Goal: Task Accomplishment & Management: Use online tool/utility

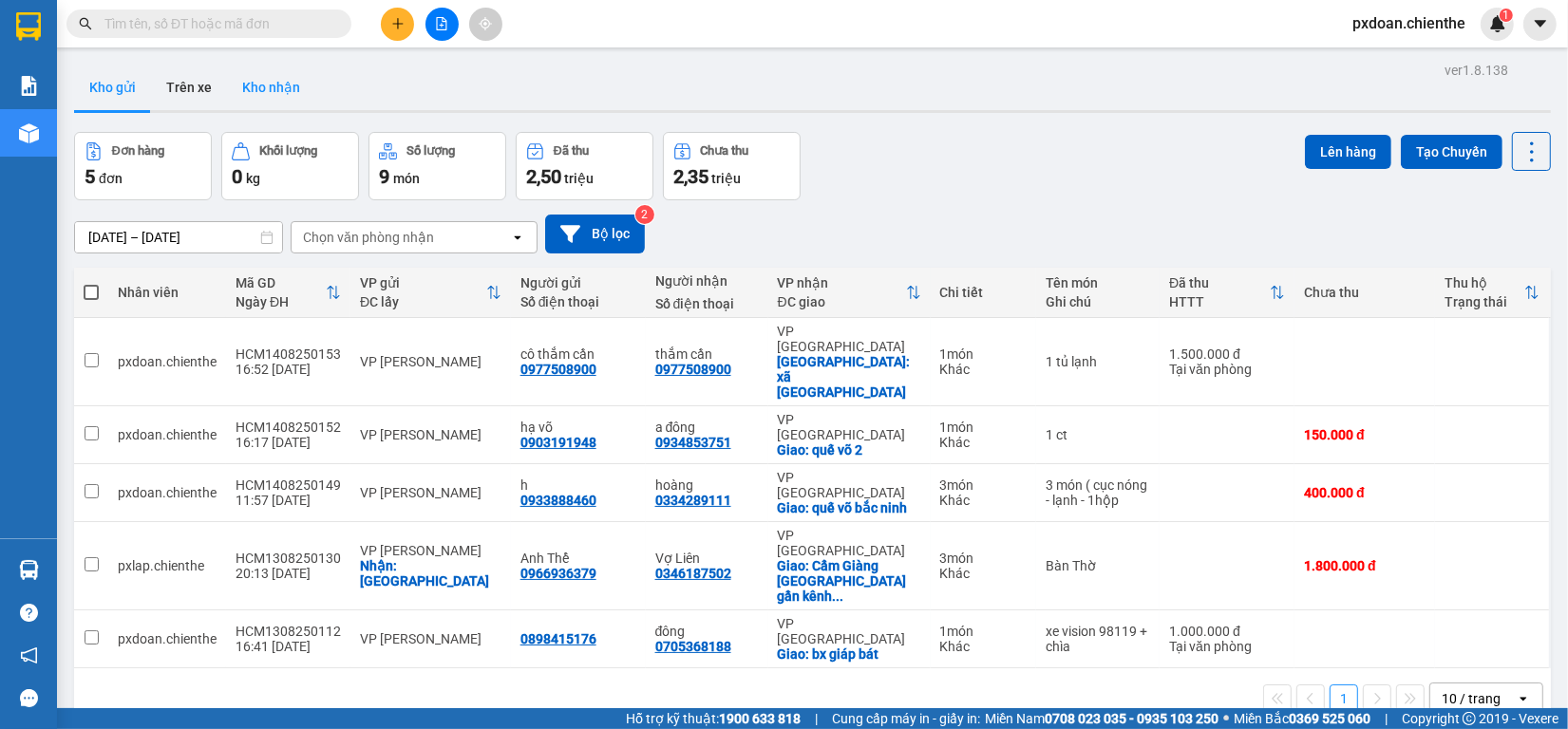
click at [295, 88] on button "Kho nhận" at bounding box center [271, 88] width 89 height 46
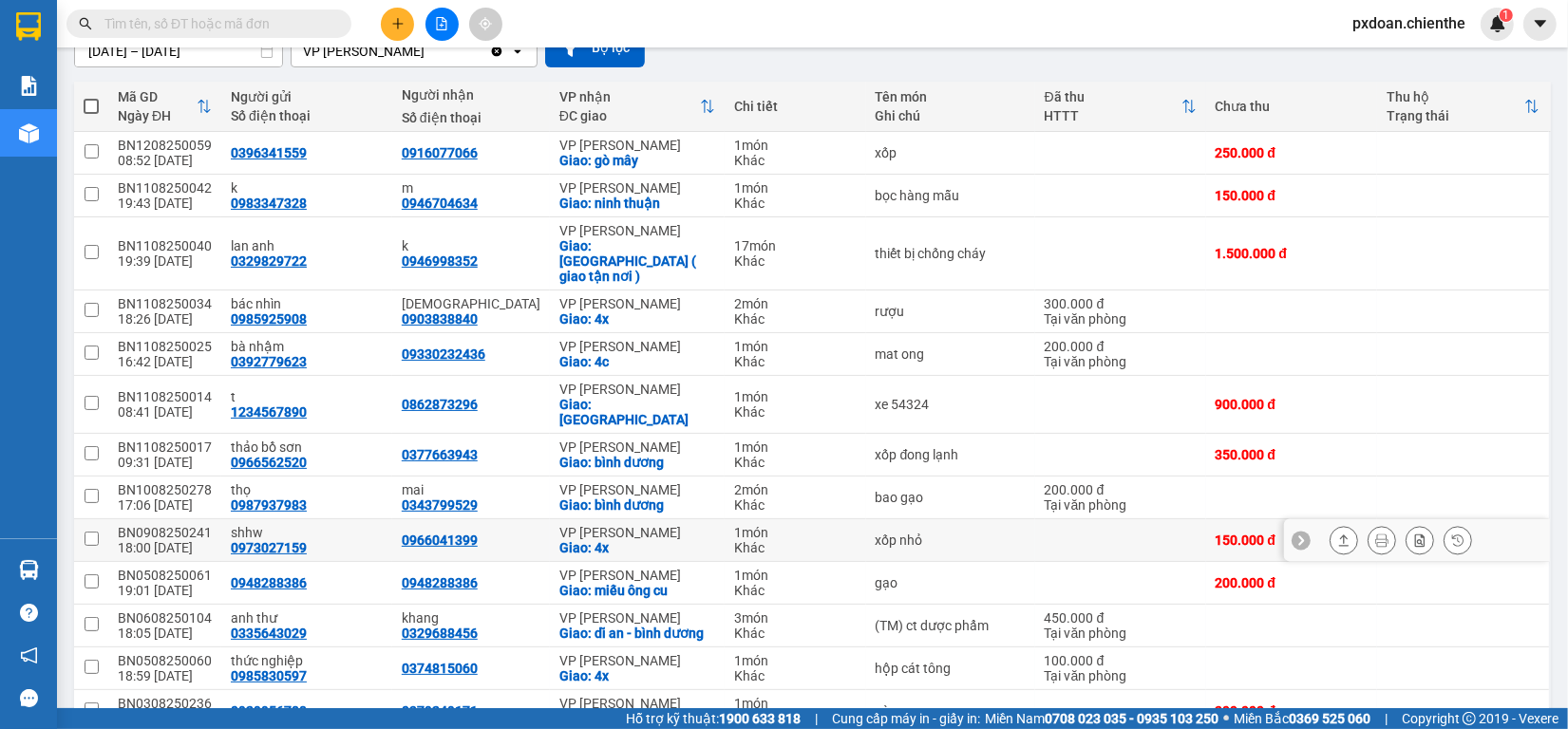
scroll to position [305, 0]
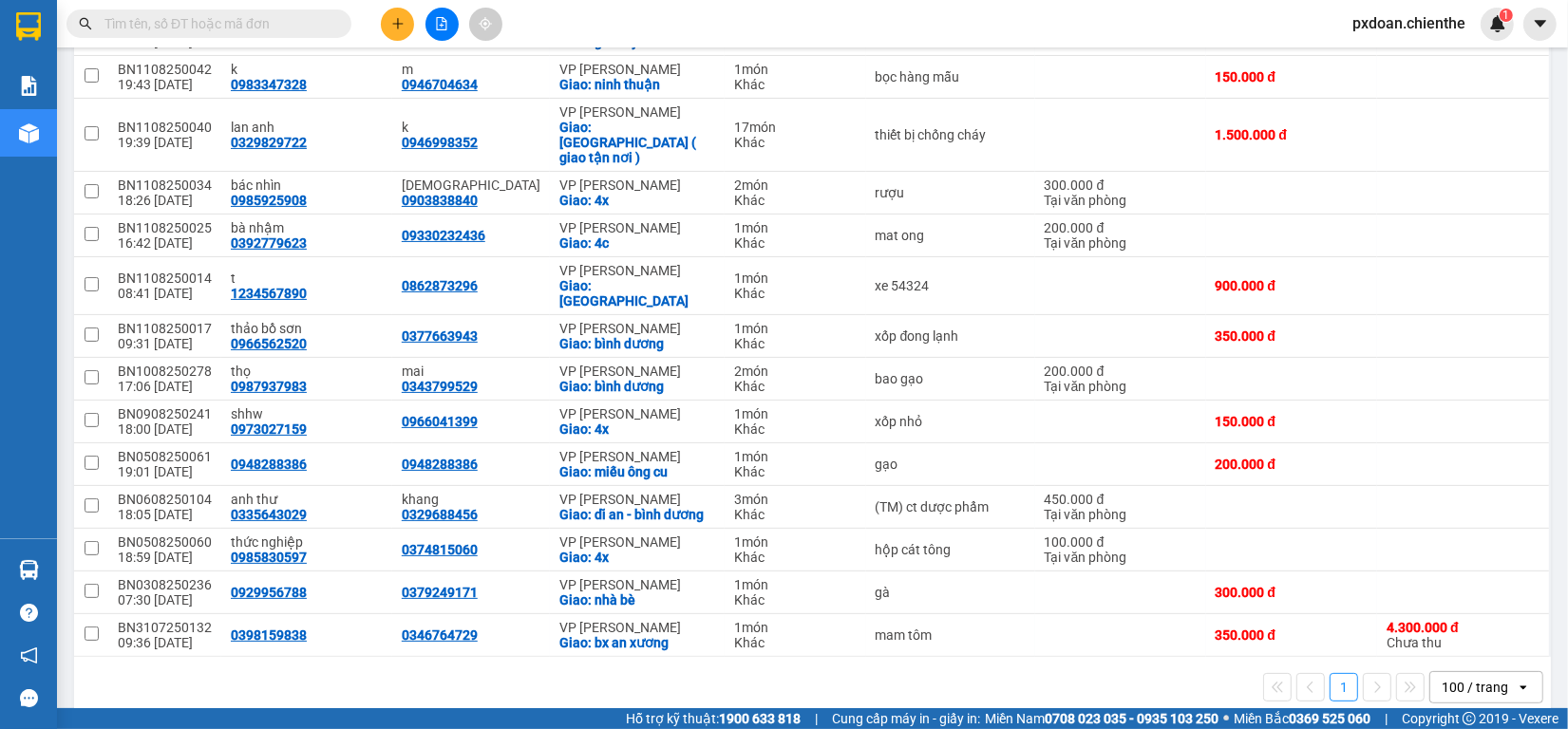
click at [200, 24] on input "text" at bounding box center [216, 23] width 224 height 21
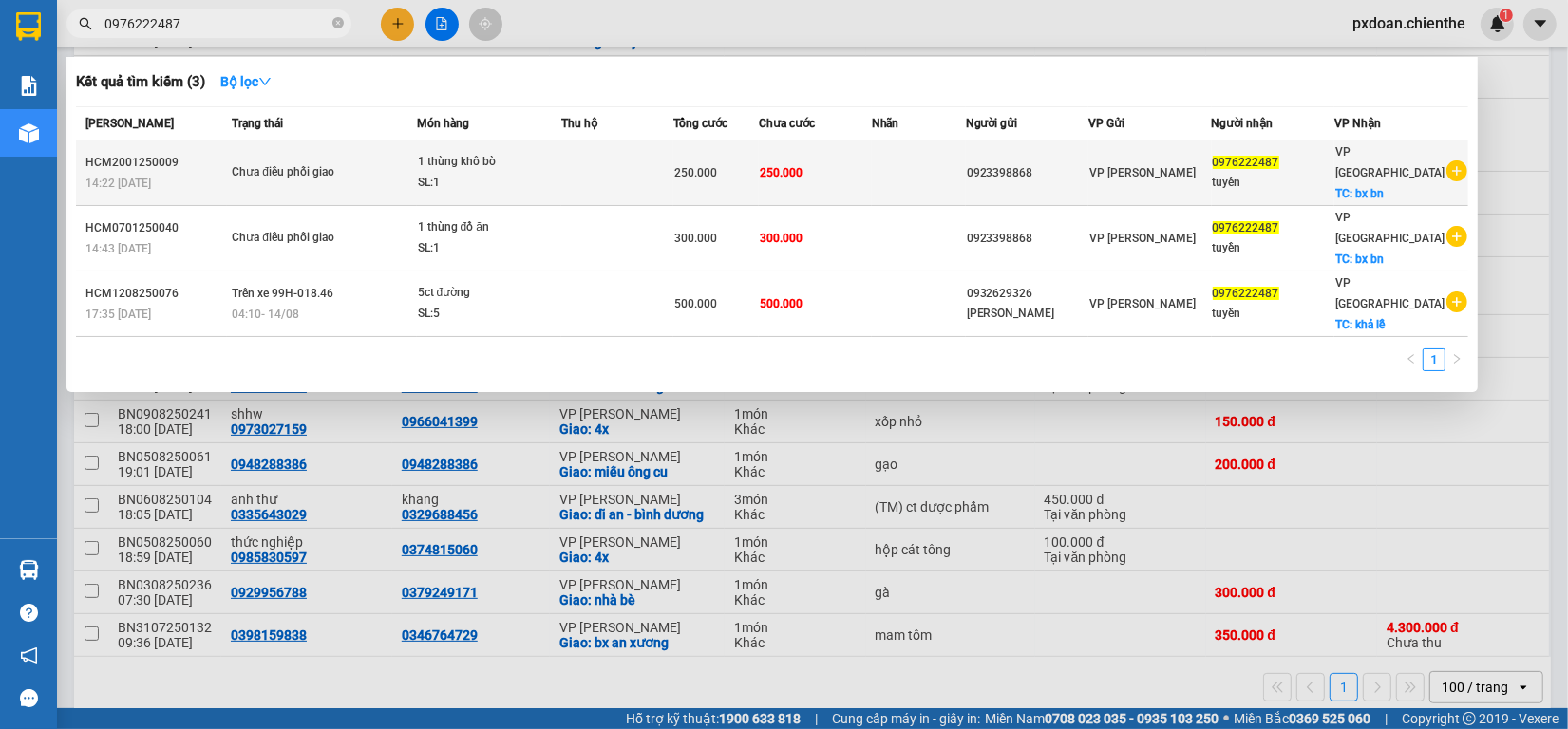
type input "0976222487"
click at [551, 159] on div "1 thùng khô bò" at bounding box center [489, 162] width 143 height 21
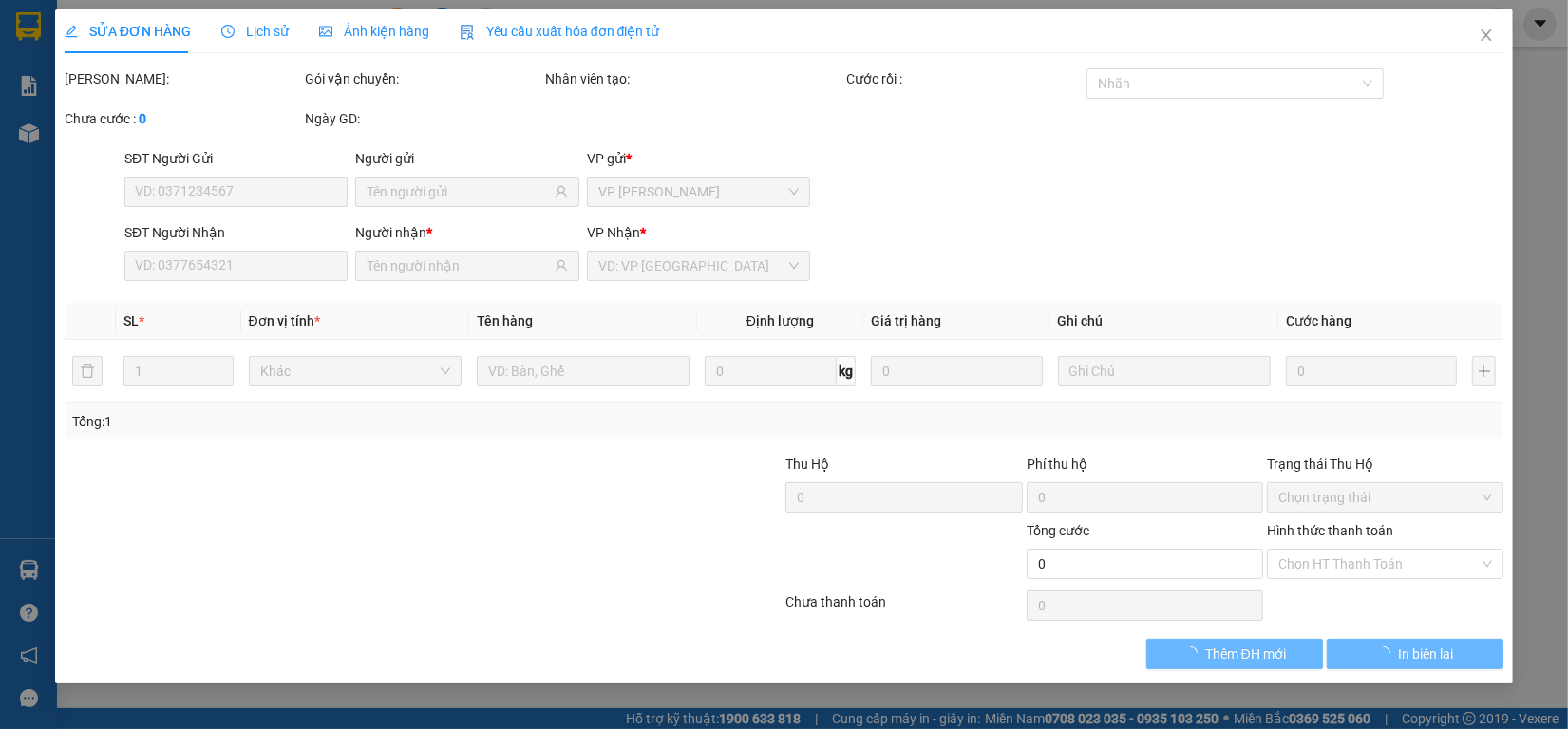
click at [273, 29] on span "Lịch sử" at bounding box center [255, 31] width 68 height 15
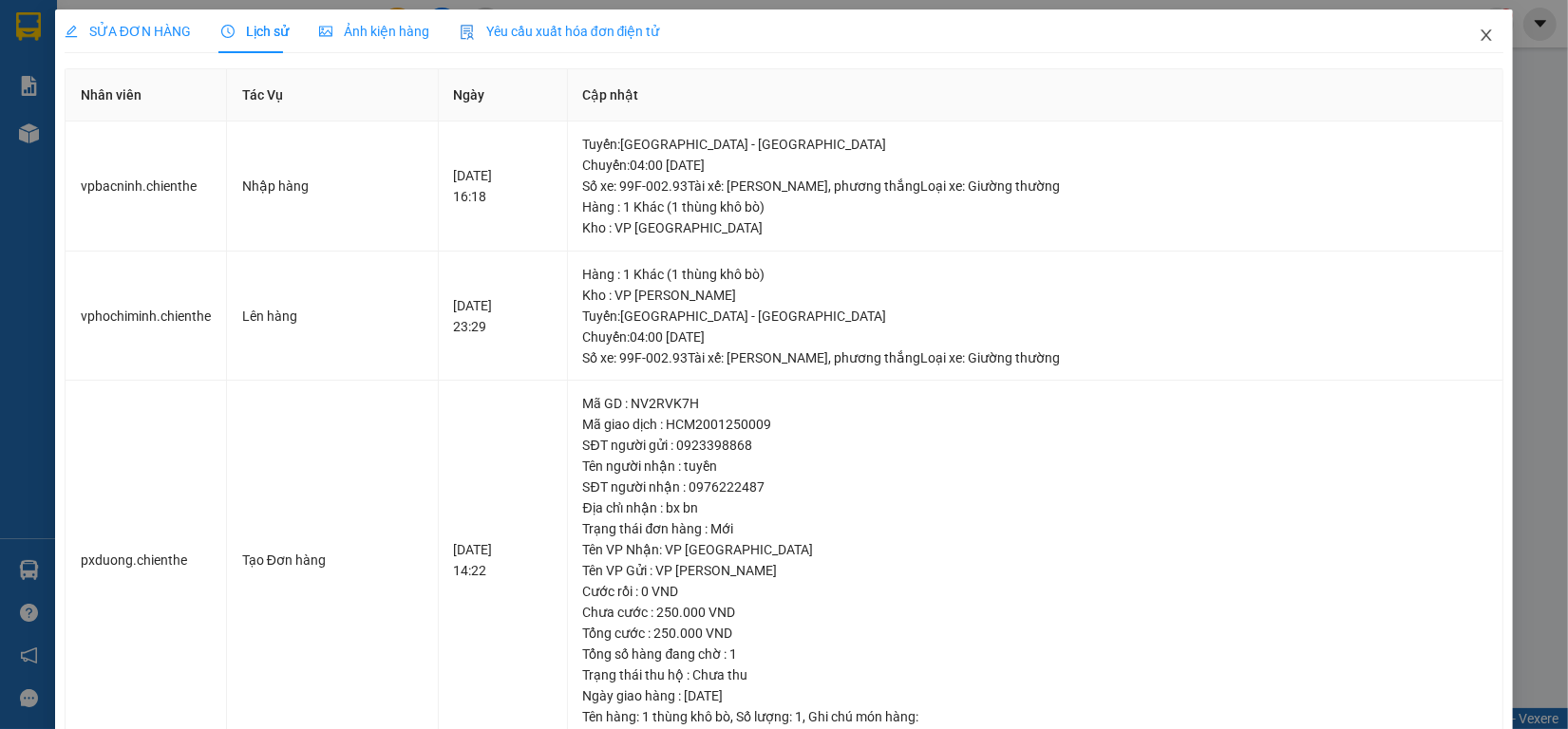
drag, startPoint x: 1460, startPoint y: 30, endPoint x: 259, endPoint y: 21, distance: 1201.0
click at [1460, 30] on span "Close" at bounding box center [1486, 36] width 53 height 53
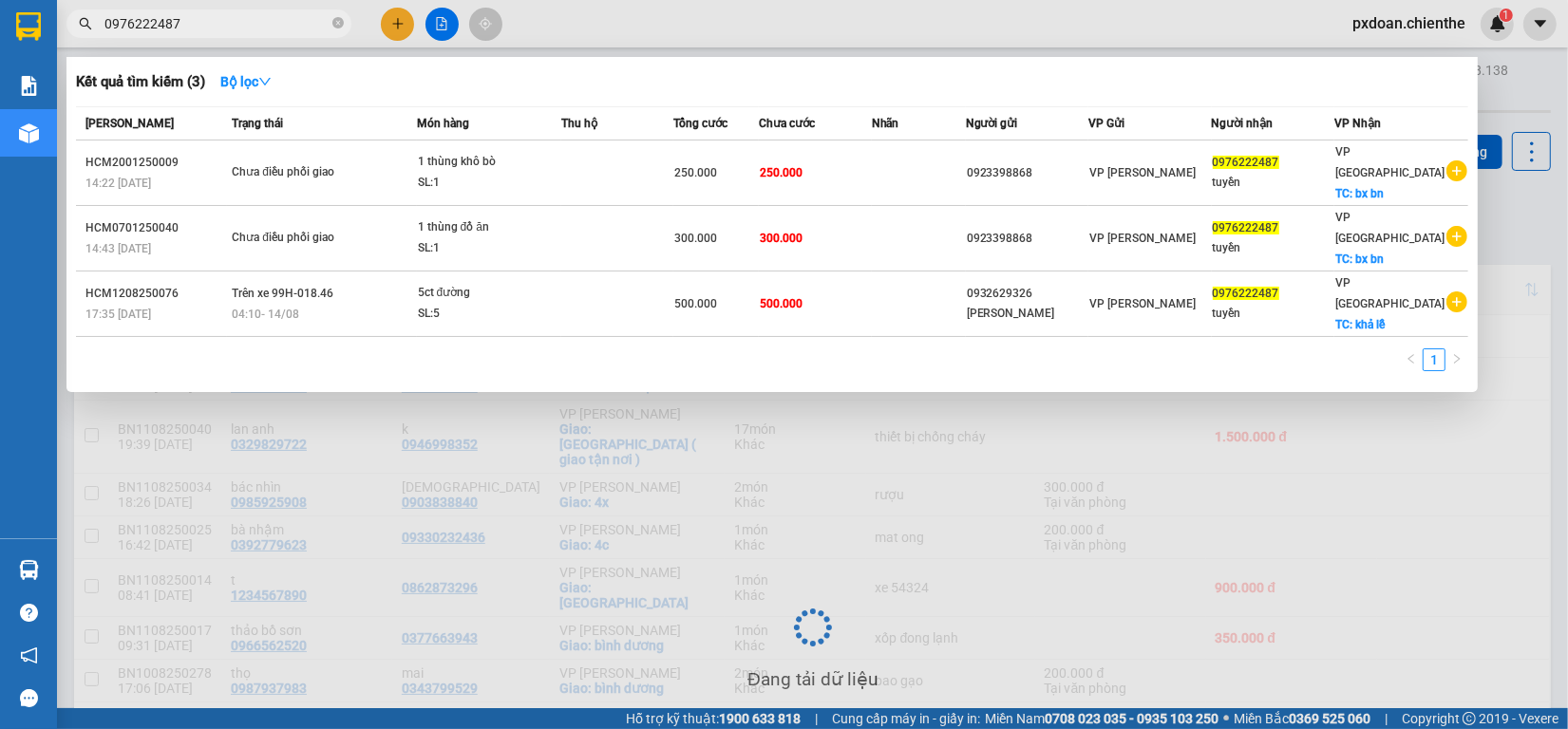
click at [253, 26] on input "0976222487" at bounding box center [216, 23] width 224 height 21
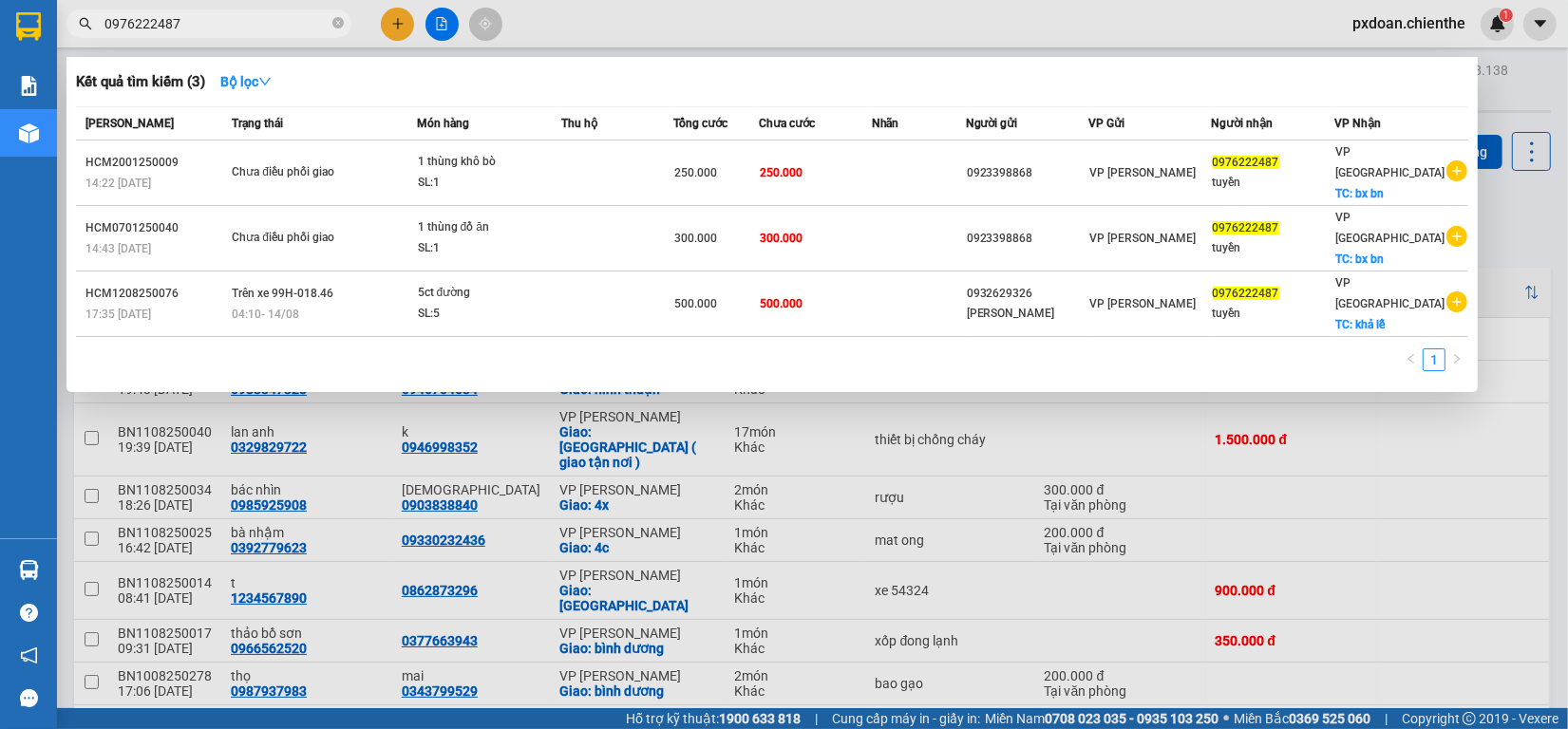
click at [1000, 411] on div at bounding box center [784, 364] width 1568 height 729
click at [337, 19] on icon "close-circle" at bounding box center [337, 22] width 11 height 11
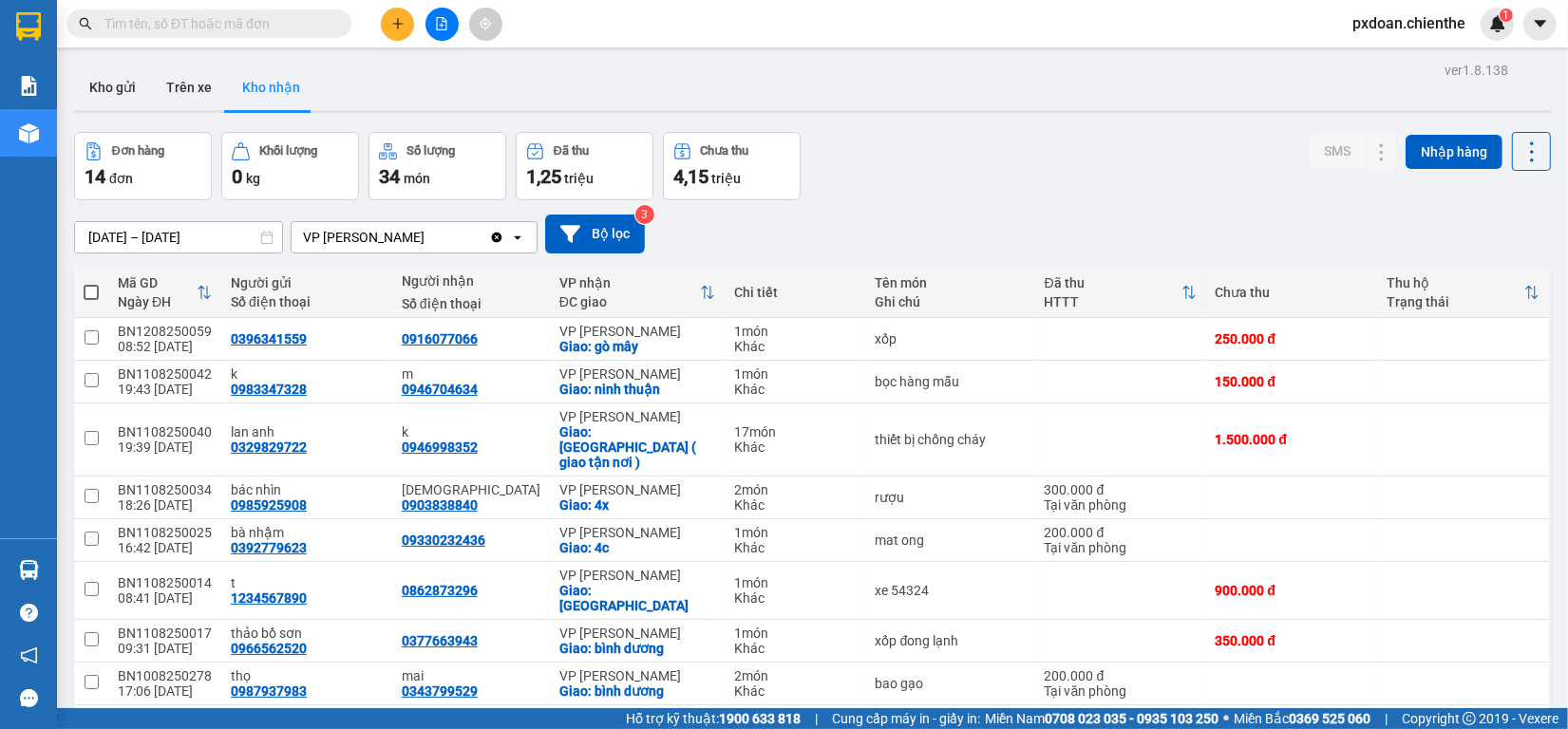
click at [273, 20] on input "text" at bounding box center [216, 23] width 224 height 21
click at [266, 20] on input "text" at bounding box center [216, 23] width 224 height 21
click at [1498, 22] on img at bounding box center [1497, 23] width 17 height 17
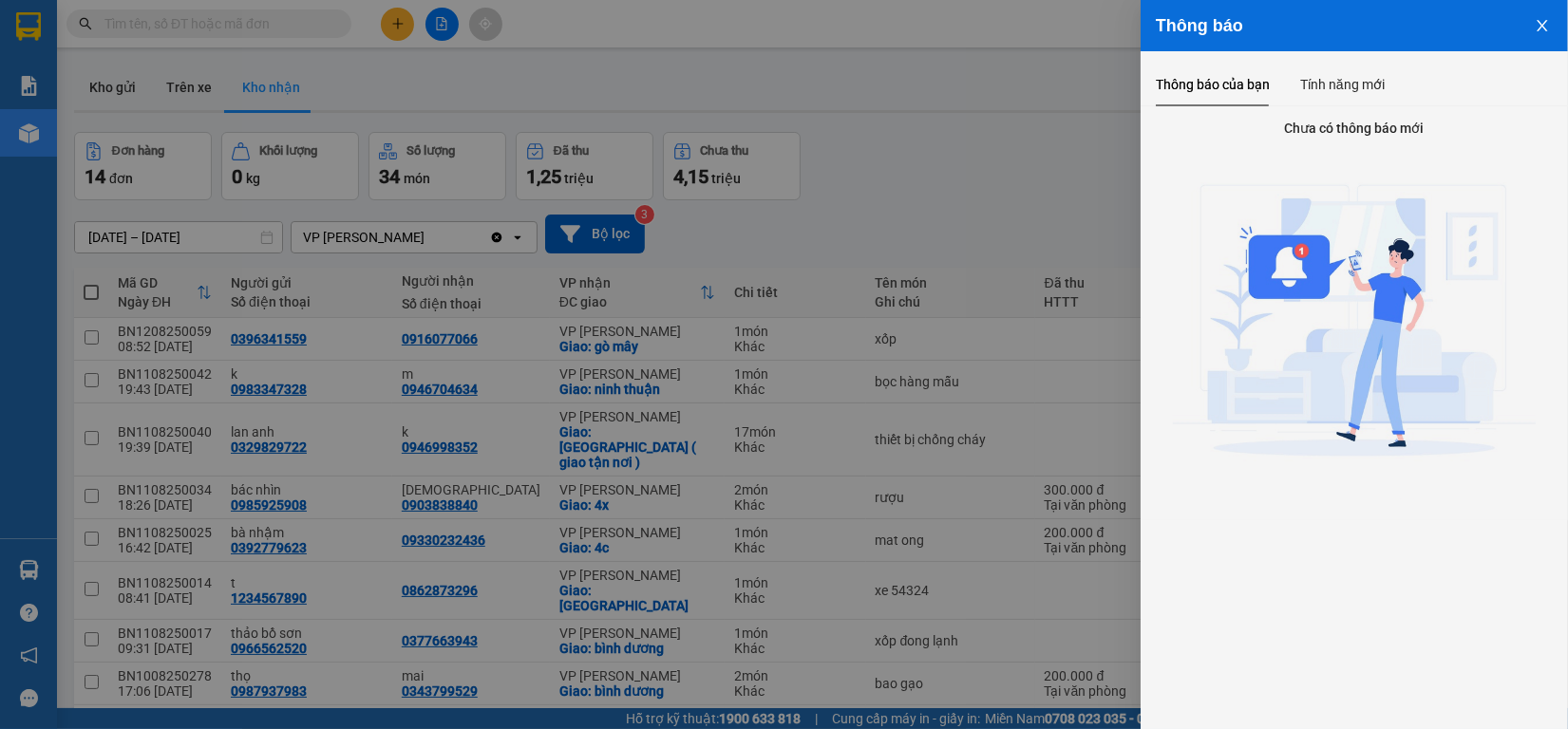
click at [1539, 25] on icon "close" at bounding box center [1542, 25] width 15 height 15
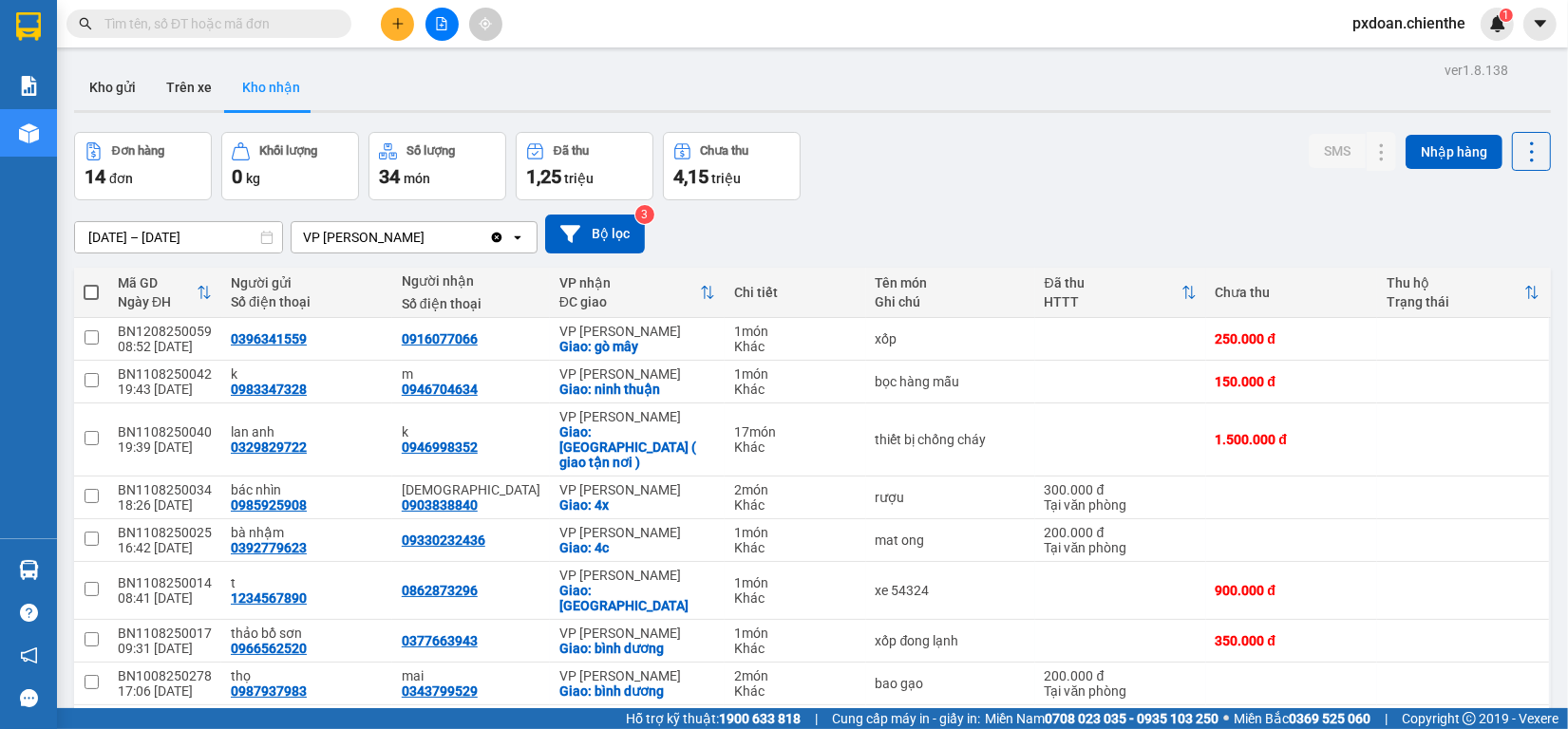
click at [1488, 33] on div "1" at bounding box center [1497, 24] width 33 height 33
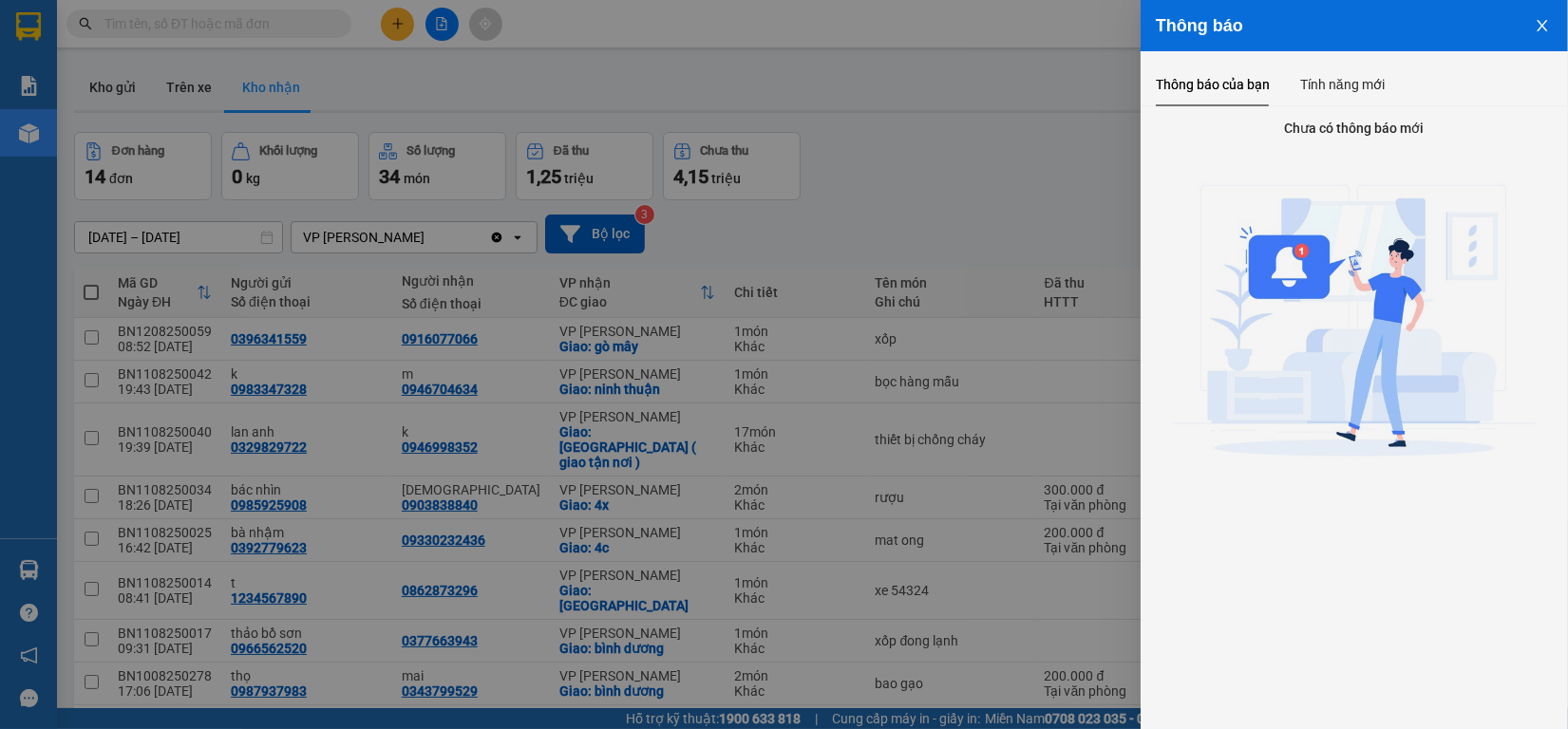
click at [1534, 26] on button "Close" at bounding box center [1542, 24] width 51 height 49
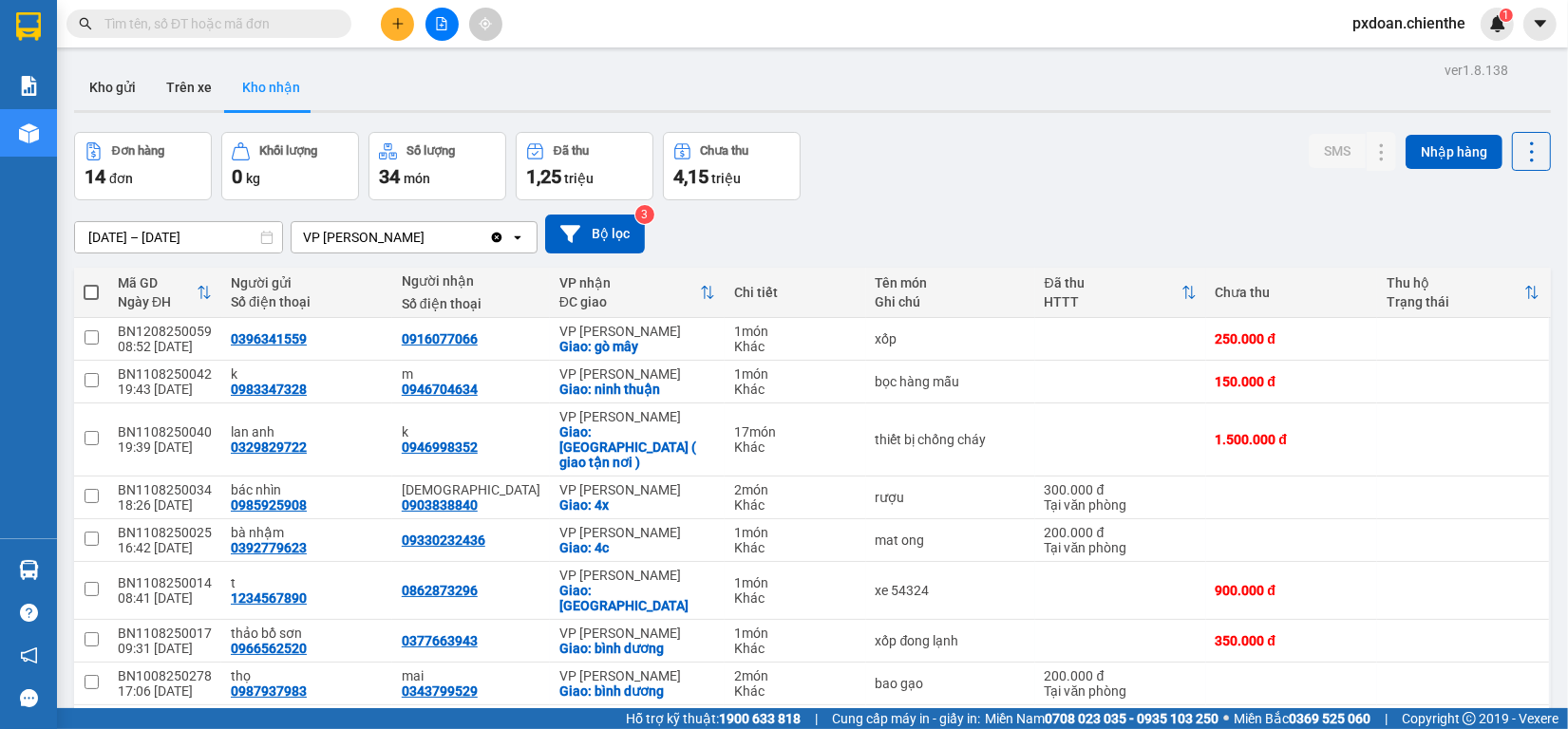
click at [1496, 26] on img at bounding box center [1497, 23] width 17 height 17
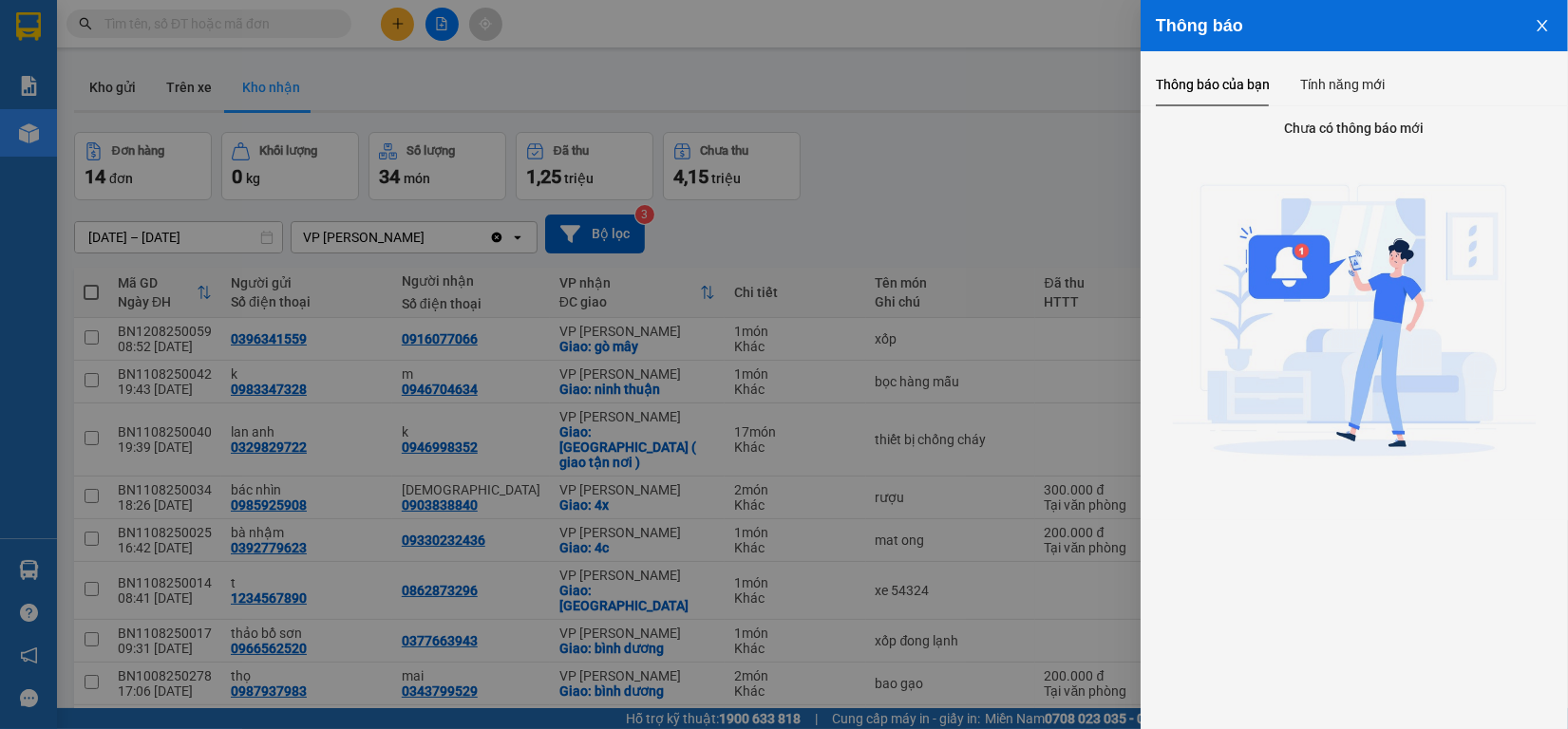
click at [1525, 24] on button "Close" at bounding box center [1542, 24] width 51 height 49
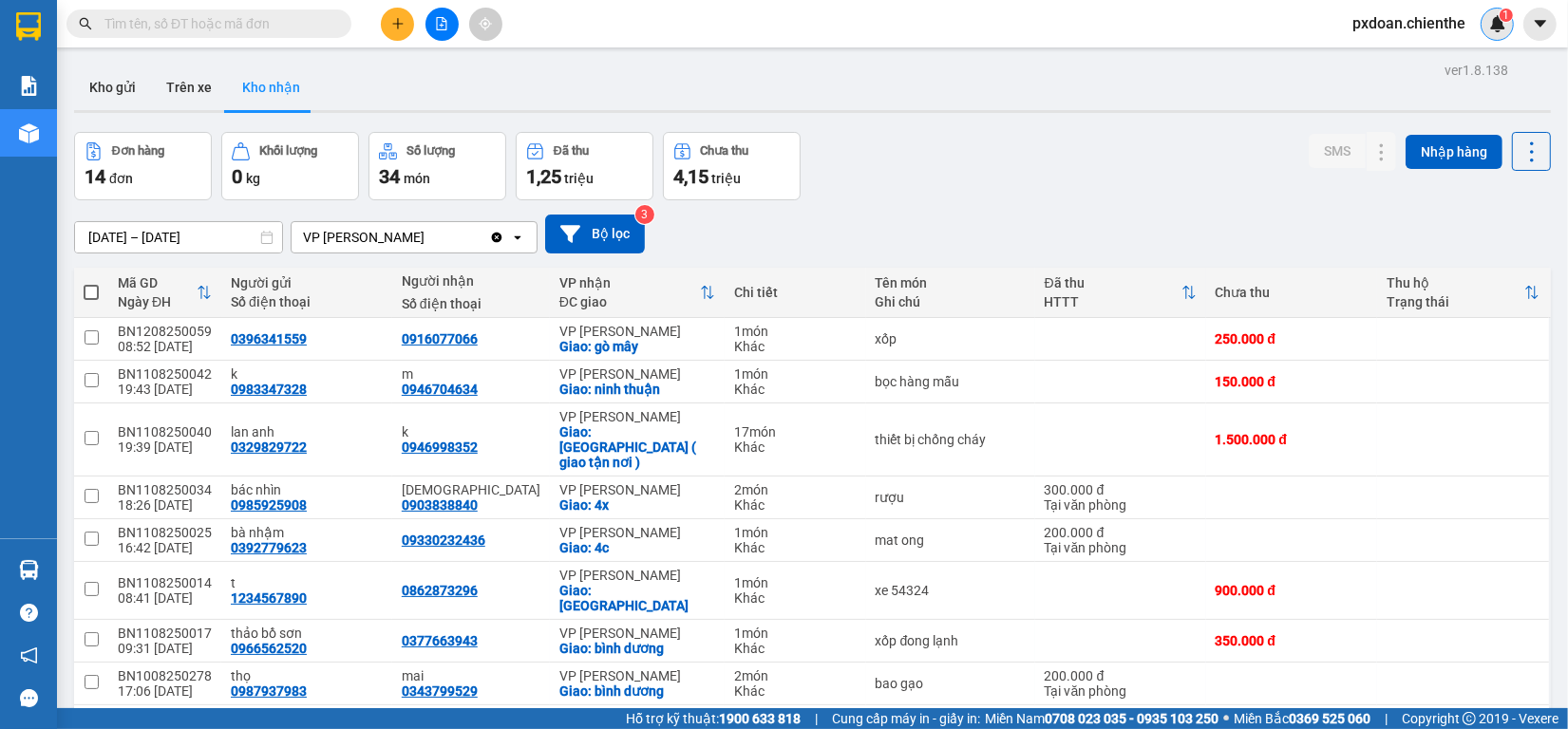
click at [1483, 22] on div "1" at bounding box center [1497, 24] width 33 height 33
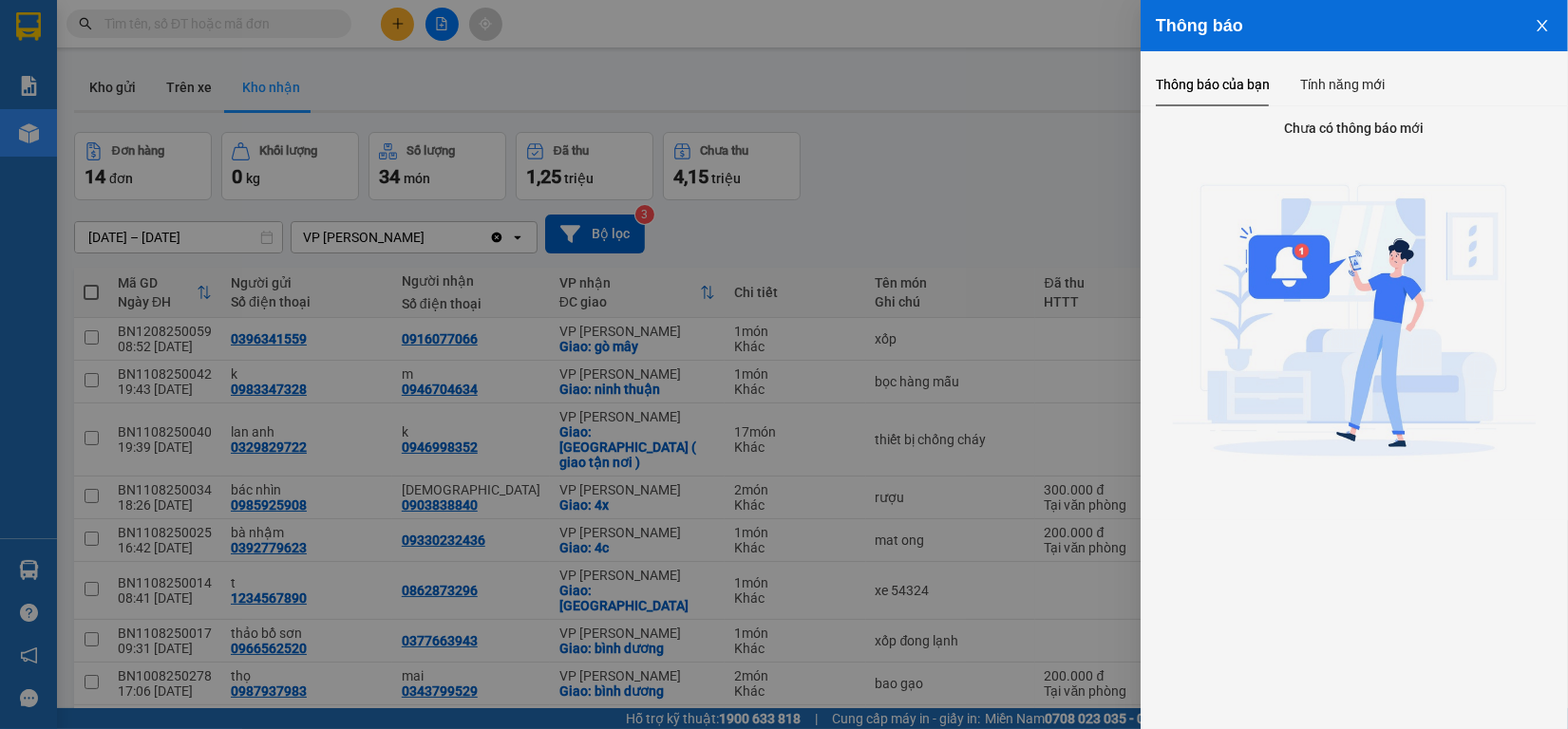
drag, startPoint x: 1535, startPoint y: 25, endPoint x: 1507, endPoint y: 15, distance: 29.7
click at [1532, 24] on button "Close" at bounding box center [1542, 24] width 51 height 49
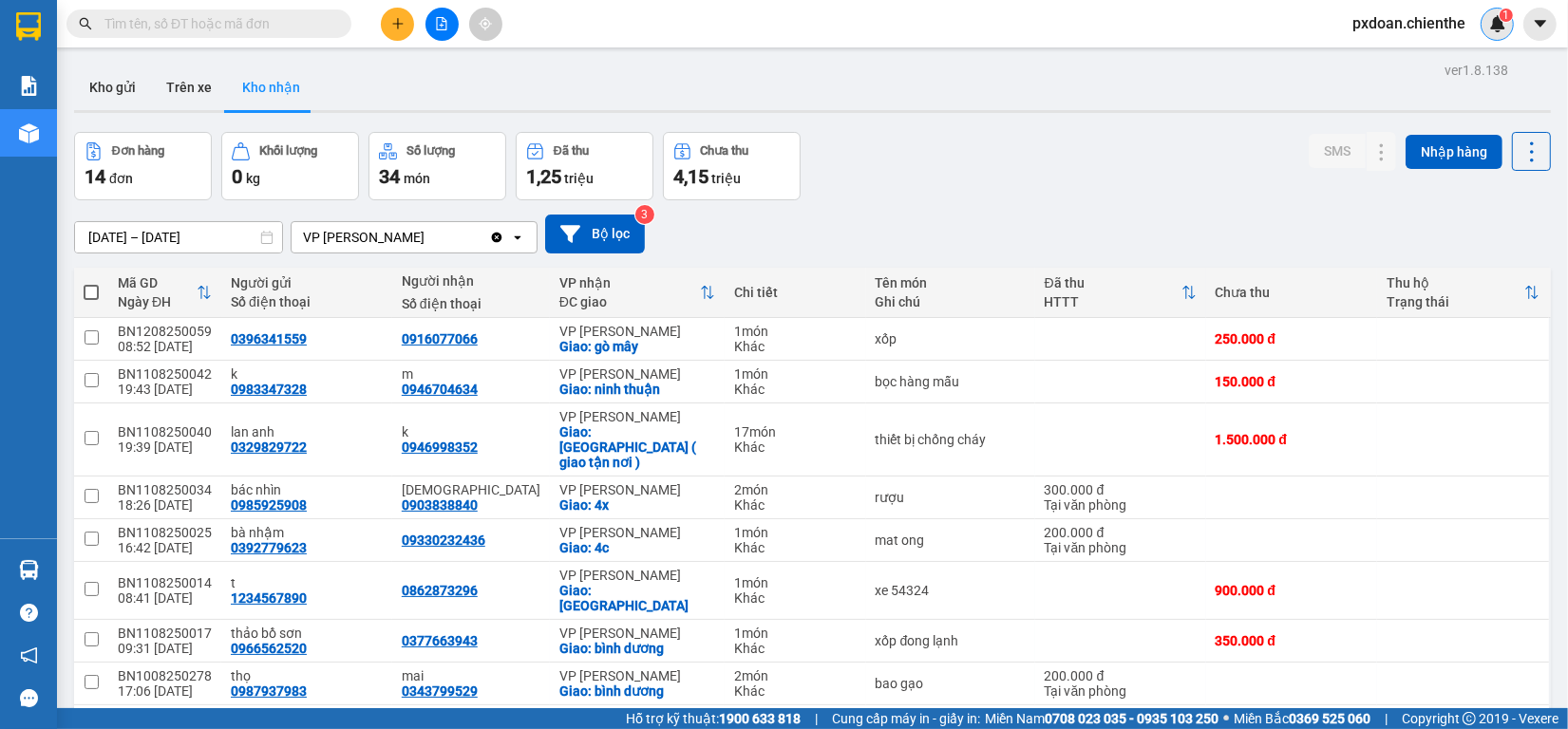
click at [1502, 31] on img at bounding box center [1497, 23] width 17 height 17
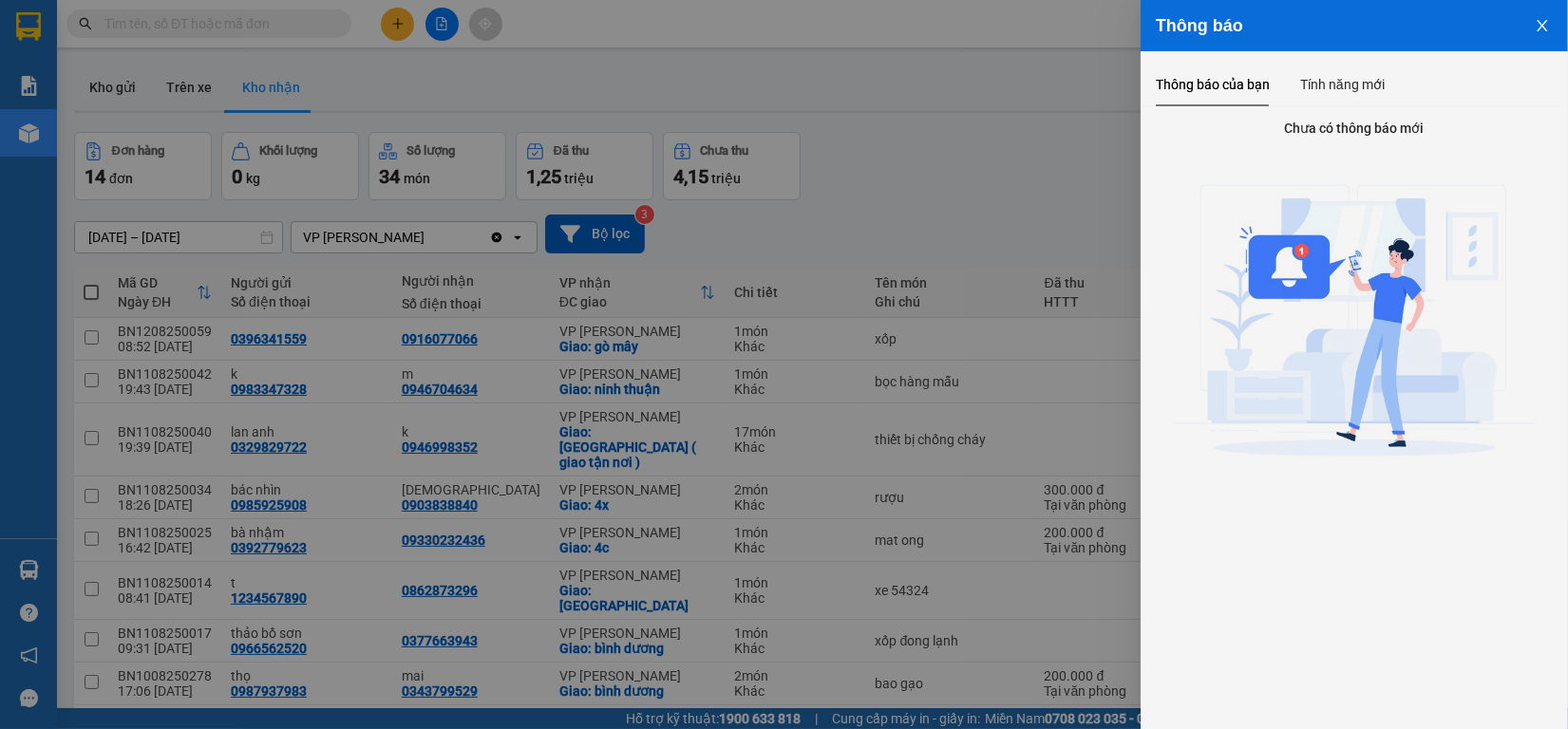
click at [1532, 25] on button "Close" at bounding box center [1542, 24] width 51 height 49
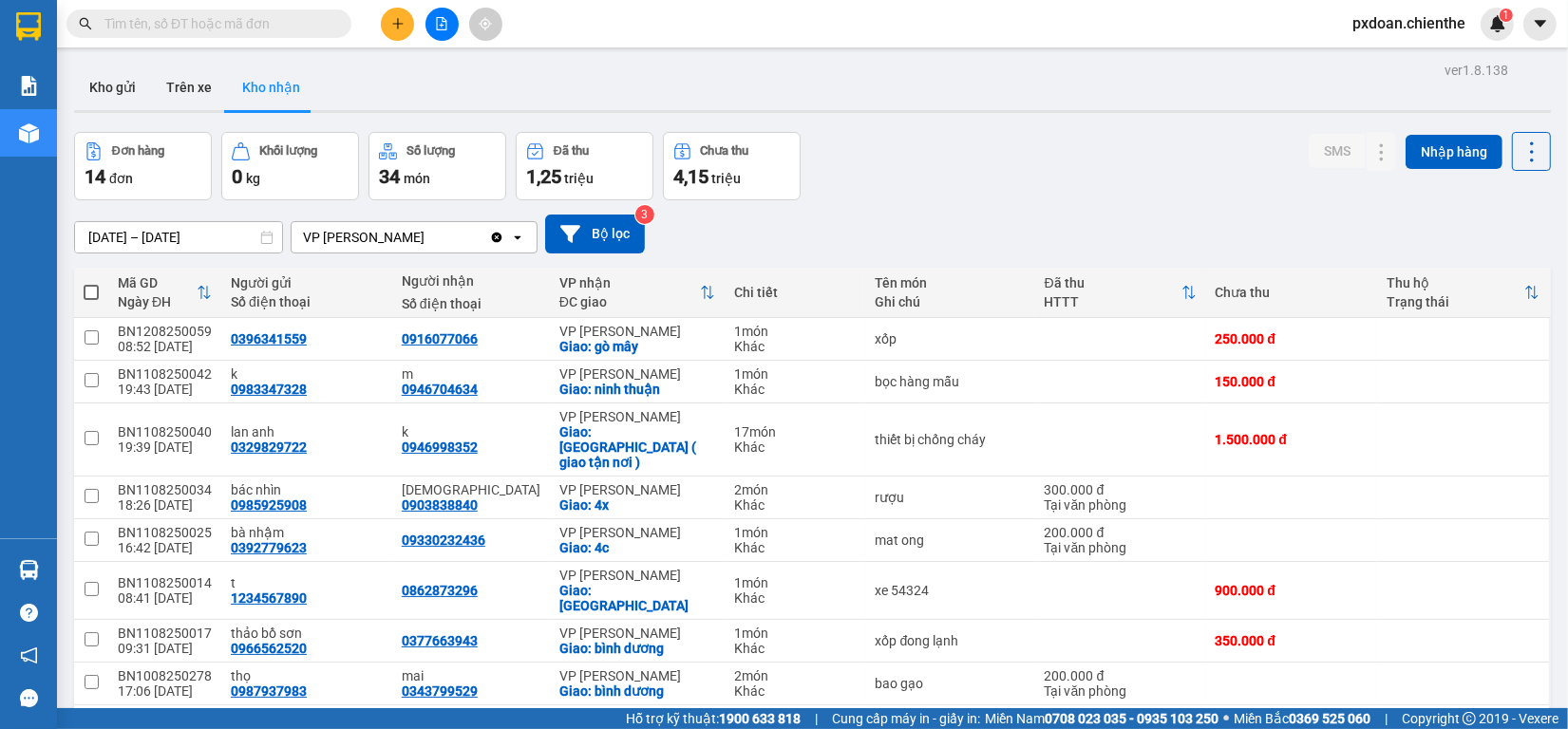
click at [165, 16] on input "text" at bounding box center [216, 23] width 224 height 21
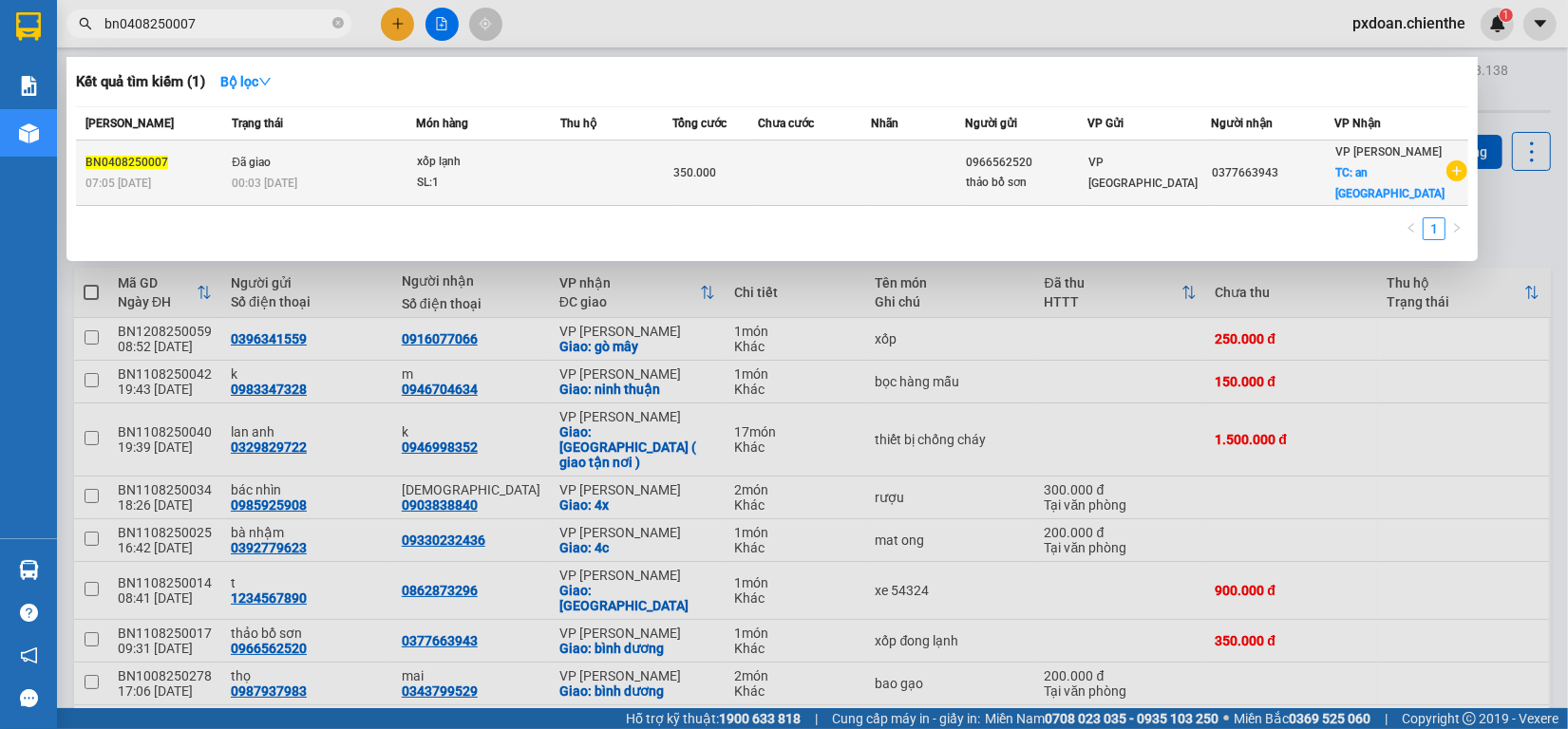
type input "bn0408250007"
click at [392, 173] on div "00:03 [DATE]" at bounding box center [322, 182] width 183 height 21
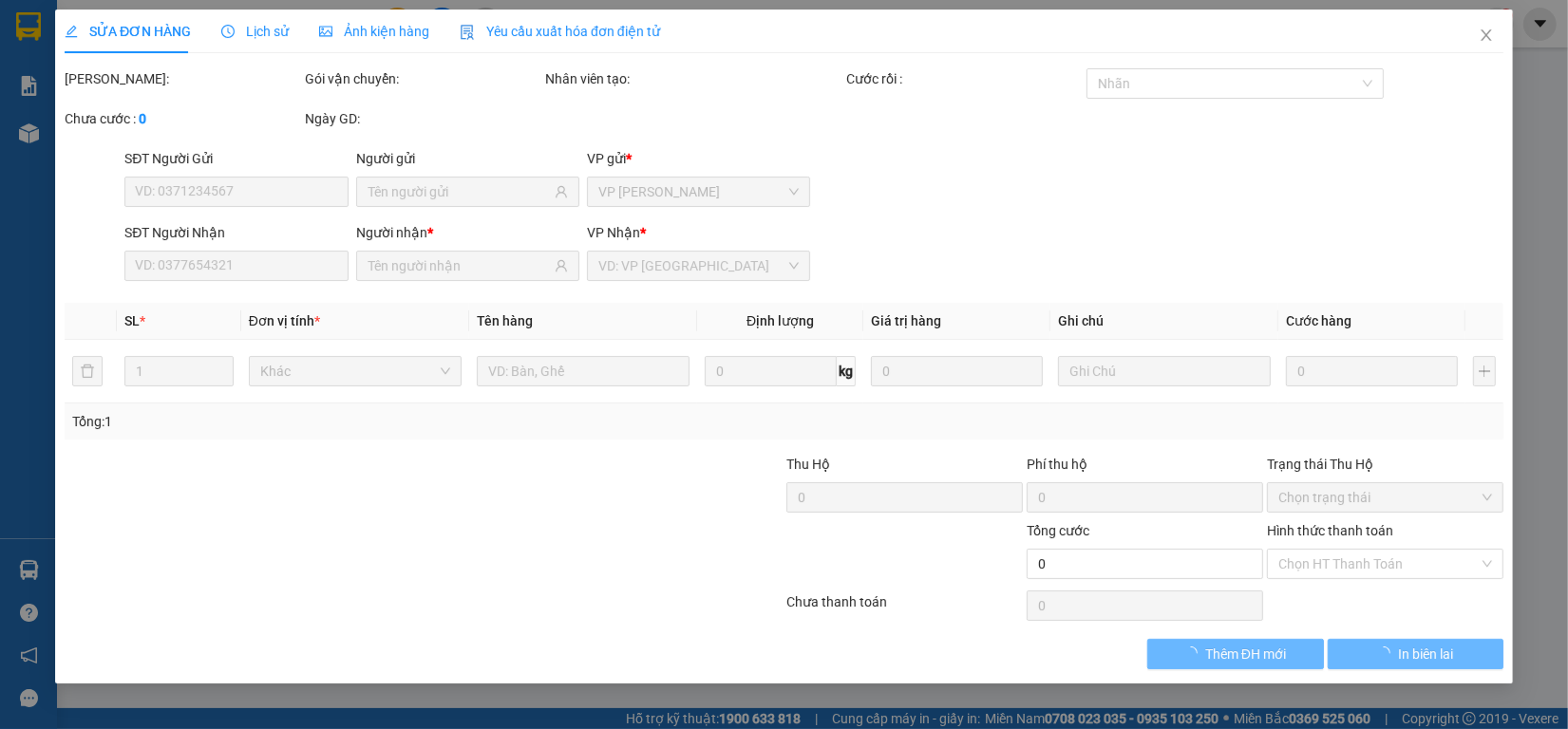
type input "0966562520"
type input "thảo bồ sơn"
type input "0377663943"
type input "350.000"
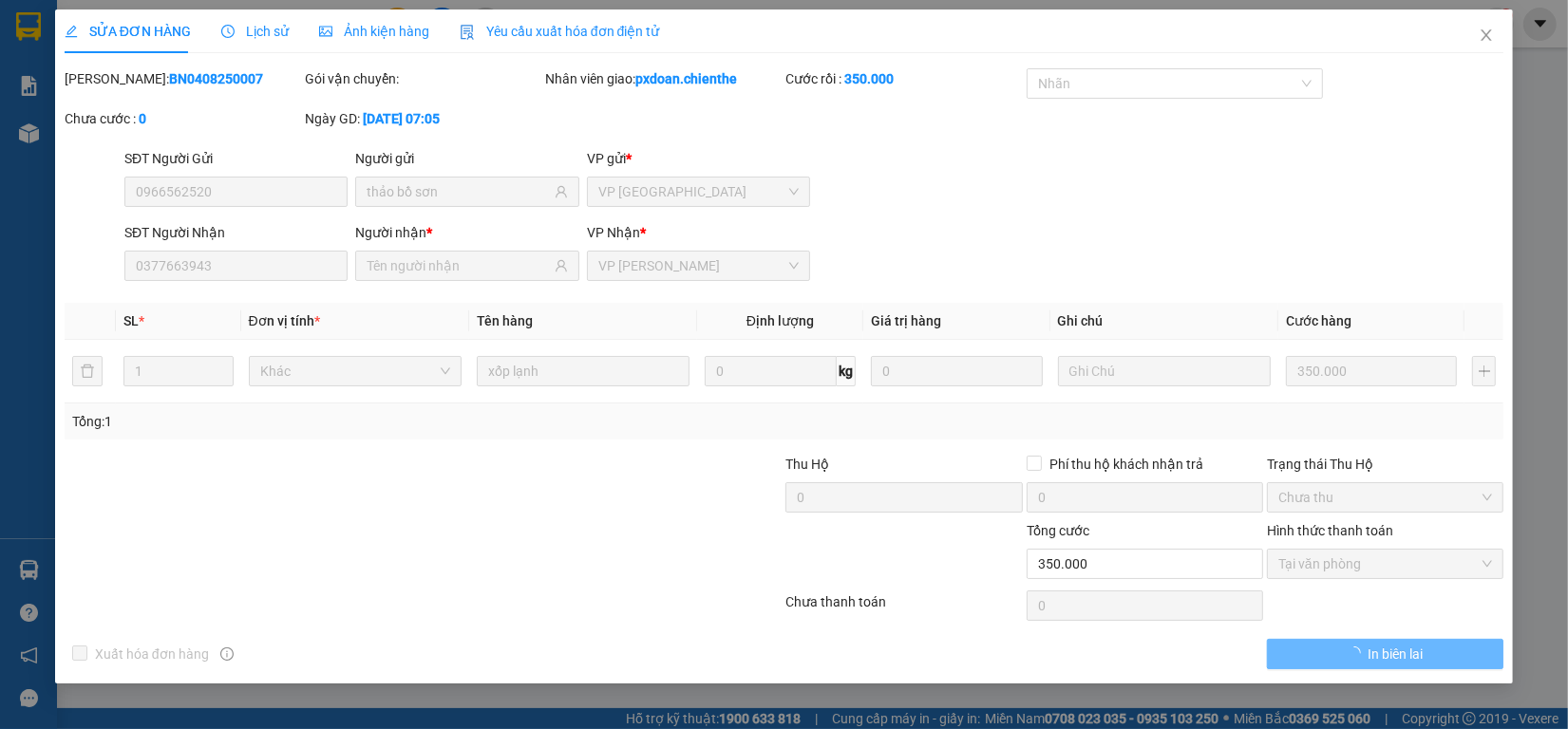
click at [378, 30] on span "Ảnh kiện hàng" at bounding box center [374, 31] width 110 height 15
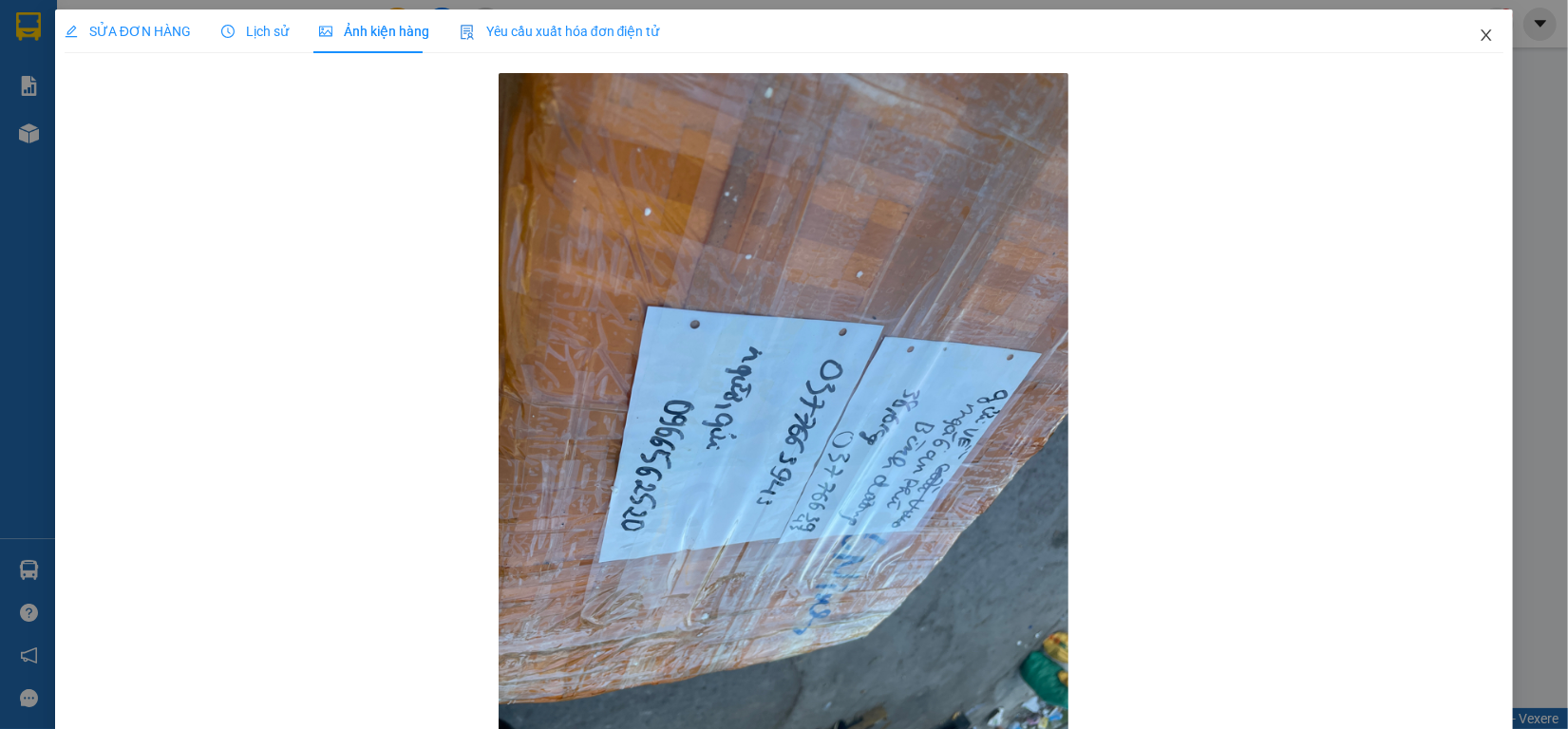
click at [1479, 38] on icon "close" at bounding box center [1486, 35] width 15 height 15
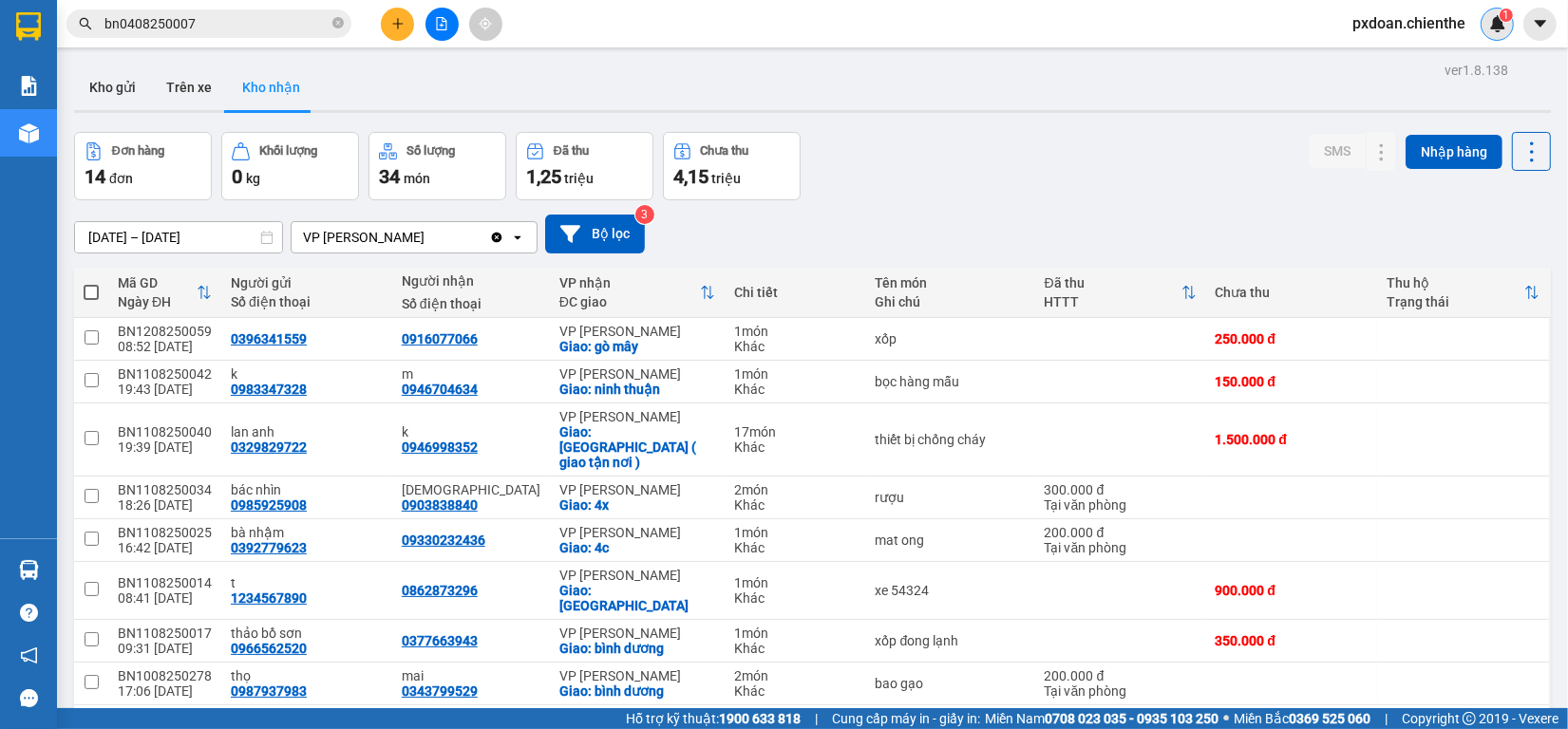
click at [1505, 26] on img at bounding box center [1497, 23] width 17 height 17
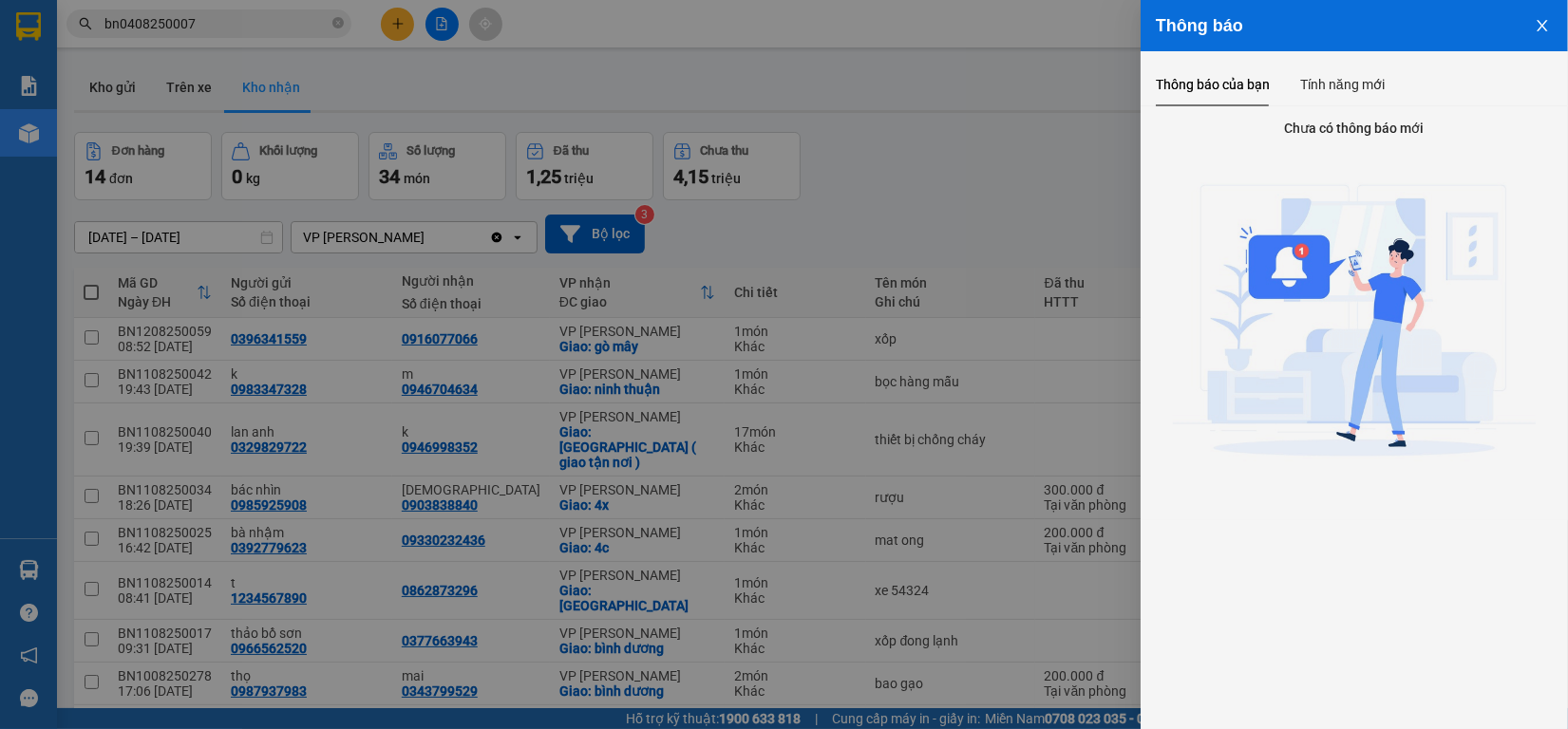
click at [1541, 16] on button "Close" at bounding box center [1542, 24] width 51 height 49
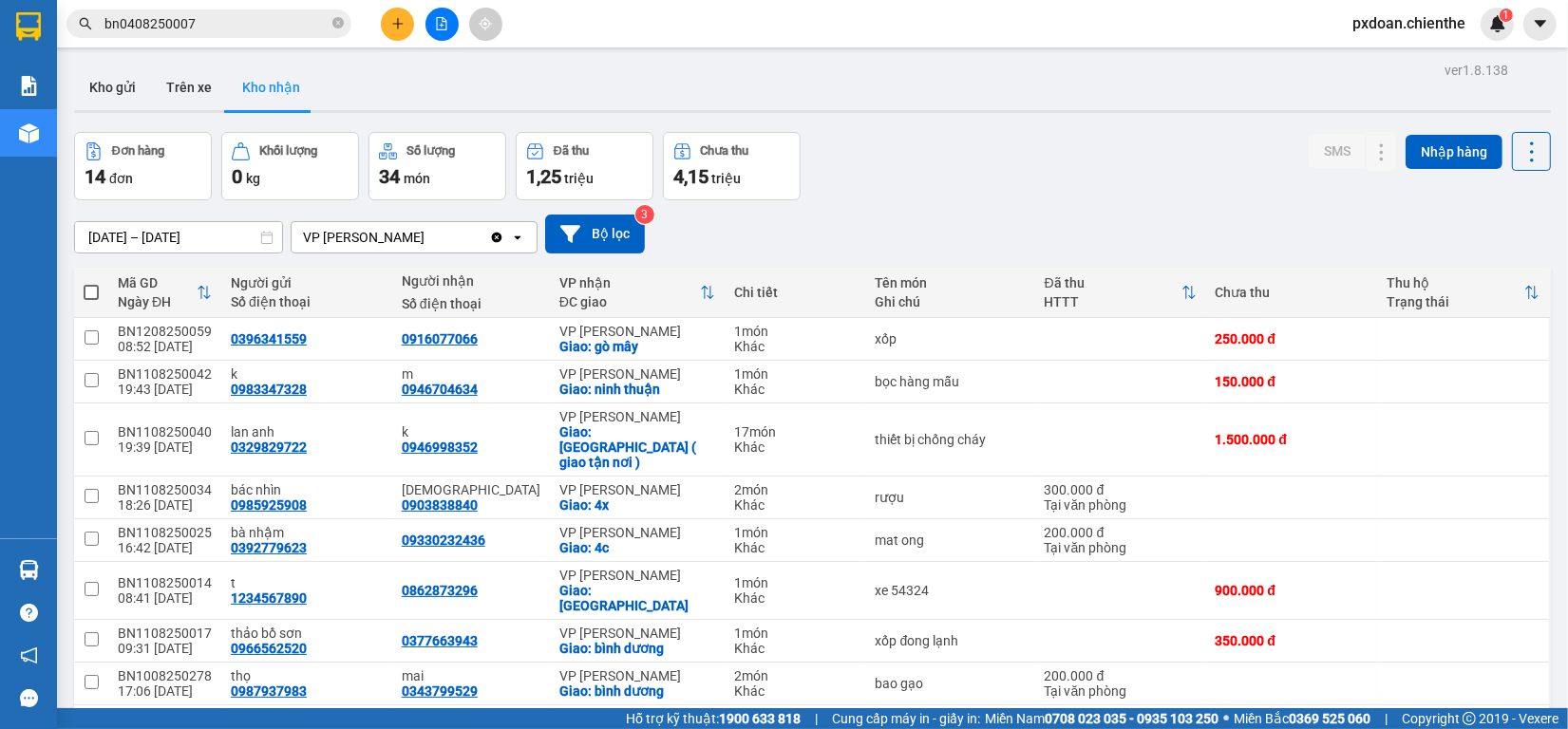
click at [1508, 30] on div "1" at bounding box center [1497, 24] width 33 height 33
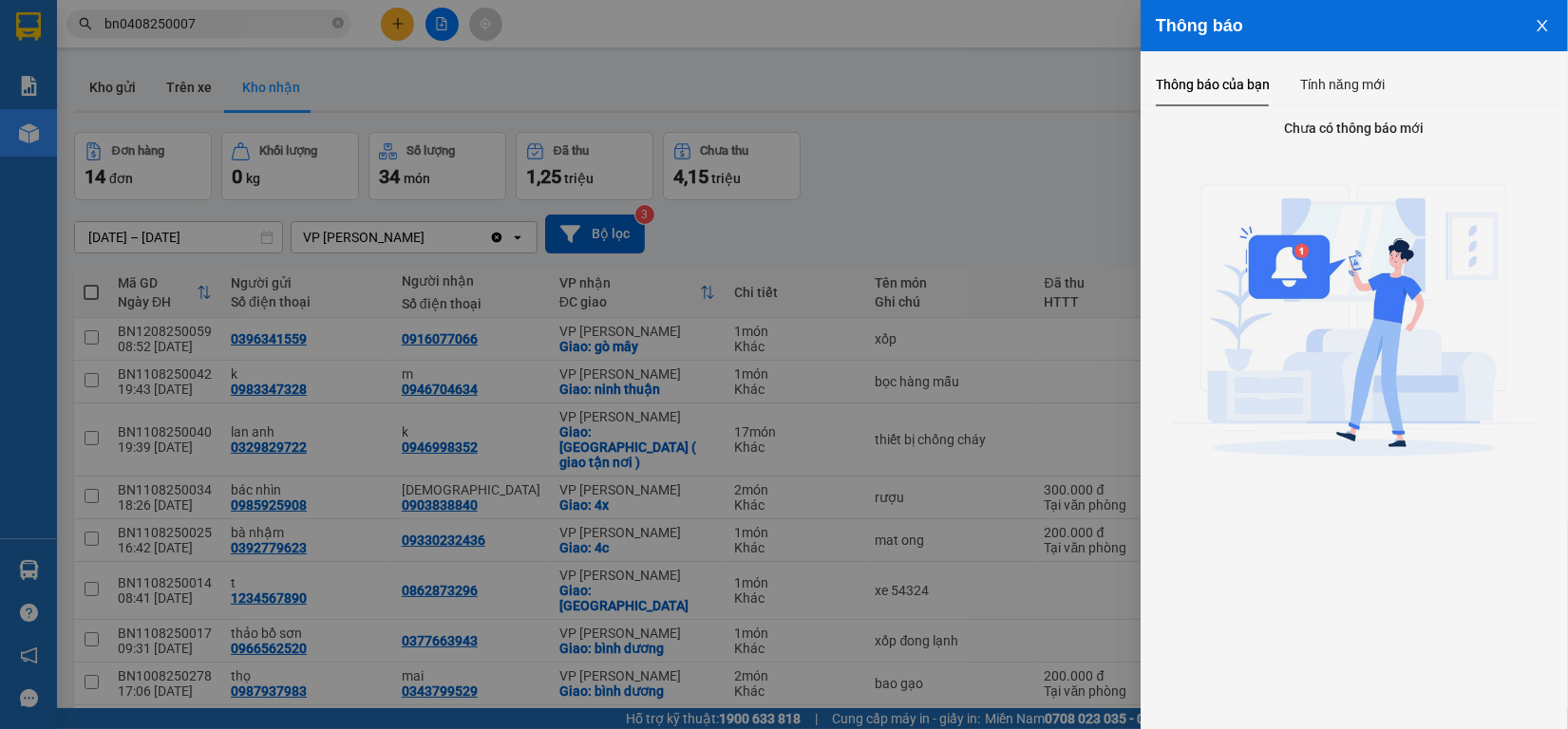
click at [1554, 16] on button "Close" at bounding box center [1542, 24] width 51 height 49
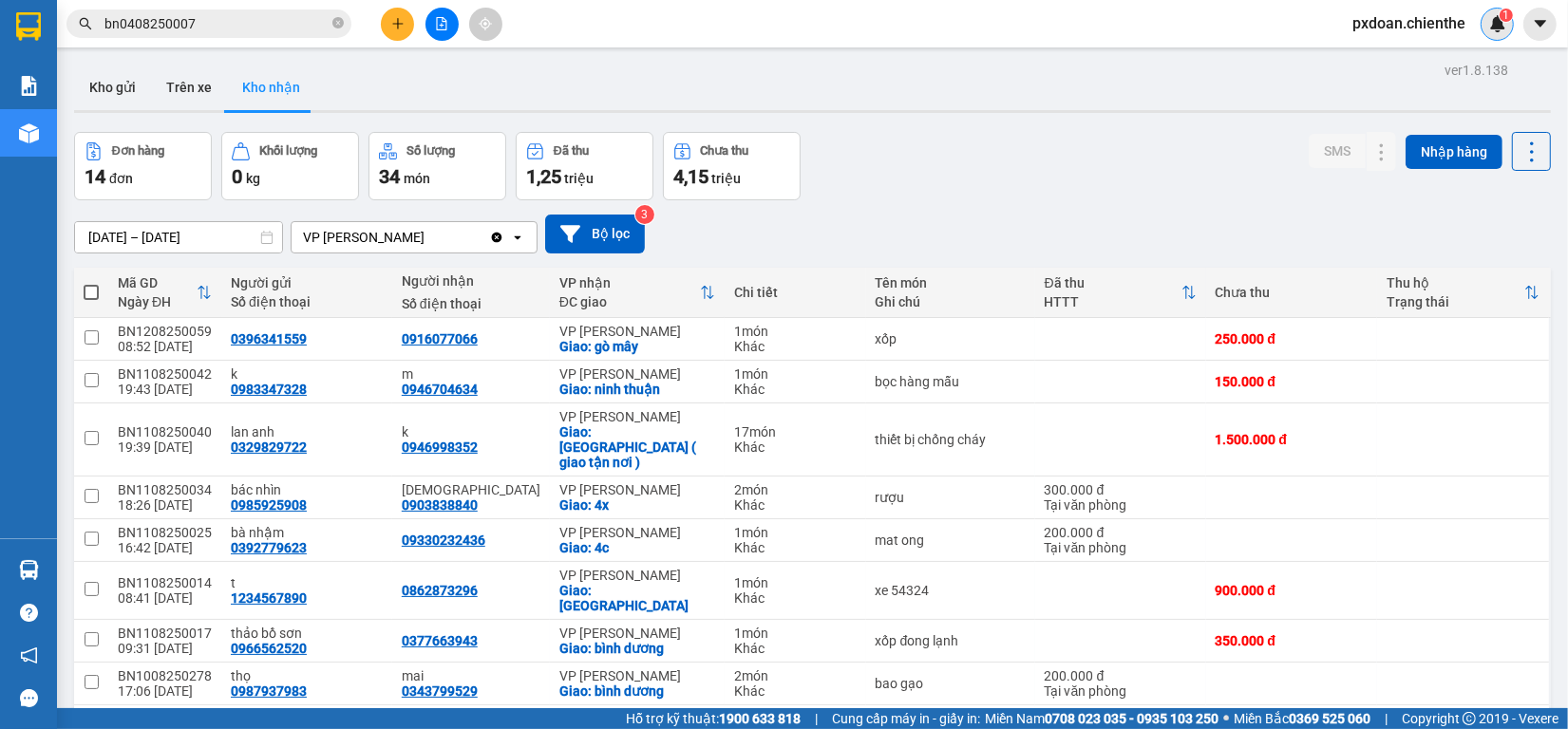
click at [1496, 24] on img at bounding box center [1497, 23] width 17 height 17
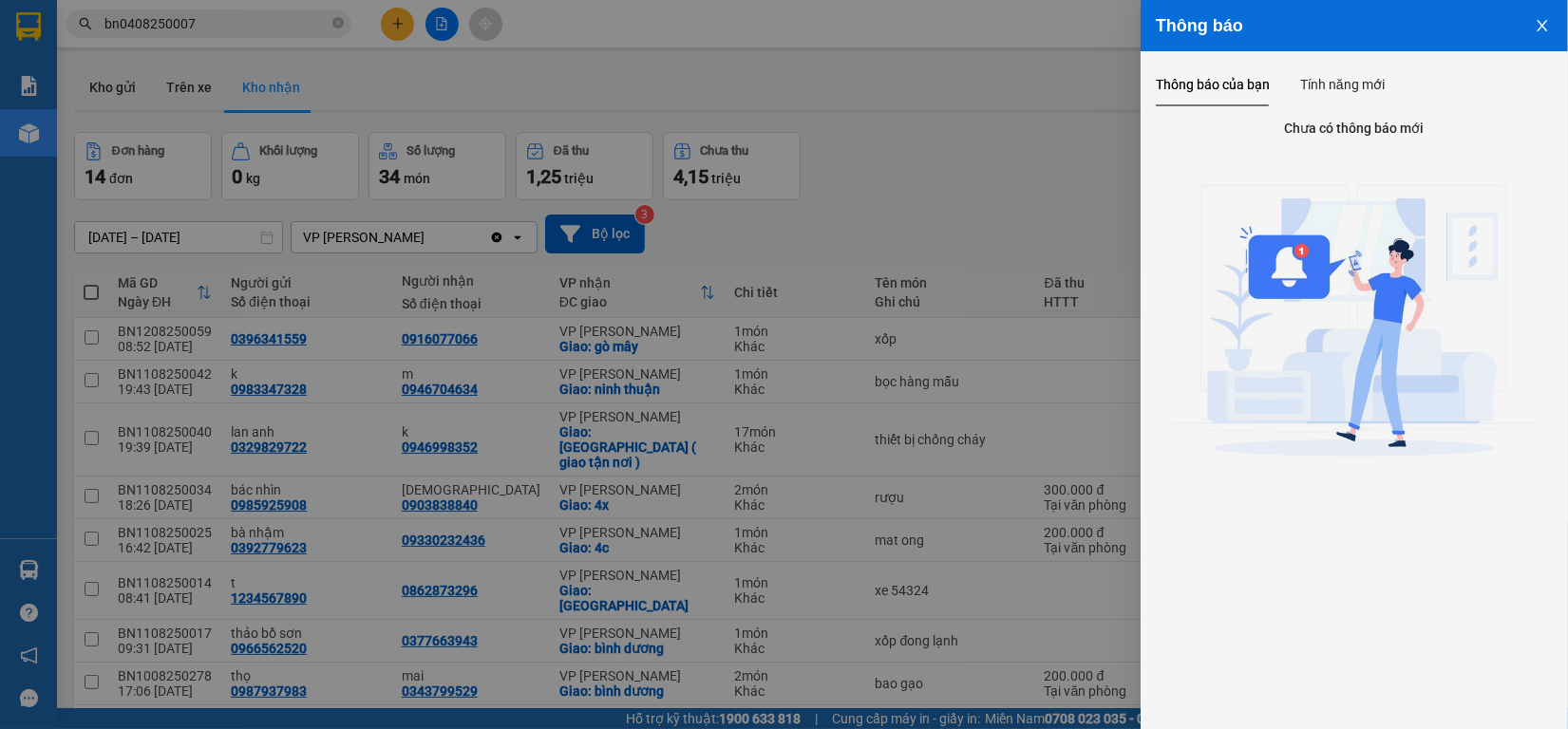
click at [1541, 22] on icon "close" at bounding box center [1542, 25] width 15 height 15
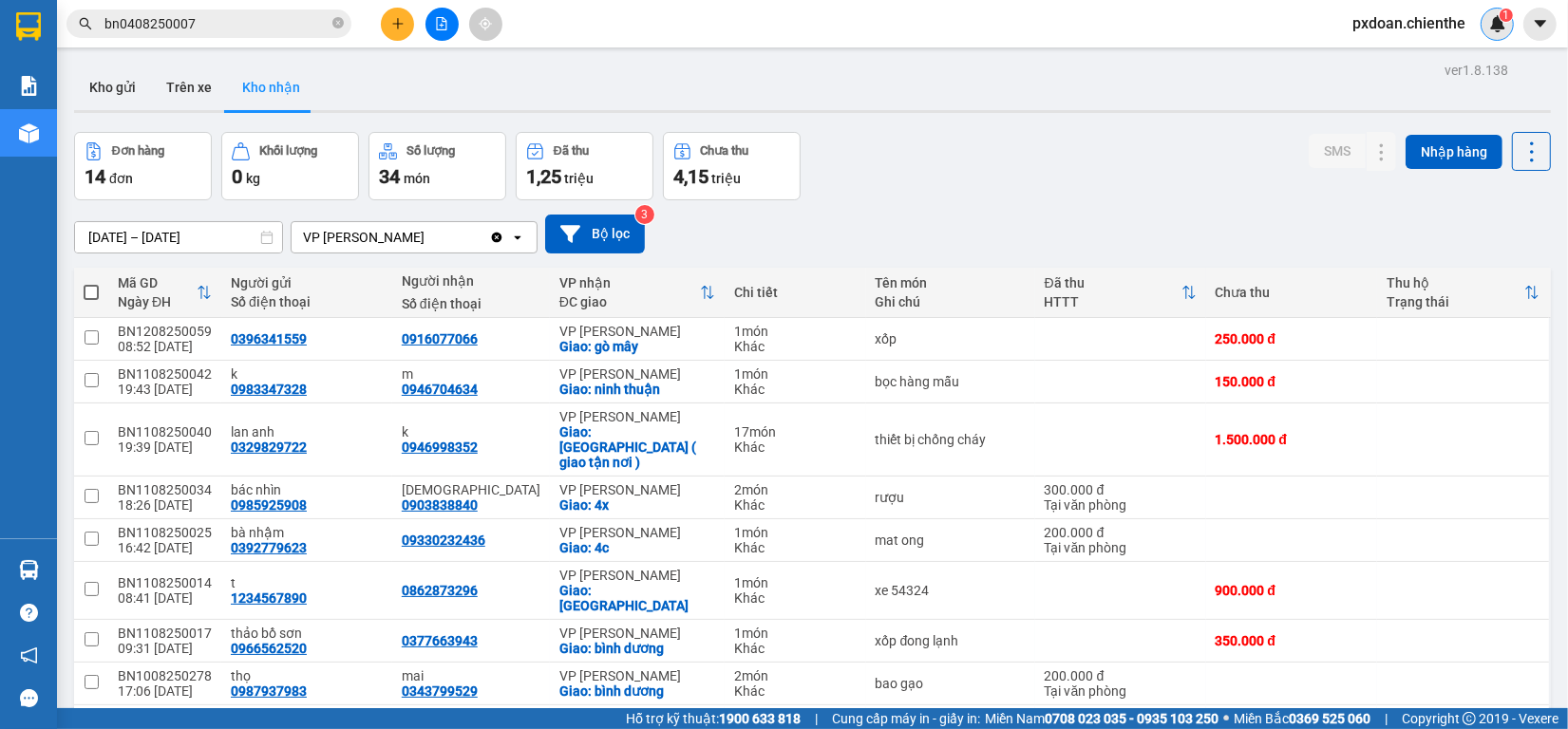
click at [1501, 24] on img at bounding box center [1497, 23] width 17 height 17
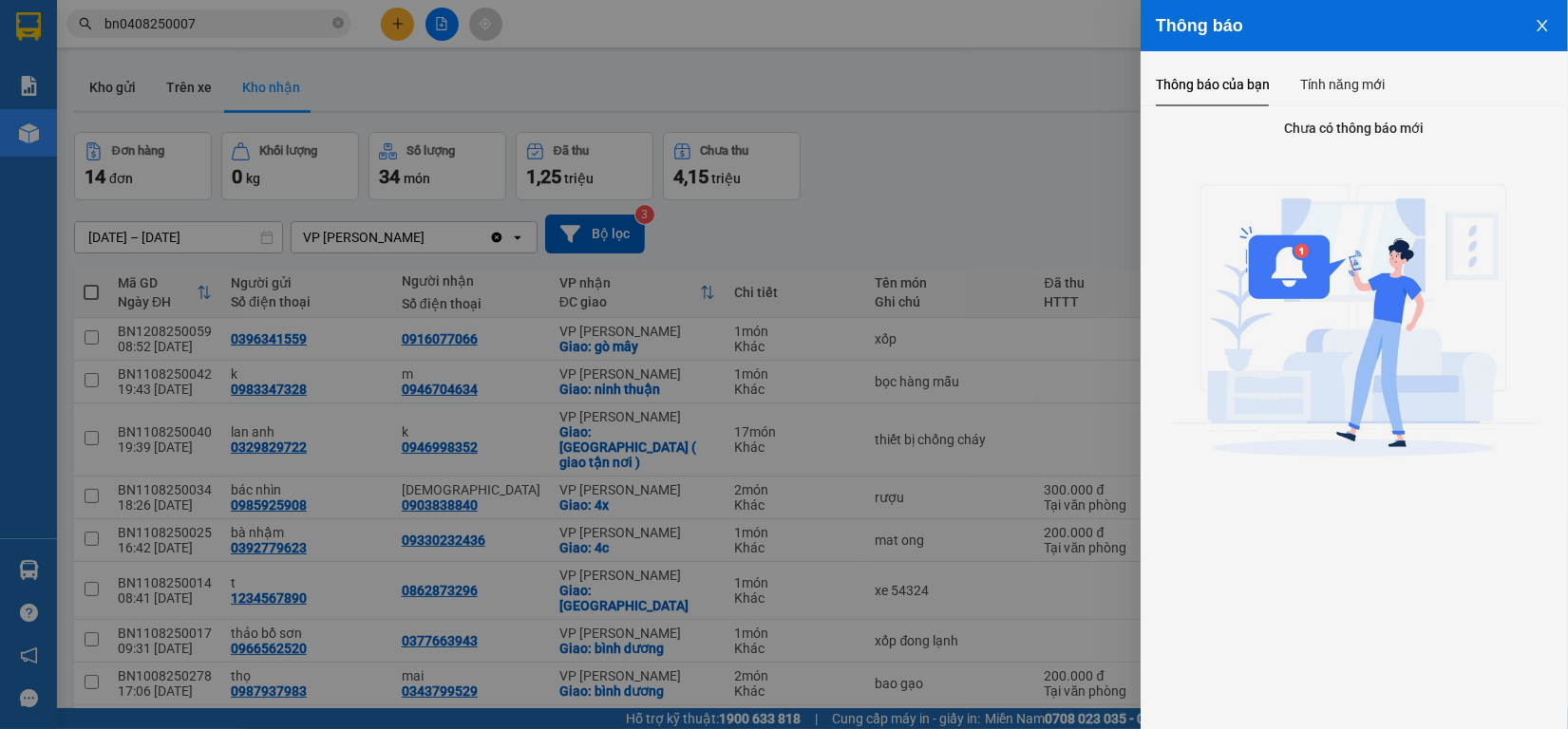
click at [1546, 21] on icon "close" at bounding box center [1542, 25] width 10 height 11
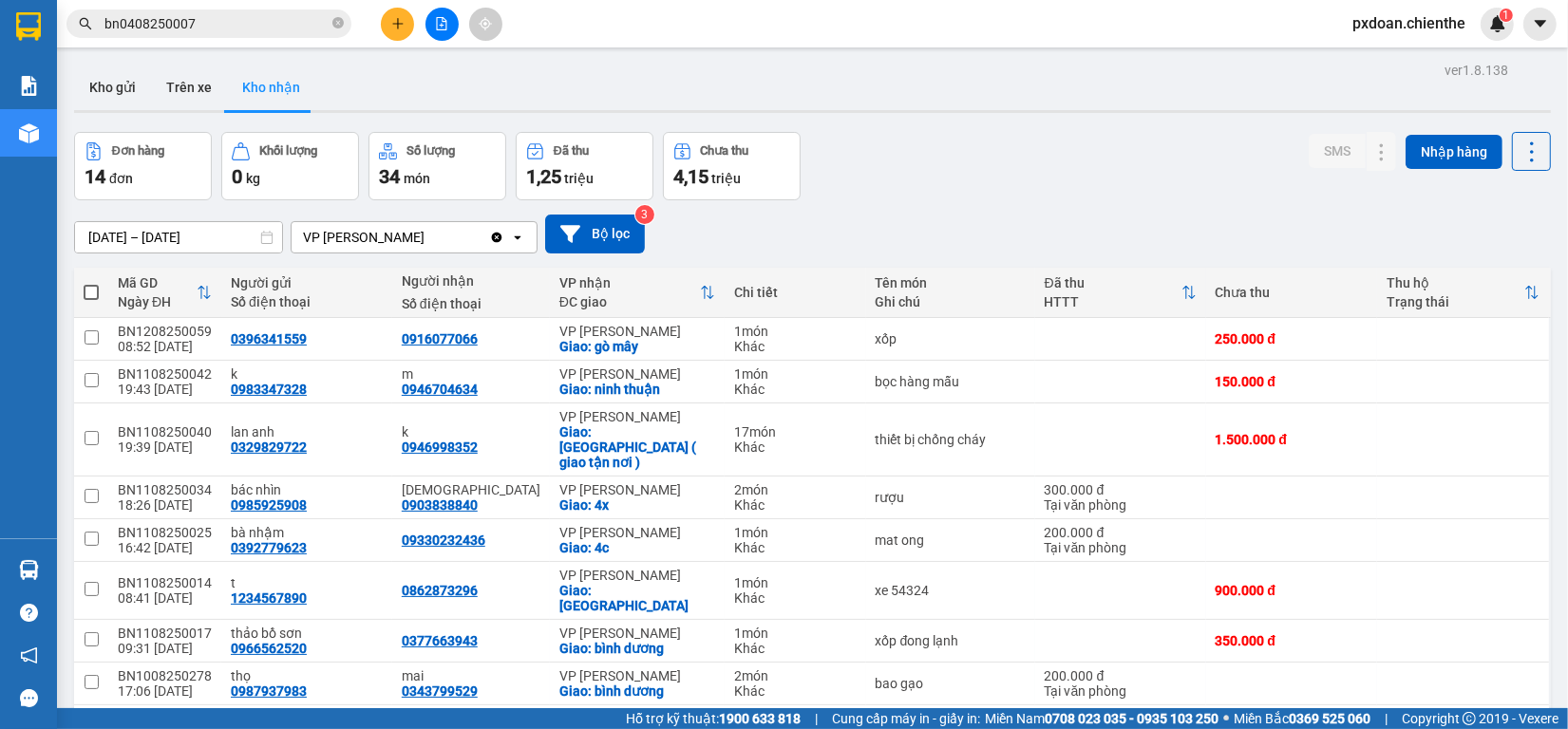
click at [1499, 25] on img at bounding box center [1497, 23] width 17 height 17
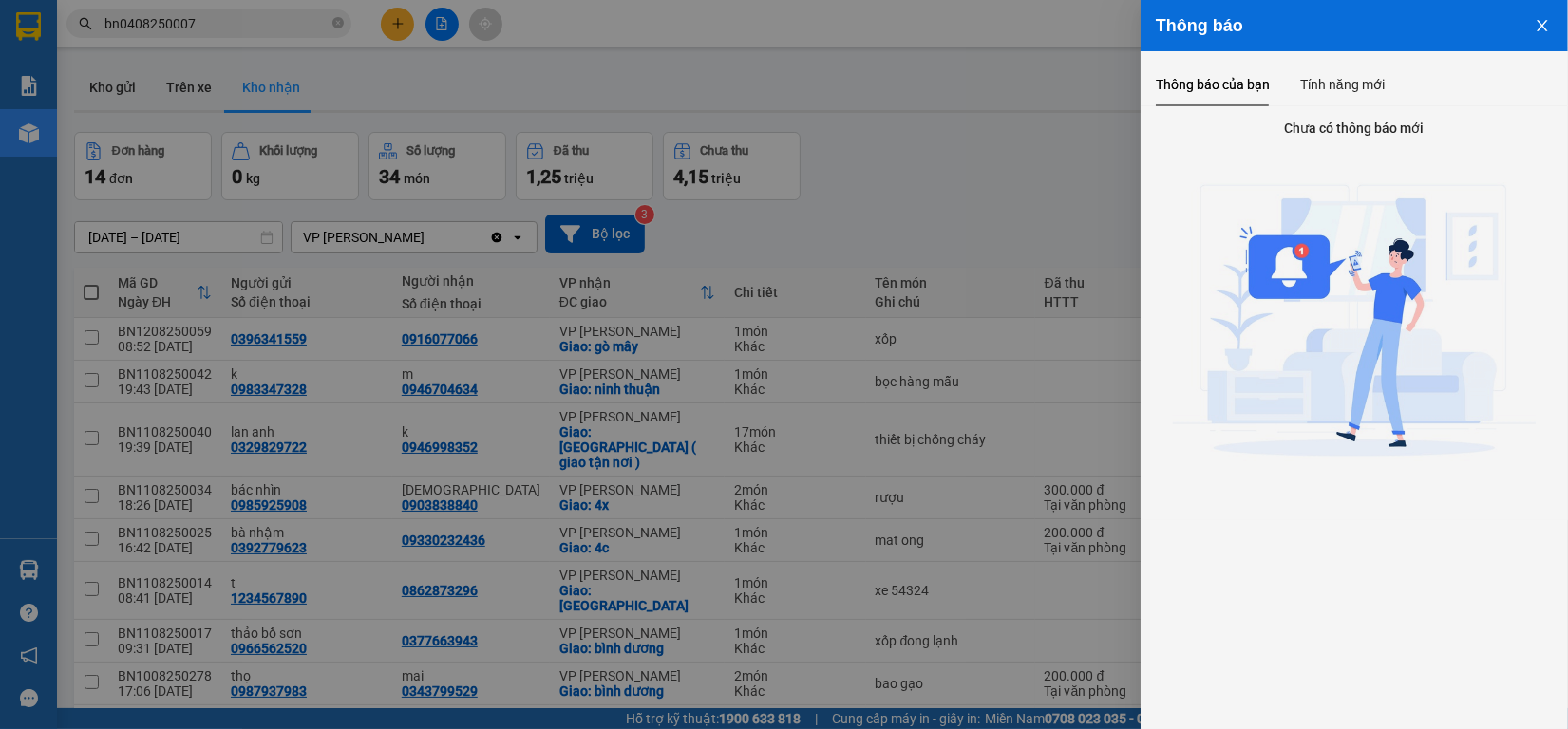
click at [1544, 22] on icon "close" at bounding box center [1542, 25] width 15 height 15
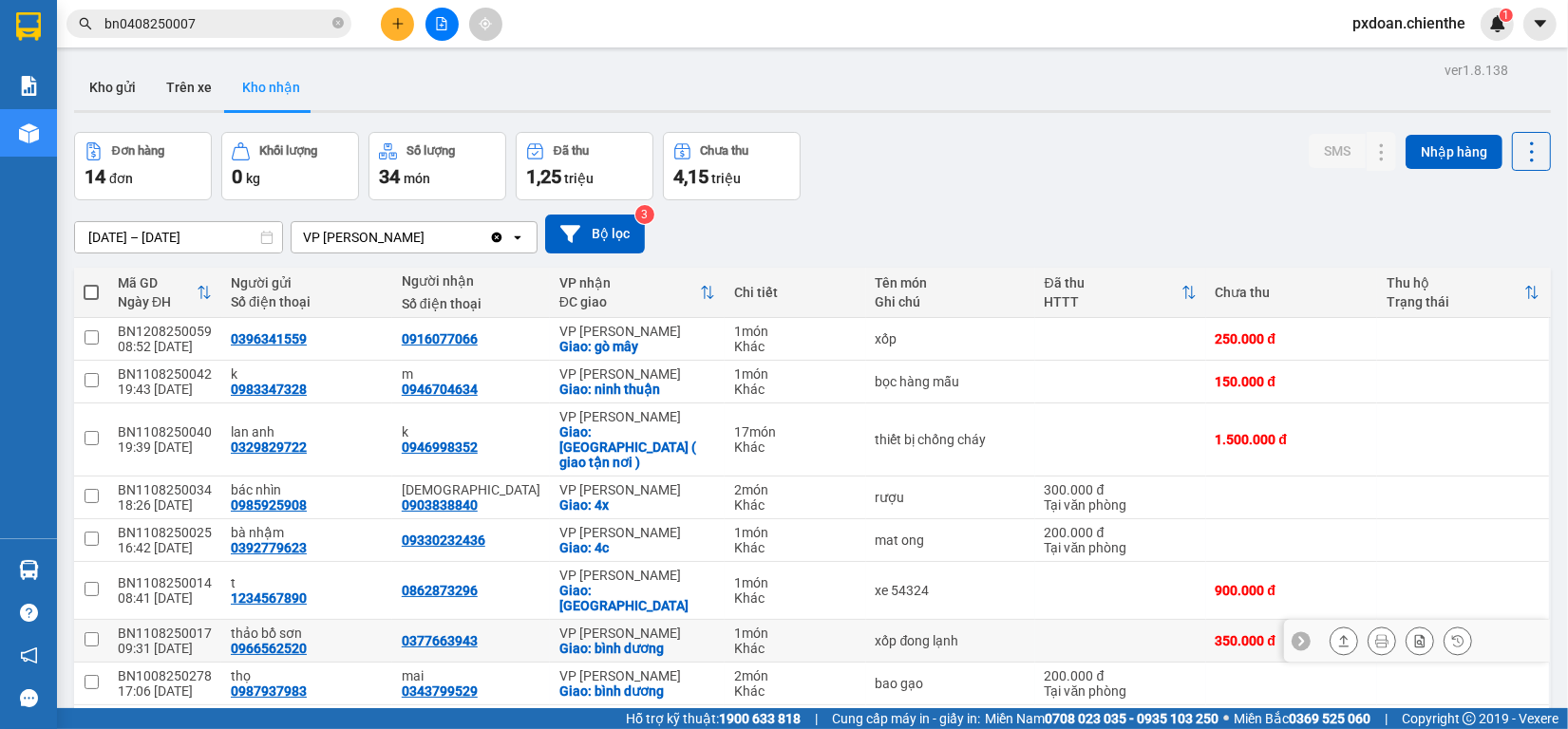
click at [170, 626] on div "BN1108250017" at bounding box center [165, 633] width 94 height 15
checkbox input "false"
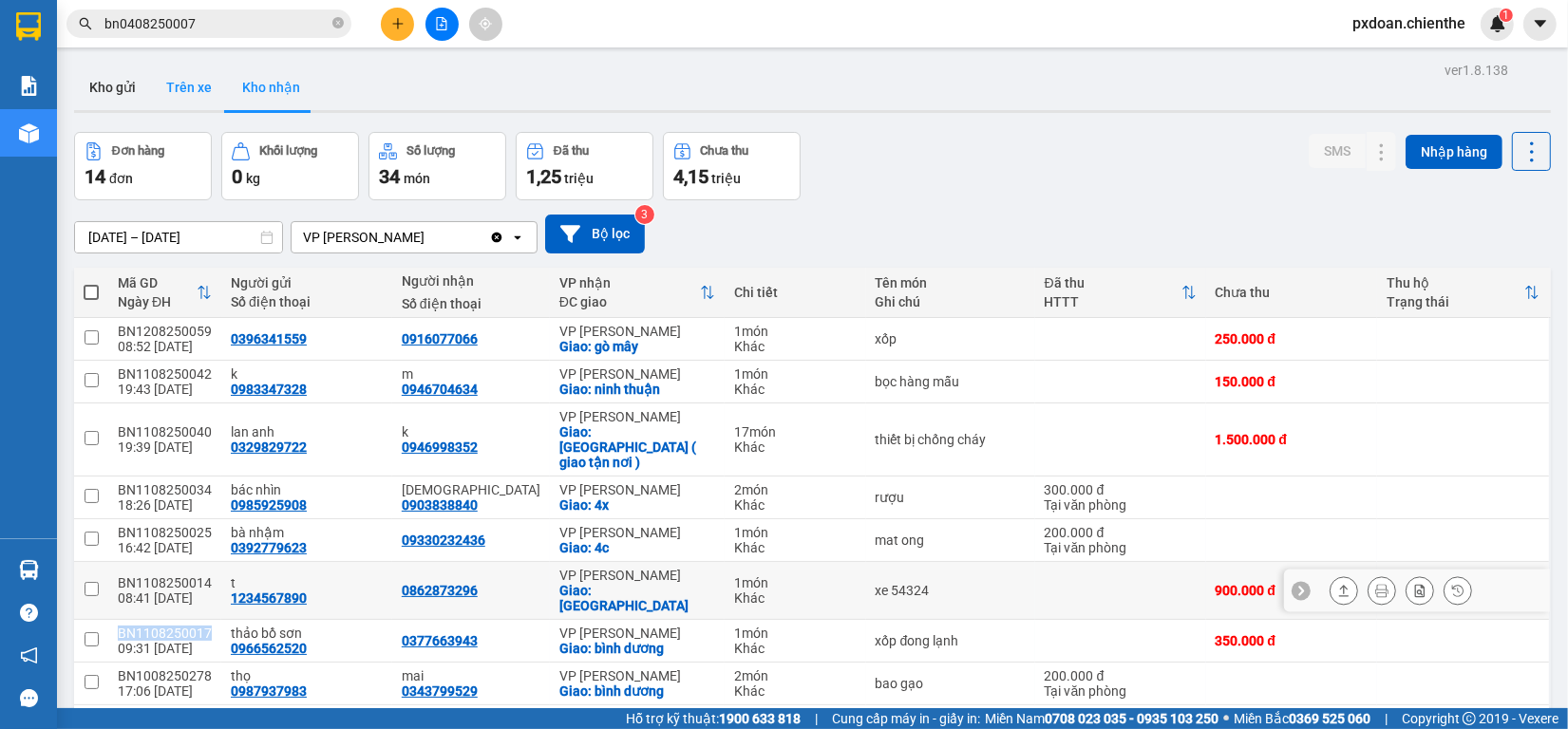
copy div "BN1108250017"
click at [218, 14] on input "bn0408250007" at bounding box center [216, 23] width 224 height 21
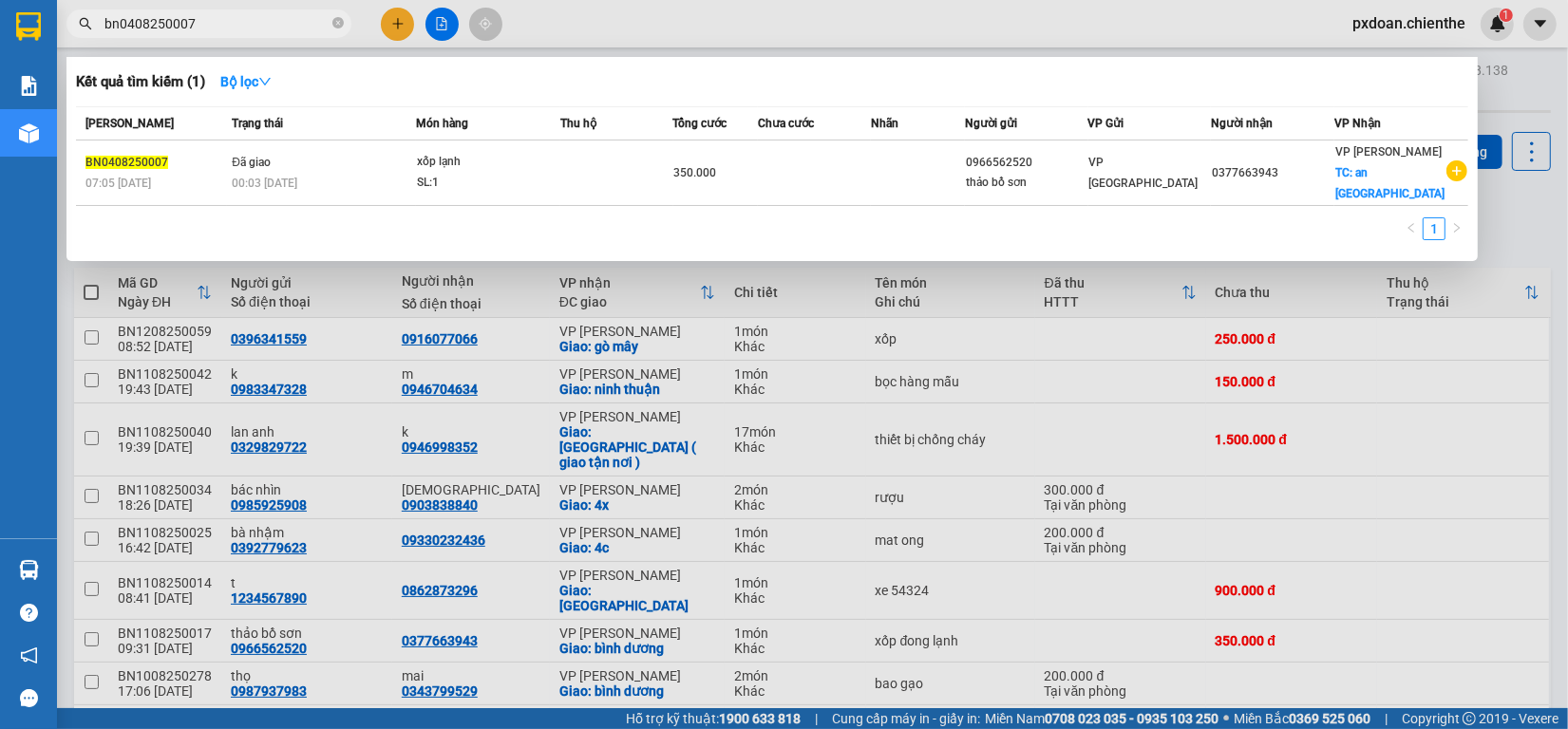
click at [218, 14] on input "bn0408250007" at bounding box center [216, 23] width 224 height 21
paste input "BN110825001"
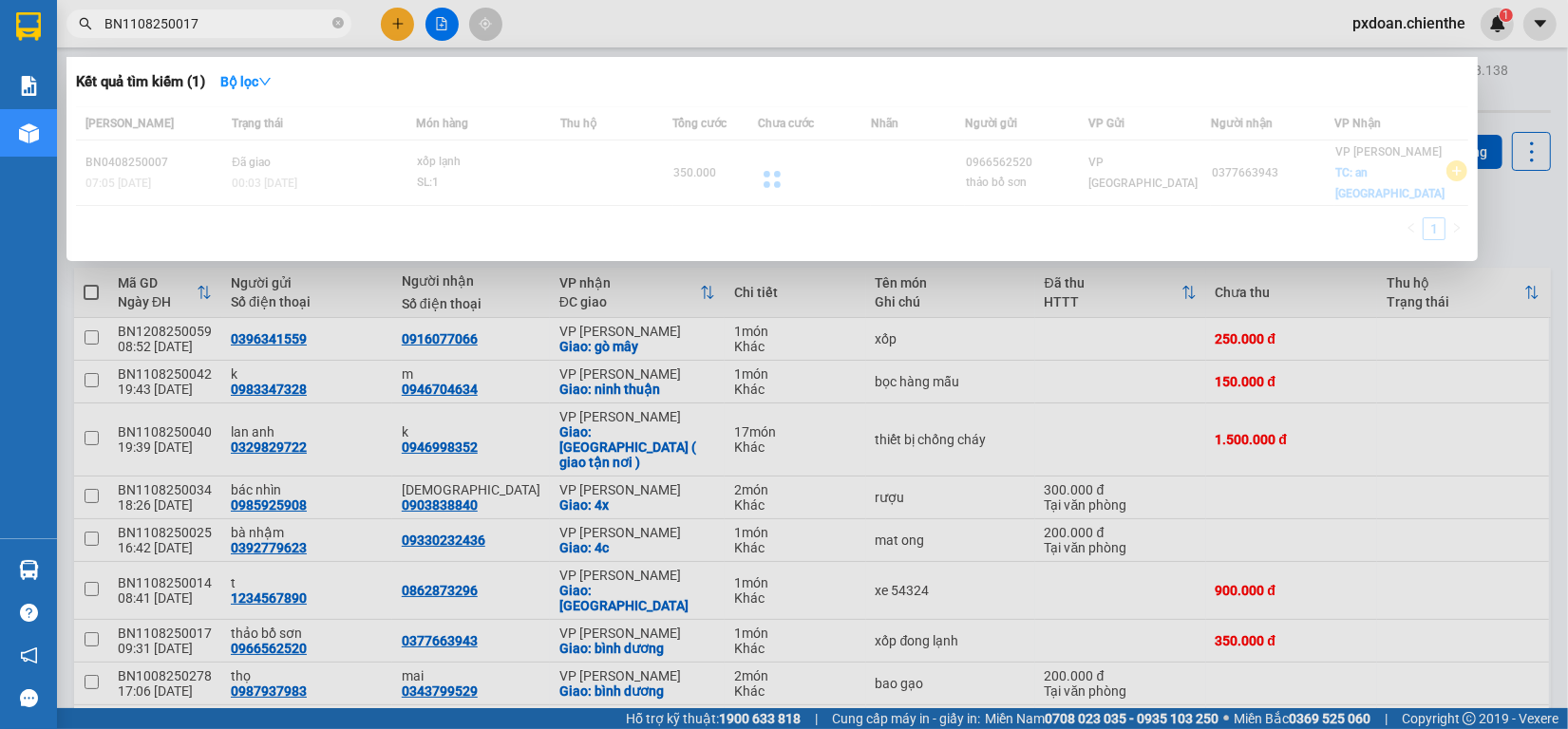
type input "BN1108250017"
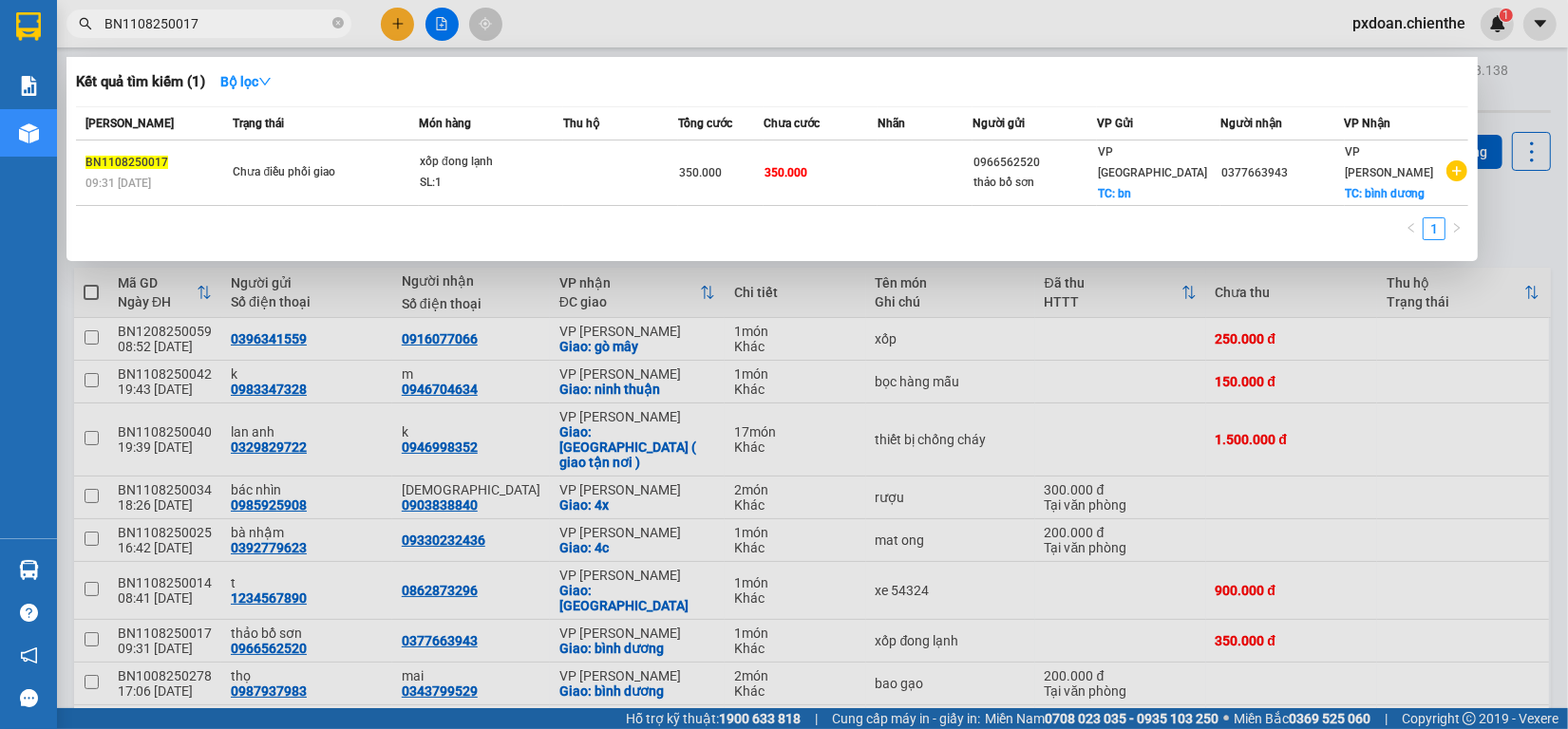
click at [458, 173] on div "SL: 1" at bounding box center [491, 182] width 143 height 21
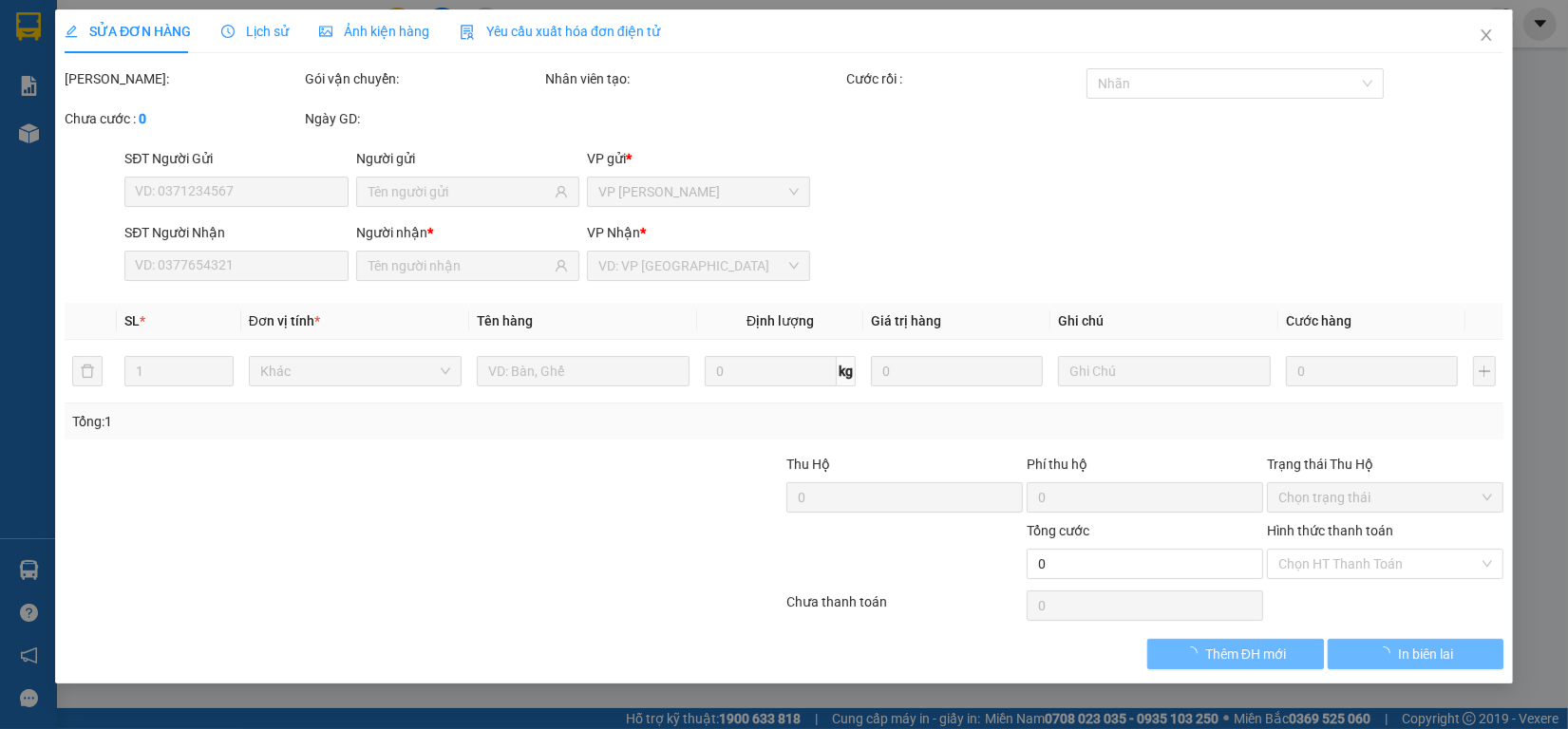
type input "0966562520"
type input "thảo bồ sơn"
type input "0377663943"
type input "350.000"
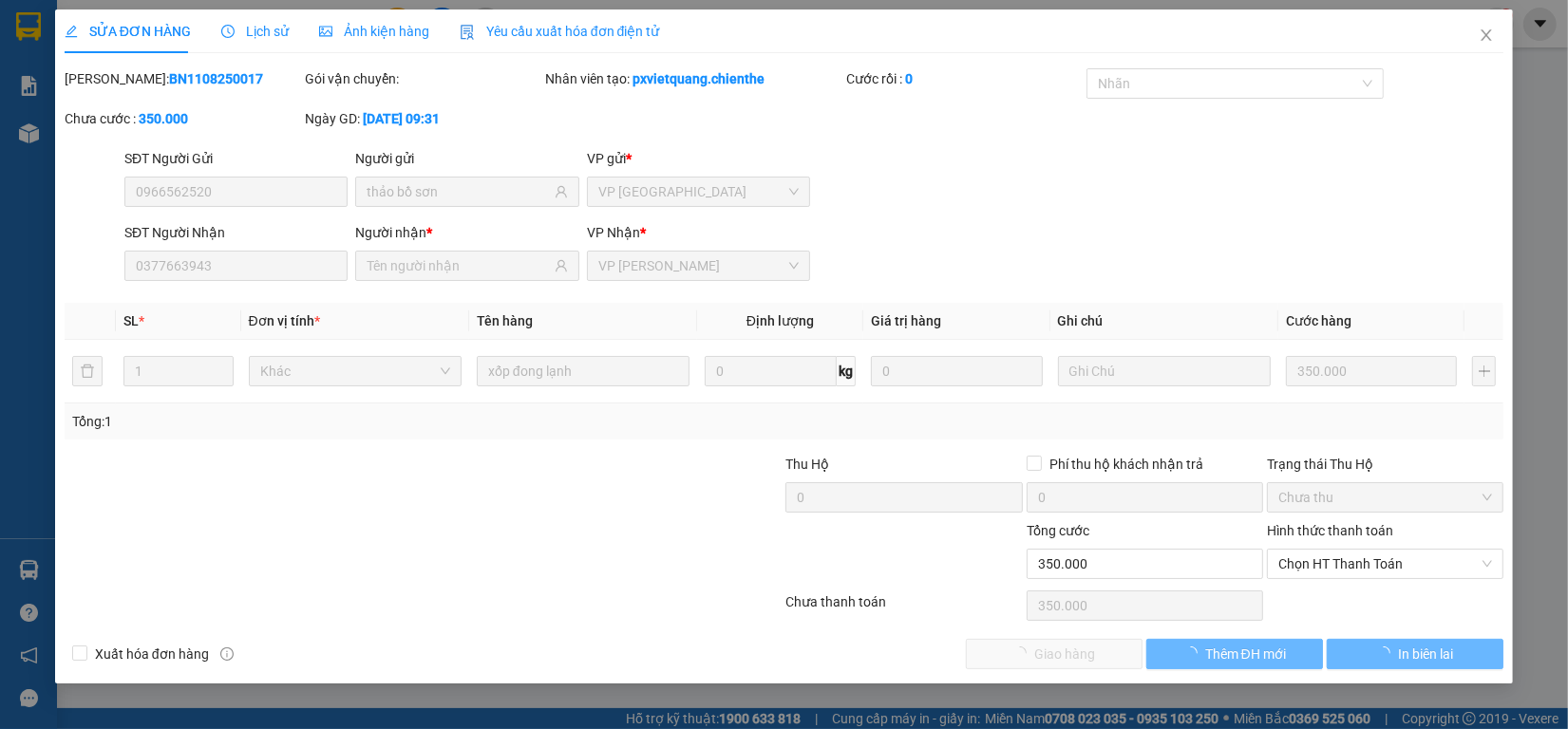
click at [361, 25] on span "Ảnh kiện hàng" at bounding box center [374, 31] width 110 height 15
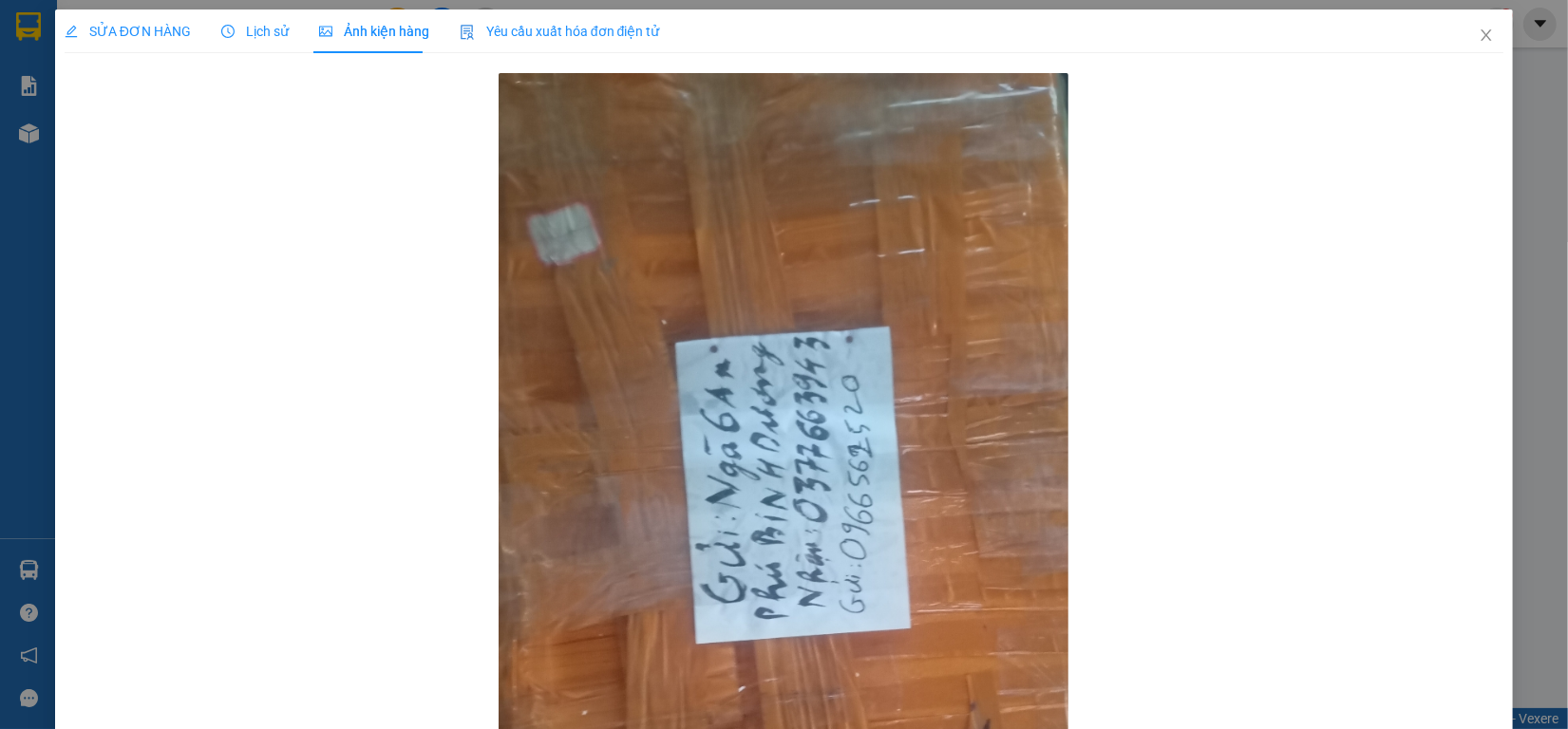
click at [254, 35] on span "Lịch sử" at bounding box center [255, 31] width 68 height 15
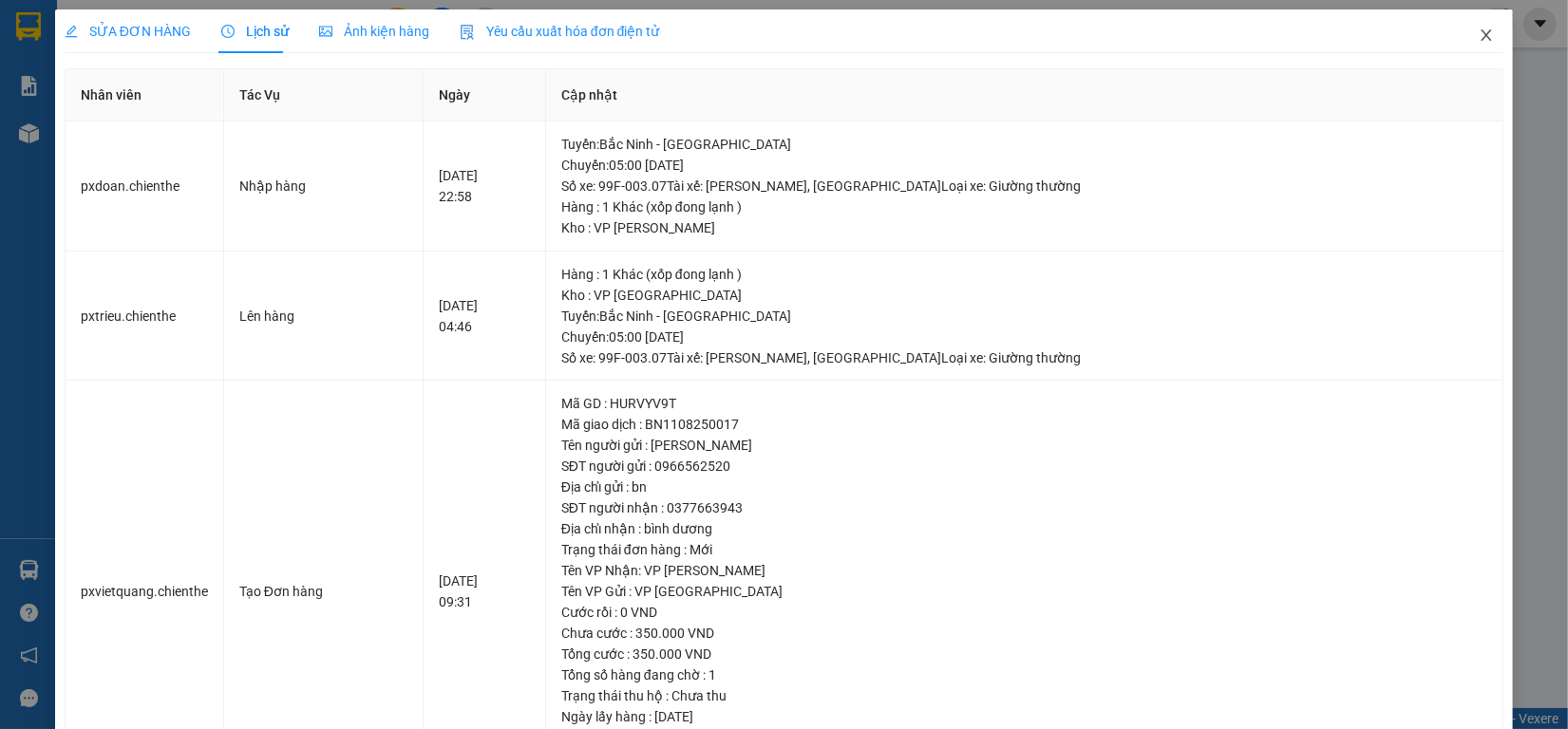
click at [1479, 35] on icon "close" at bounding box center [1486, 35] width 15 height 15
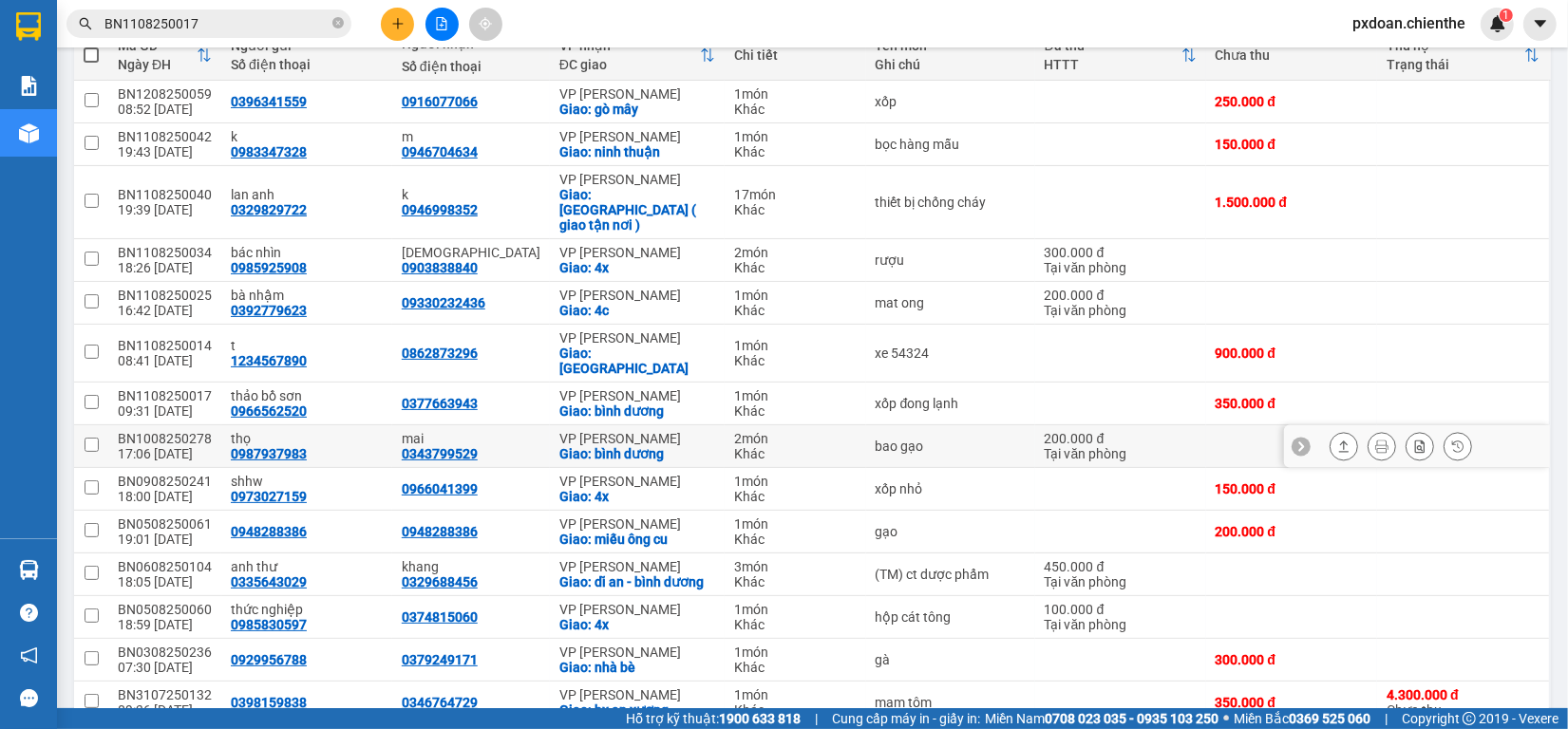
scroll to position [305, 0]
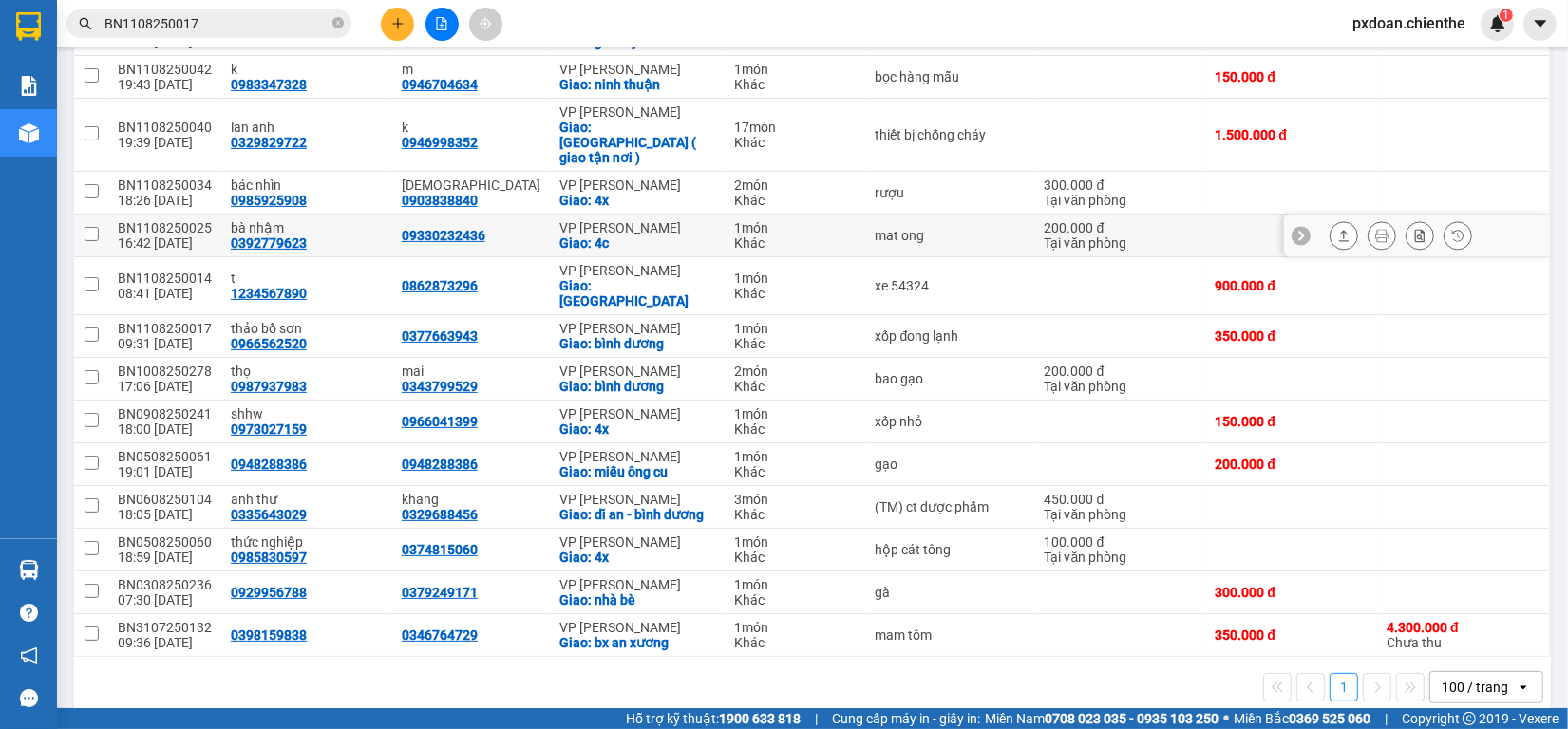
click at [199, 220] on div "BN1108250025" at bounding box center [165, 227] width 94 height 15
checkbox input "false"
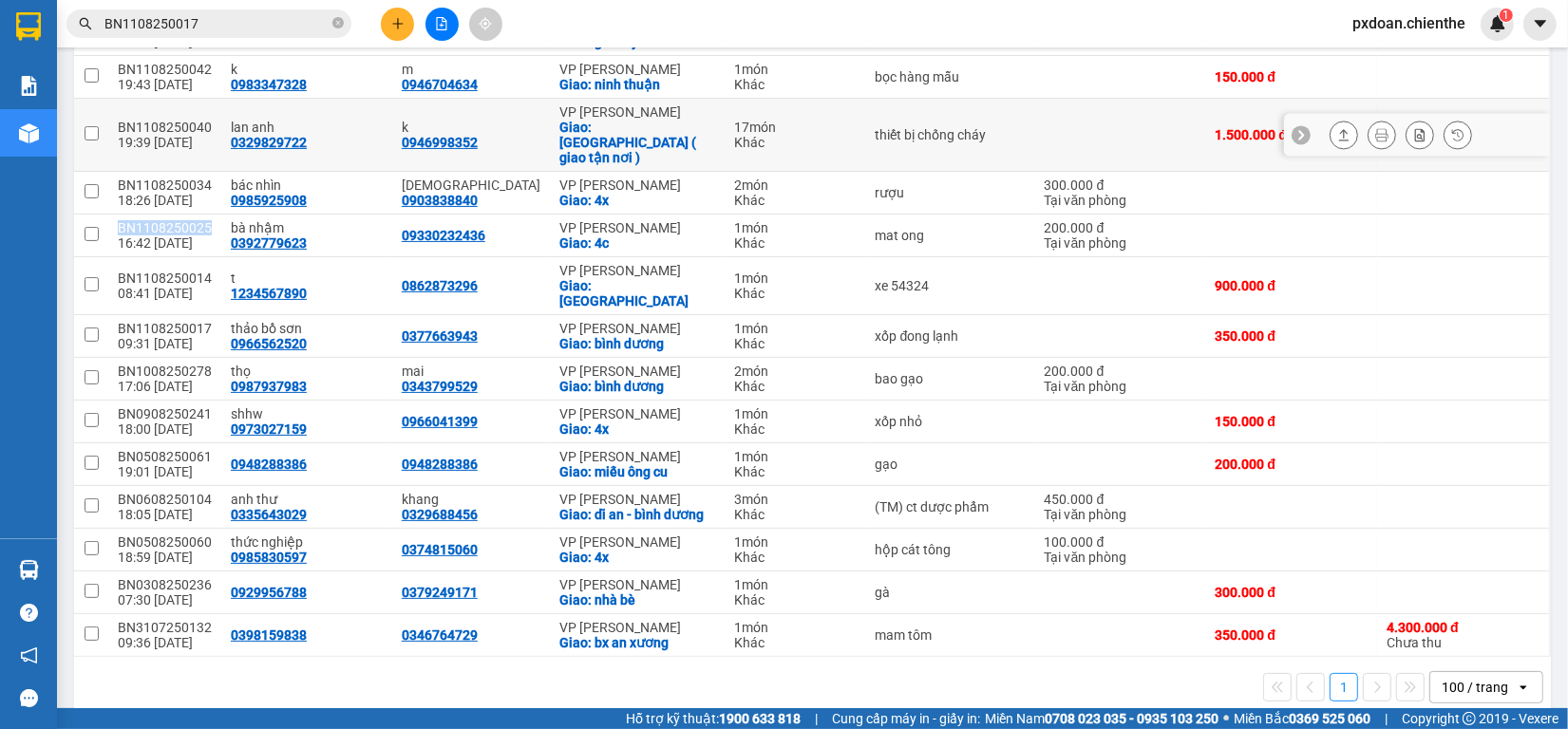
copy div "BN1108250025"
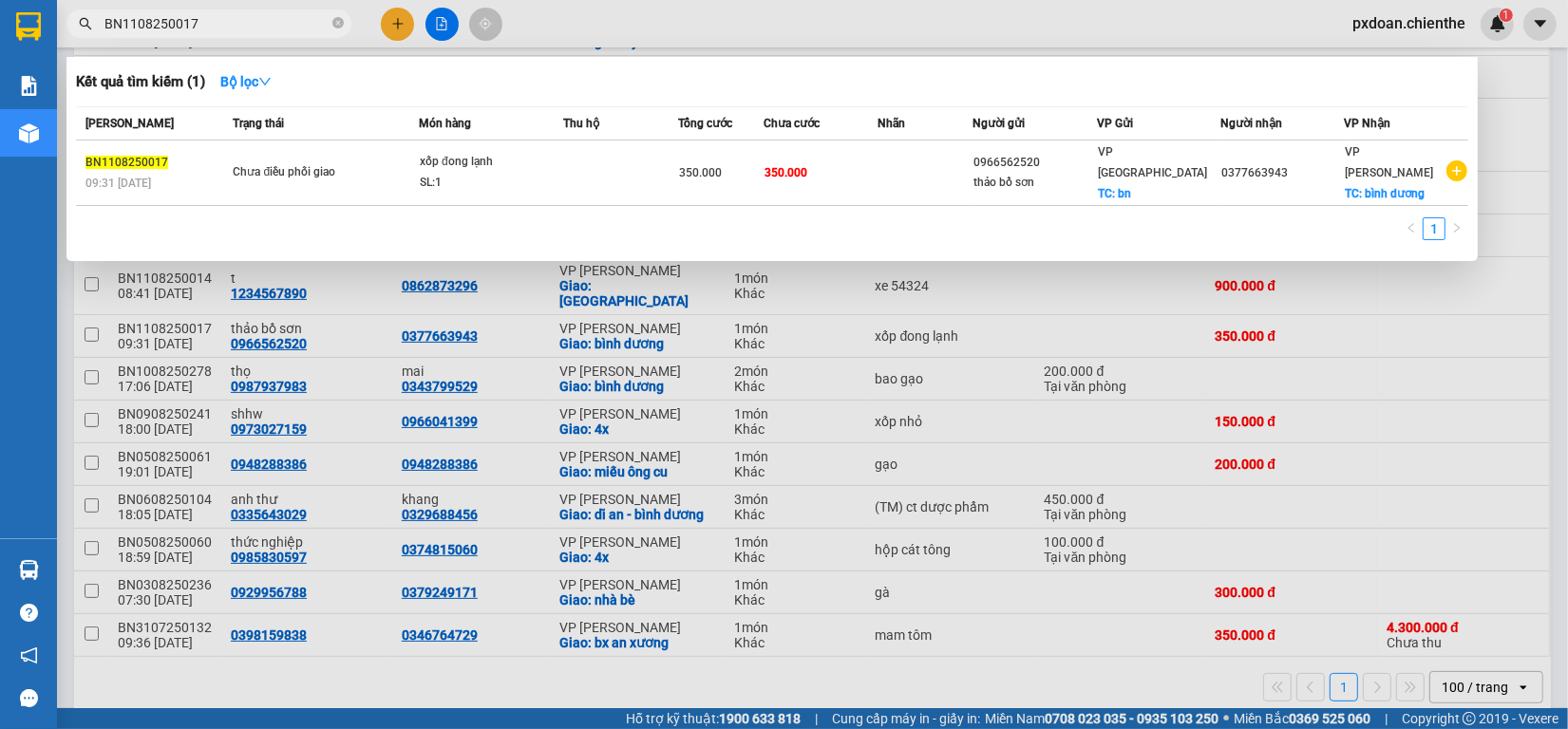
click at [221, 22] on input "BN1108250017" at bounding box center [216, 23] width 224 height 21
paste input "25"
type input "BN1108250025"
click at [481, 173] on div "SL: 1" at bounding box center [491, 182] width 143 height 21
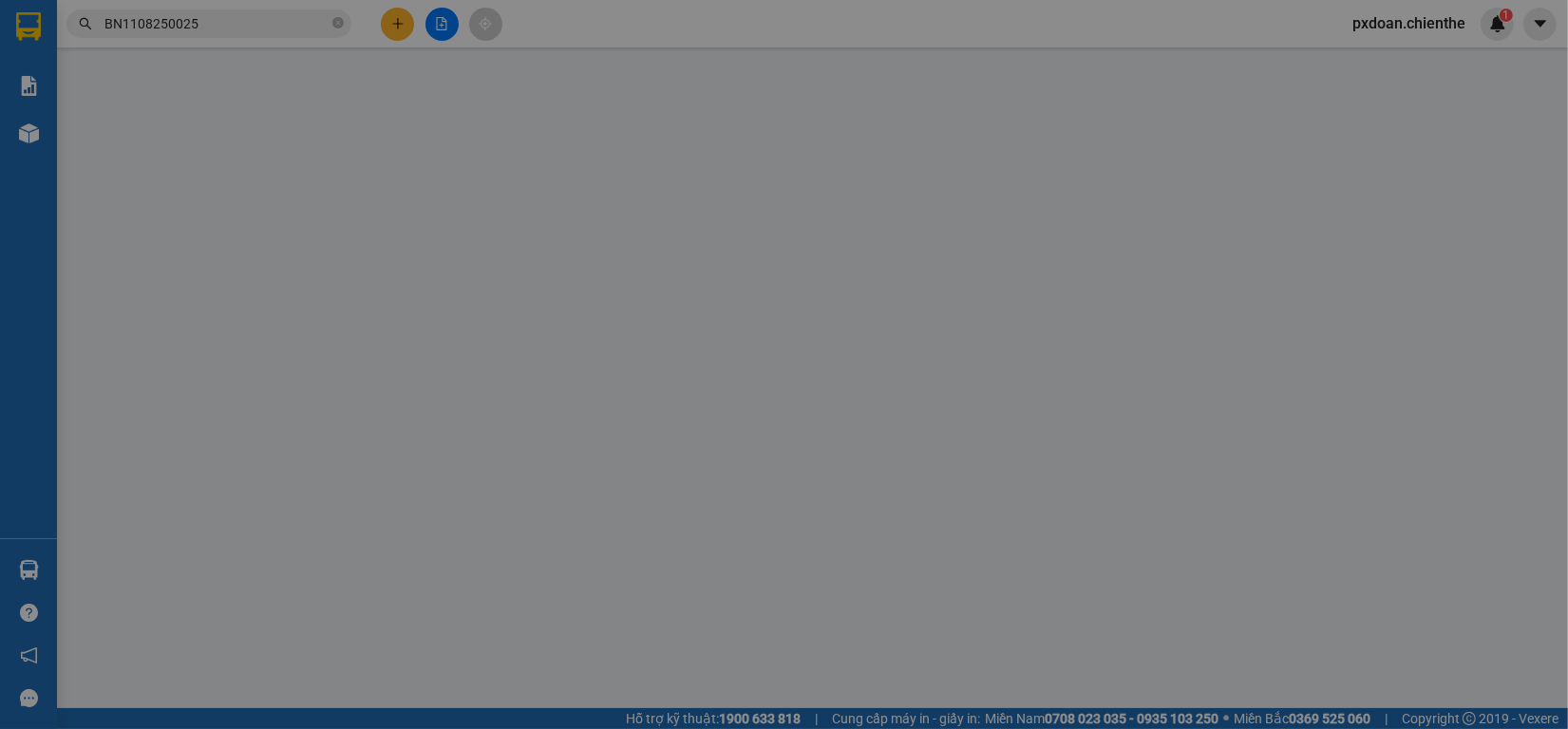
type input "0392779623"
type input "bà nhậm"
type input "09330232436"
type input "200.000"
type input "0"
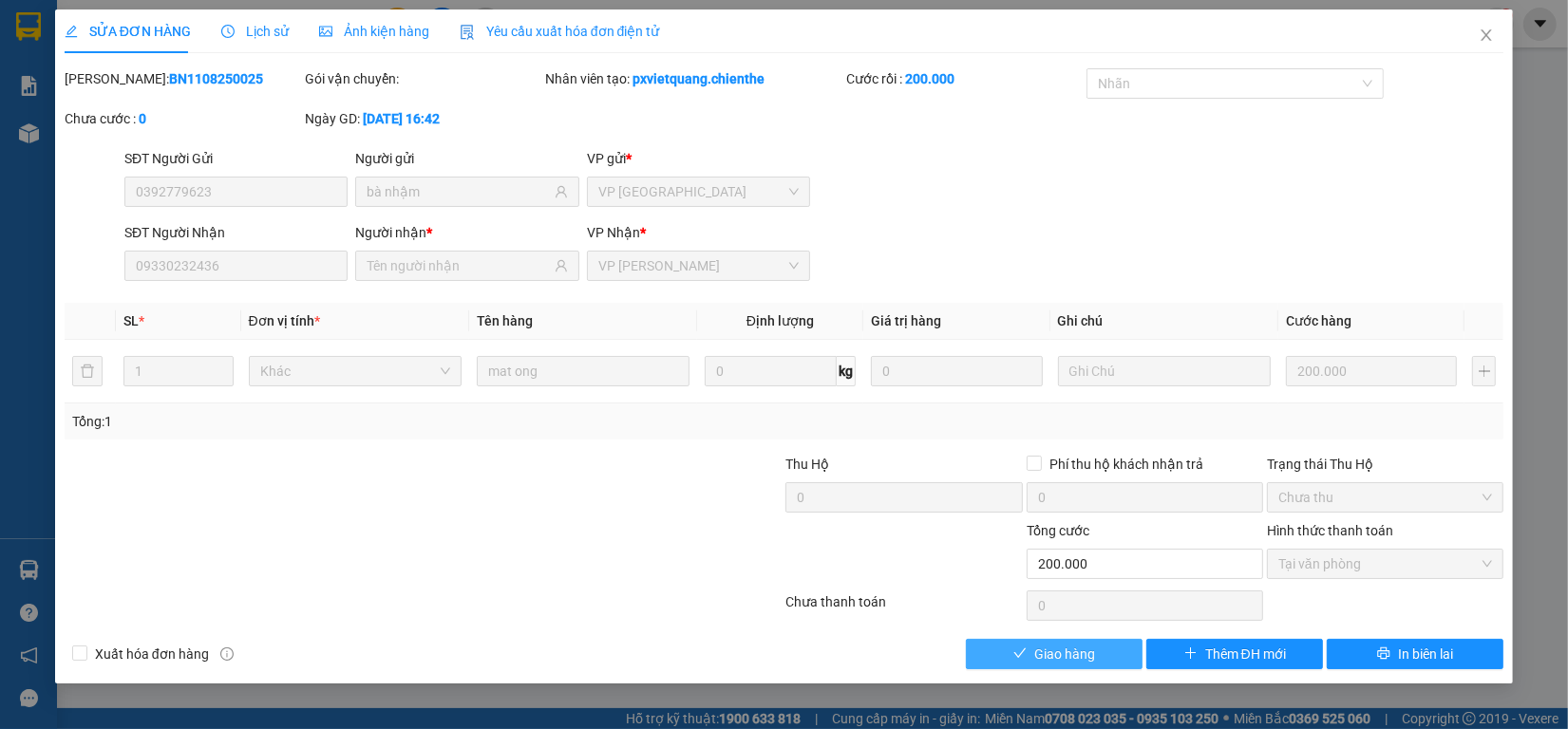
click at [1112, 644] on button "Giao hàng" at bounding box center [1054, 654] width 177 height 30
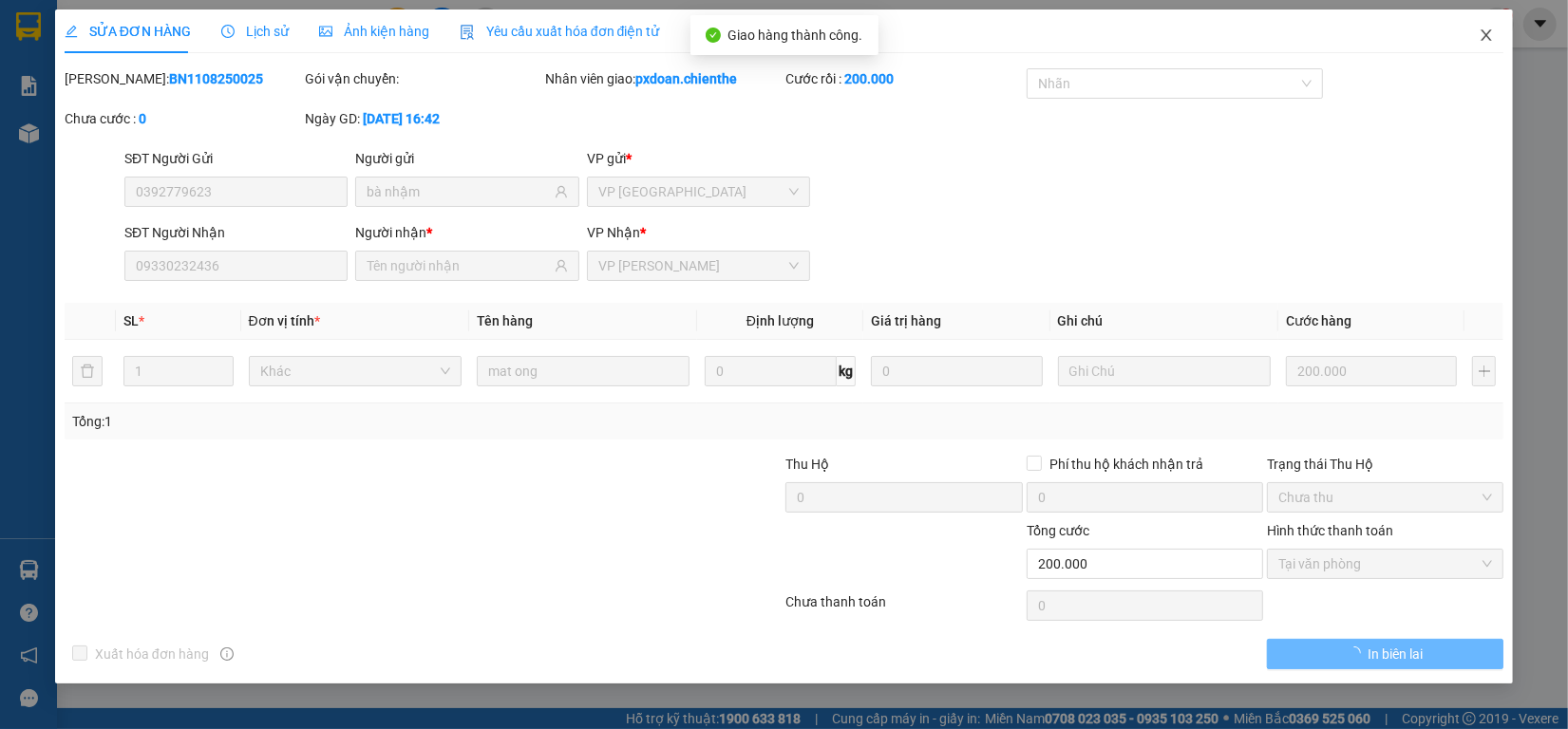
click at [1486, 30] on icon "close" at bounding box center [1486, 35] width 15 height 15
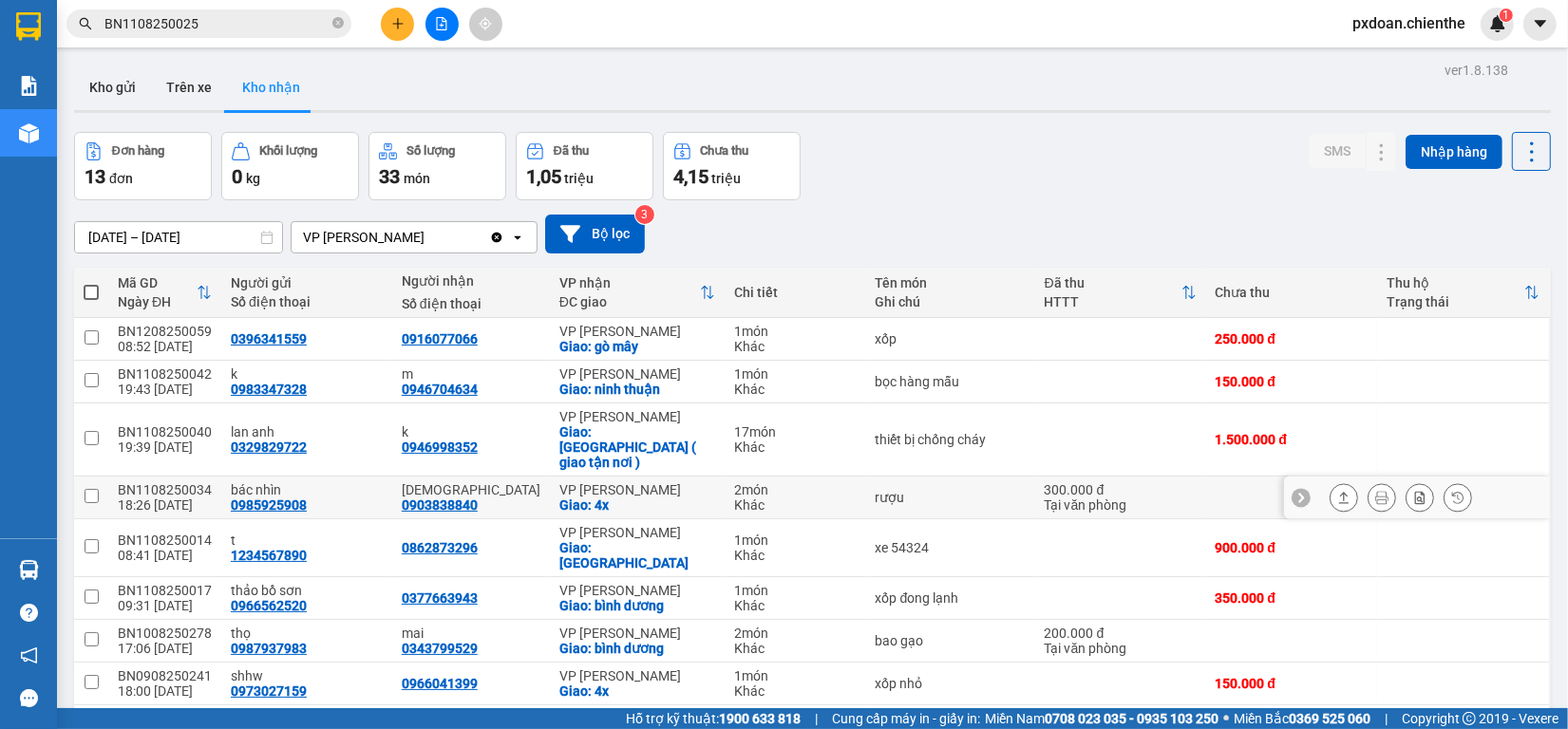
click at [200, 483] on div "BN1108250034" at bounding box center [165, 490] width 94 height 15
checkbox input "false"
copy div "BN1108250034"
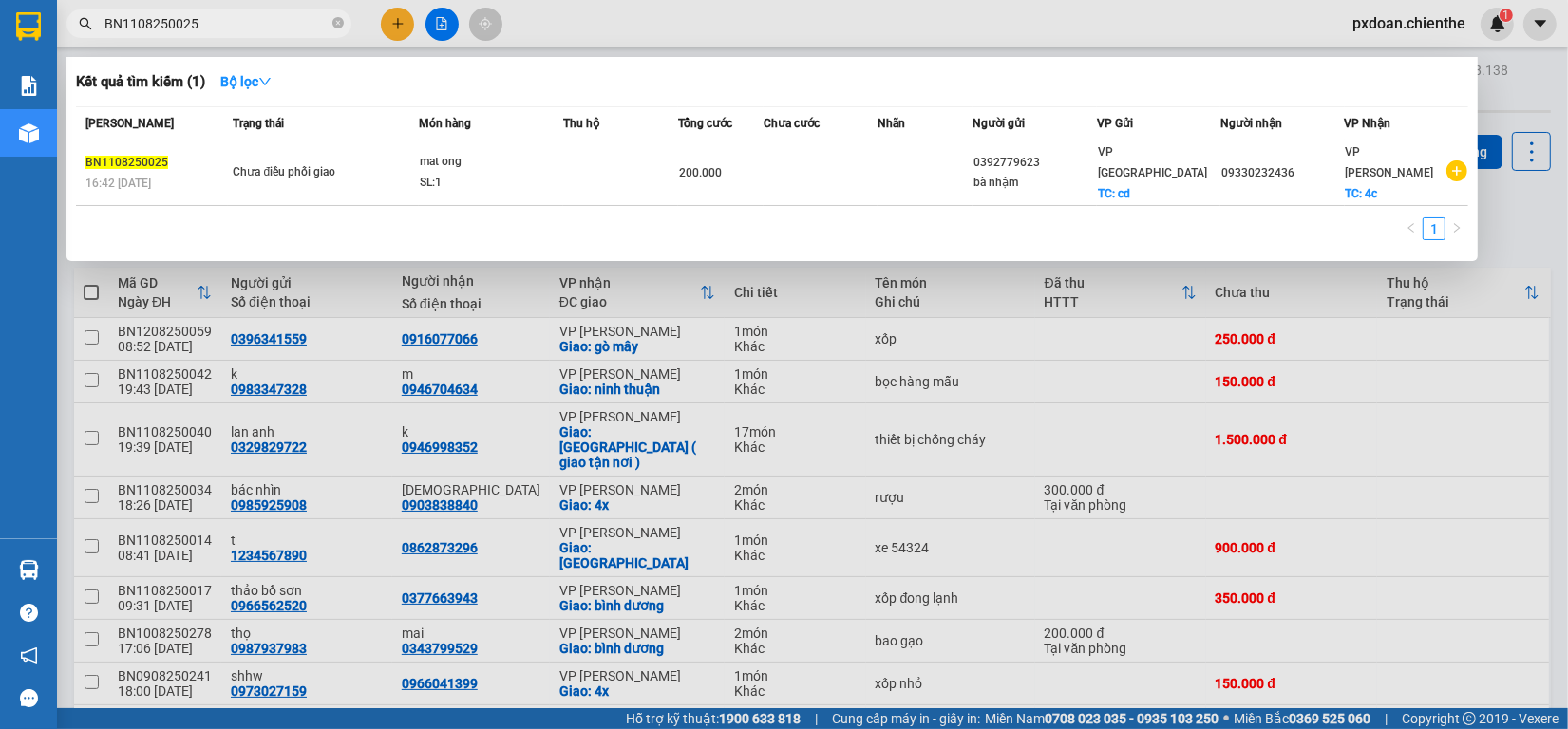
click at [261, 13] on input "BN1108250025" at bounding box center [216, 23] width 224 height 21
paste input "34"
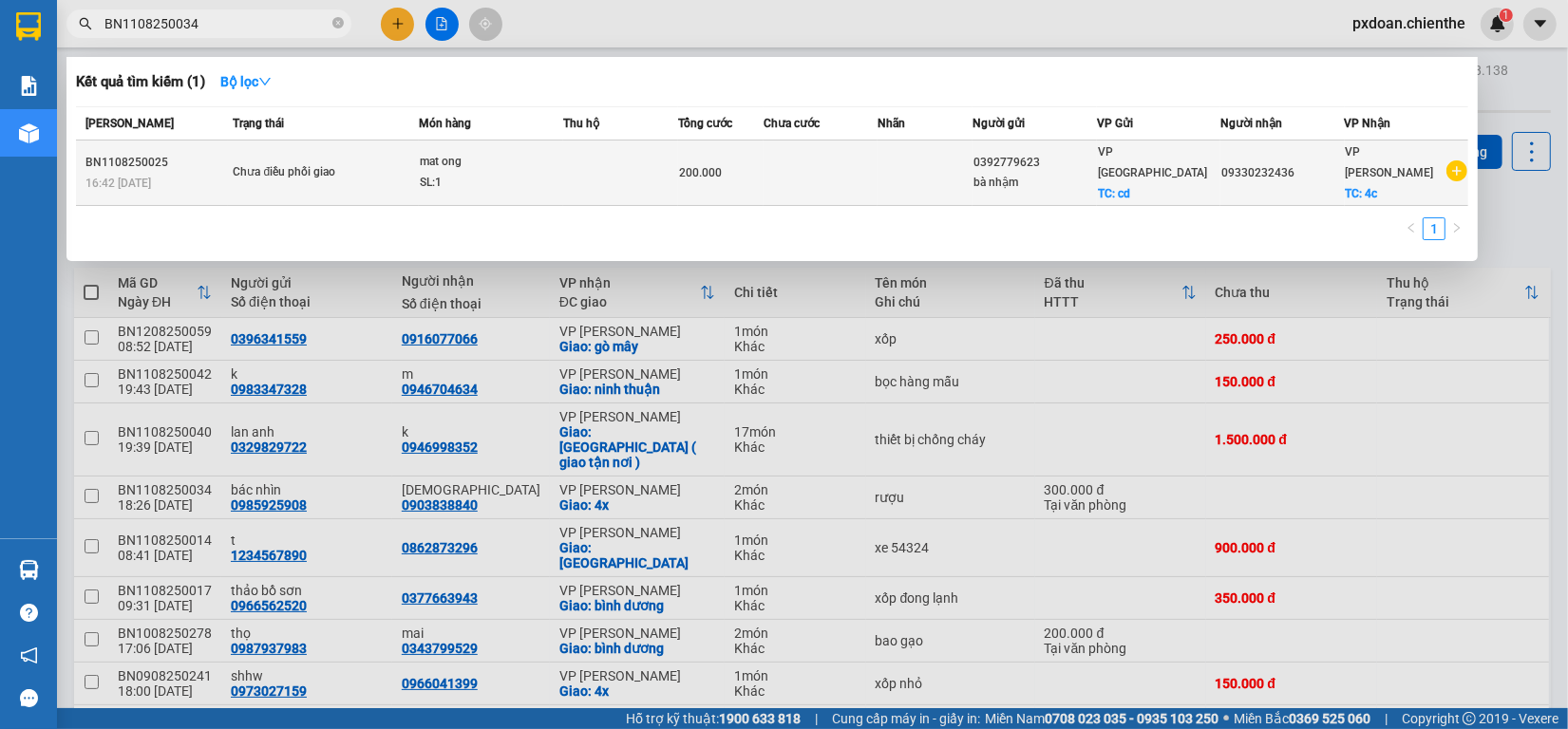
type input "BN1108250034"
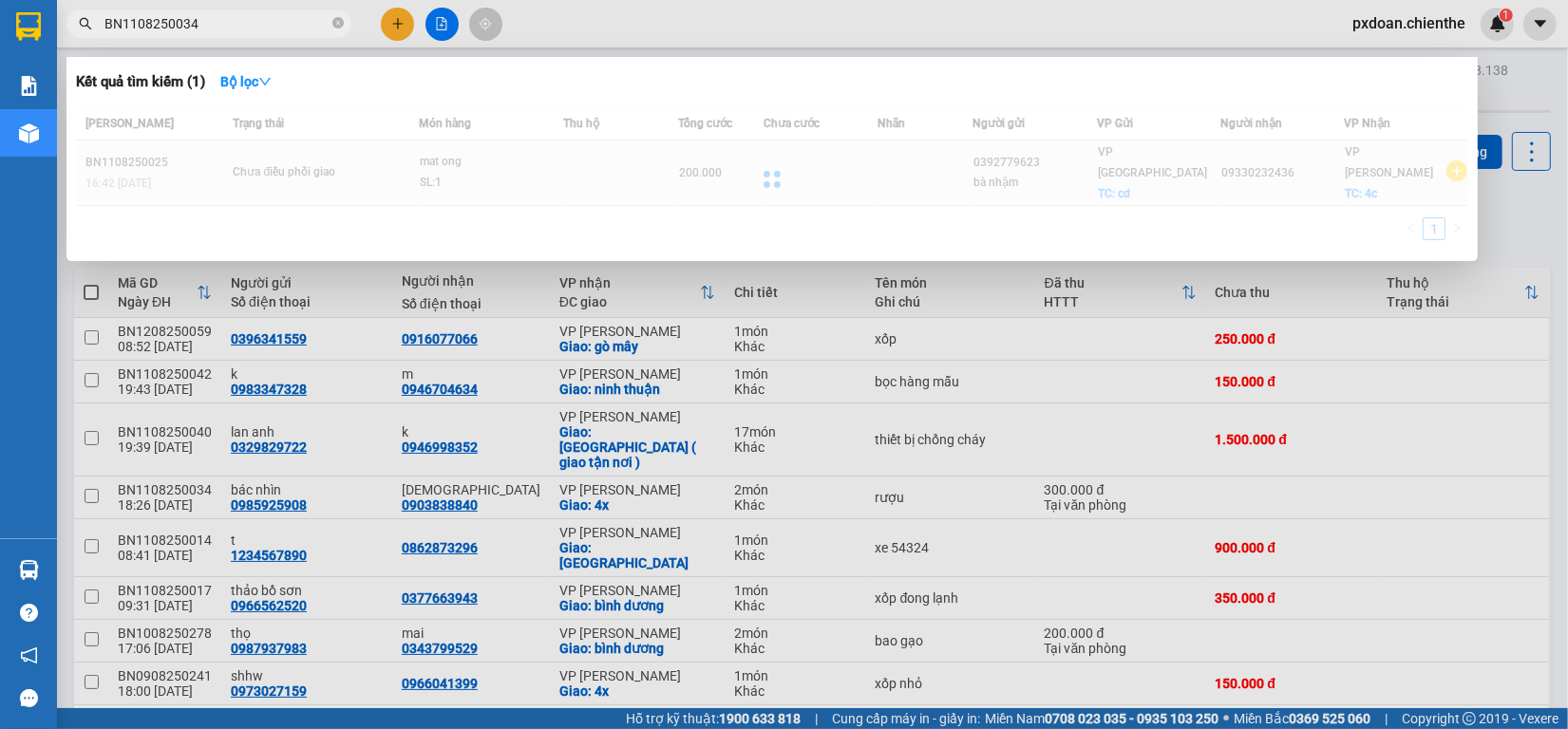
click at [583, 155] on div at bounding box center [772, 180] width 1392 height 146
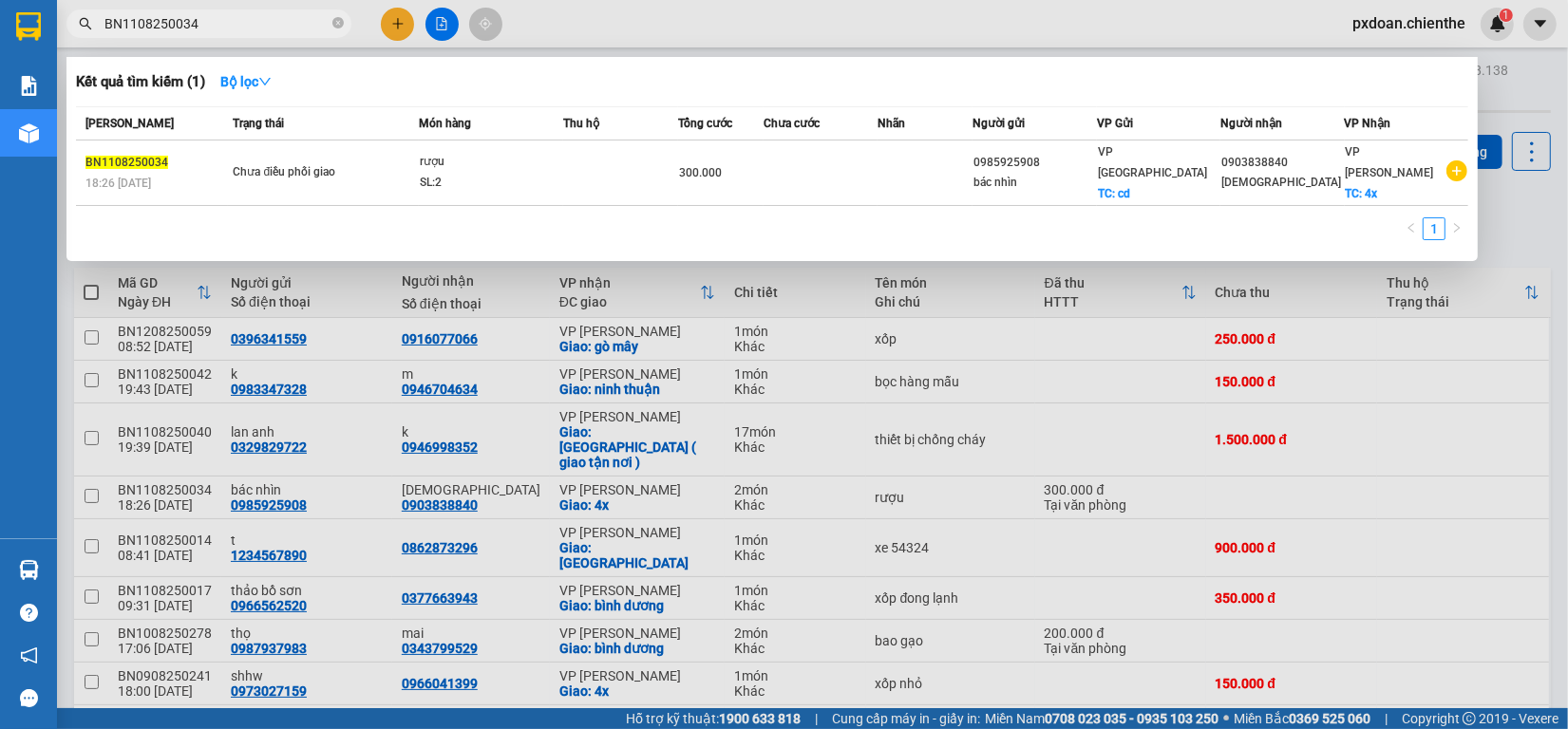
click at [585, 164] on td at bounding box center [620, 174] width 114 height 66
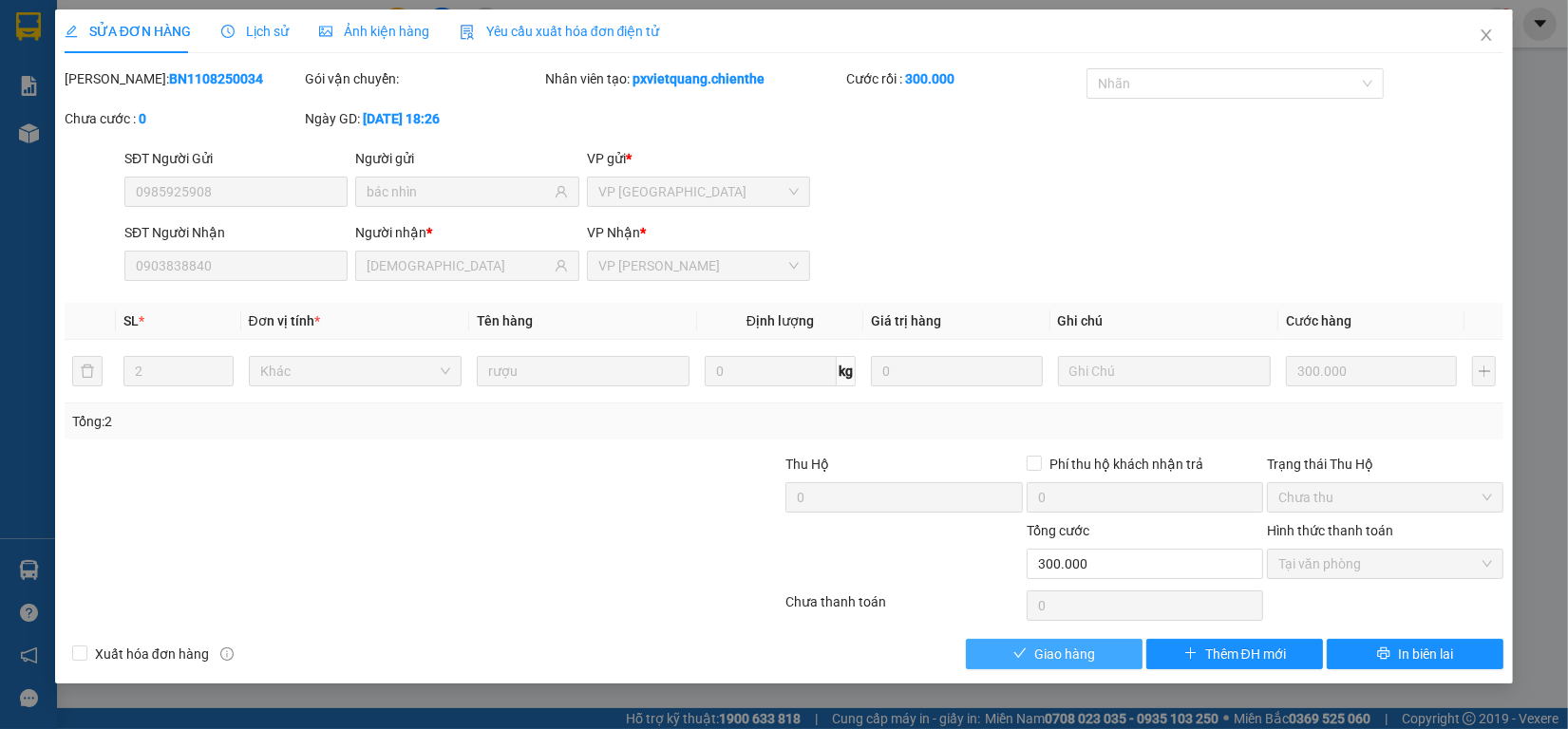
click at [1064, 657] on span "Giao hàng" at bounding box center [1064, 654] width 61 height 21
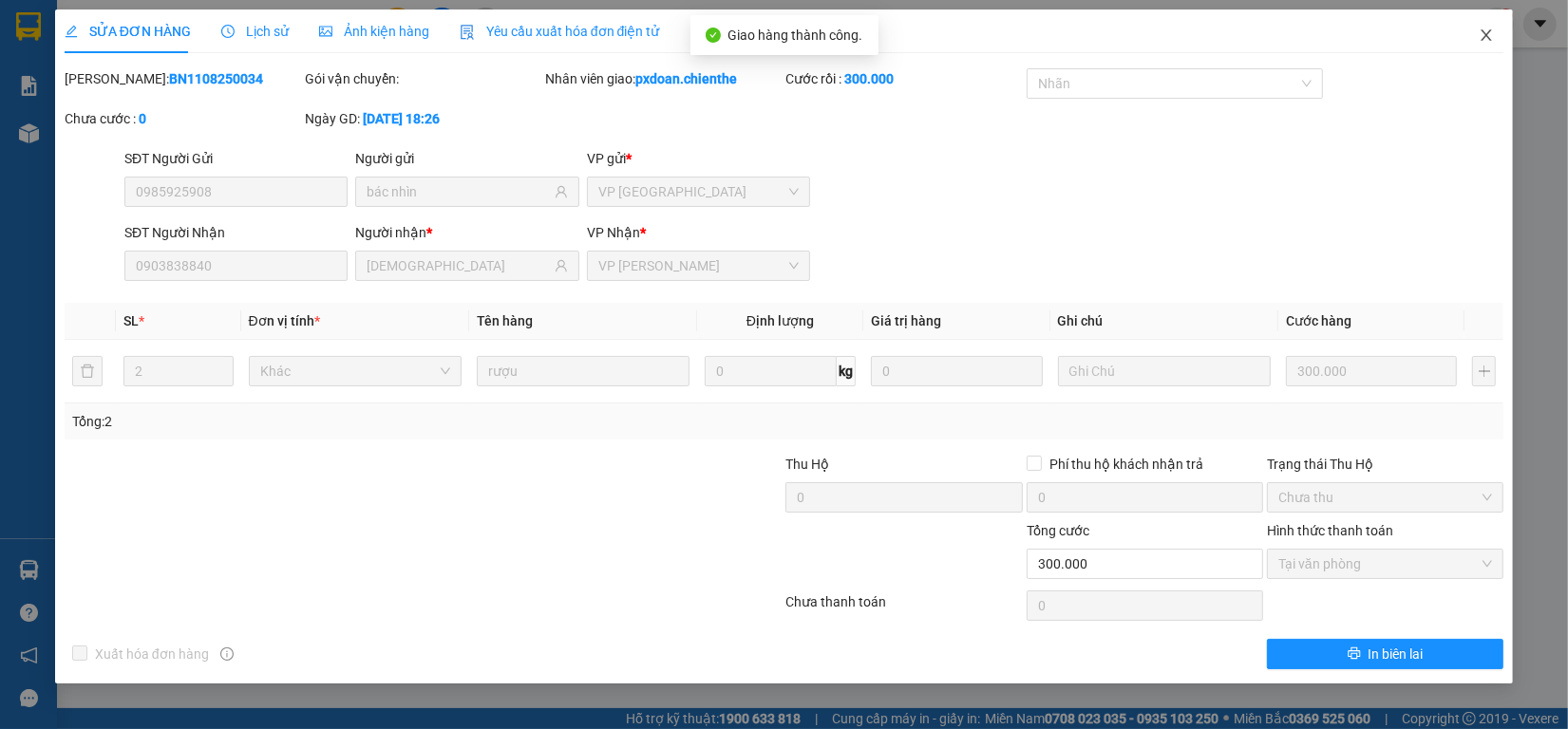
click at [1486, 35] on icon "close" at bounding box center [1487, 35] width 10 height 11
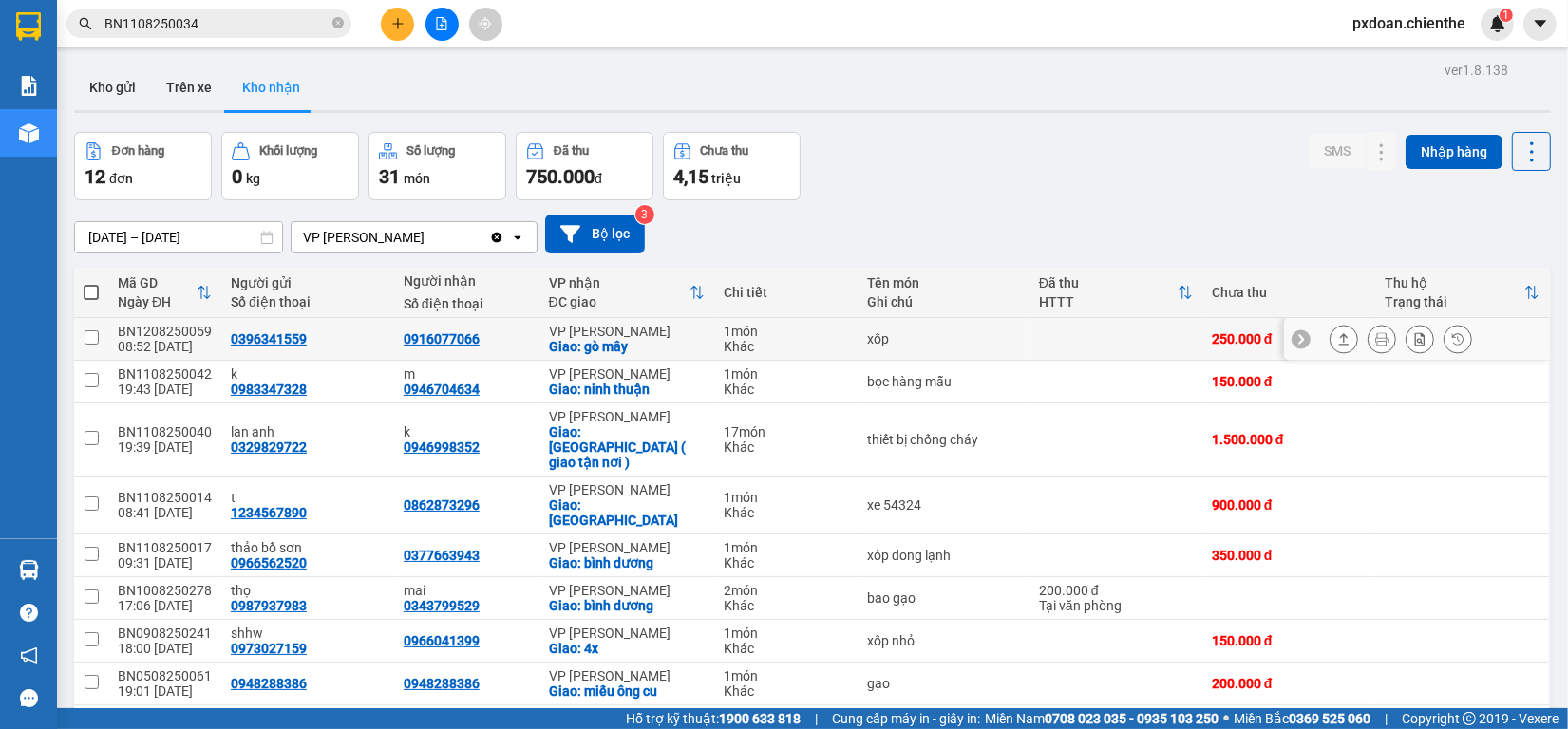
click at [195, 328] on div "BN1208250059" at bounding box center [165, 331] width 94 height 15
checkbox input "false"
copy div "BN1208250059"
click at [245, 14] on input "BN1108250034" at bounding box center [216, 23] width 224 height 21
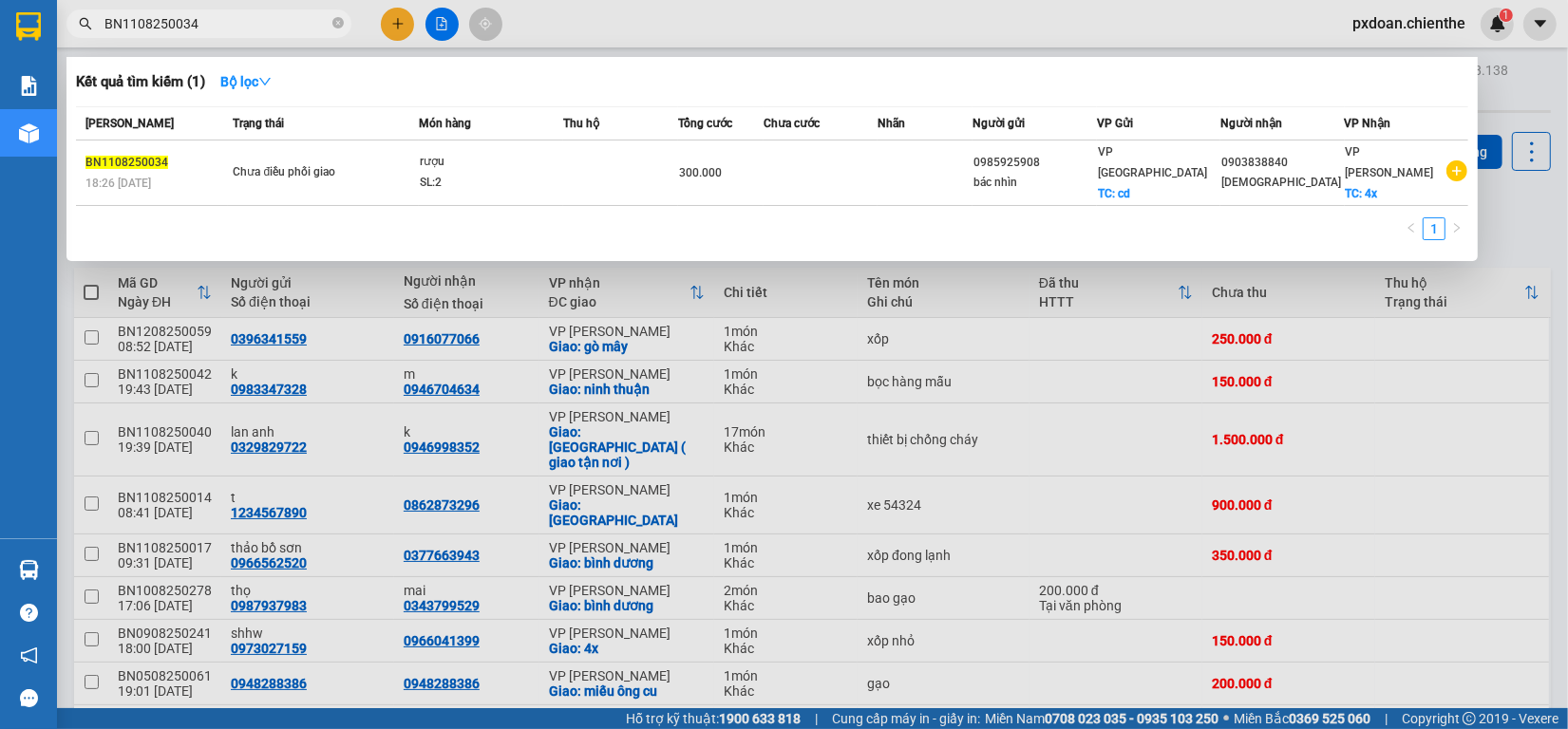
paste input "208250059"
click at [245, 14] on input "BN1208250059" at bounding box center [216, 23] width 224 height 21
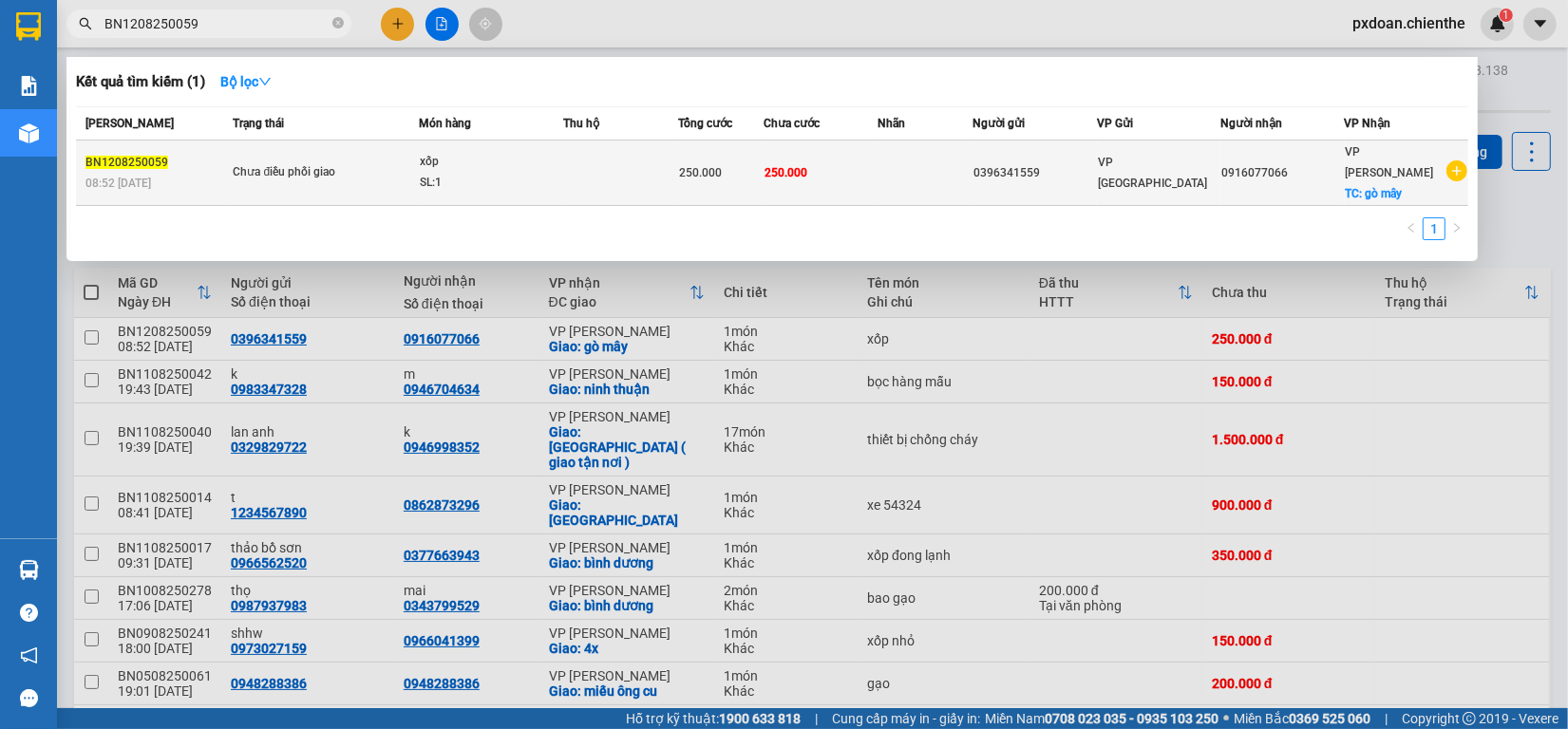
type input "BN1208250059"
click at [554, 173] on div "SL: 1" at bounding box center [491, 182] width 143 height 21
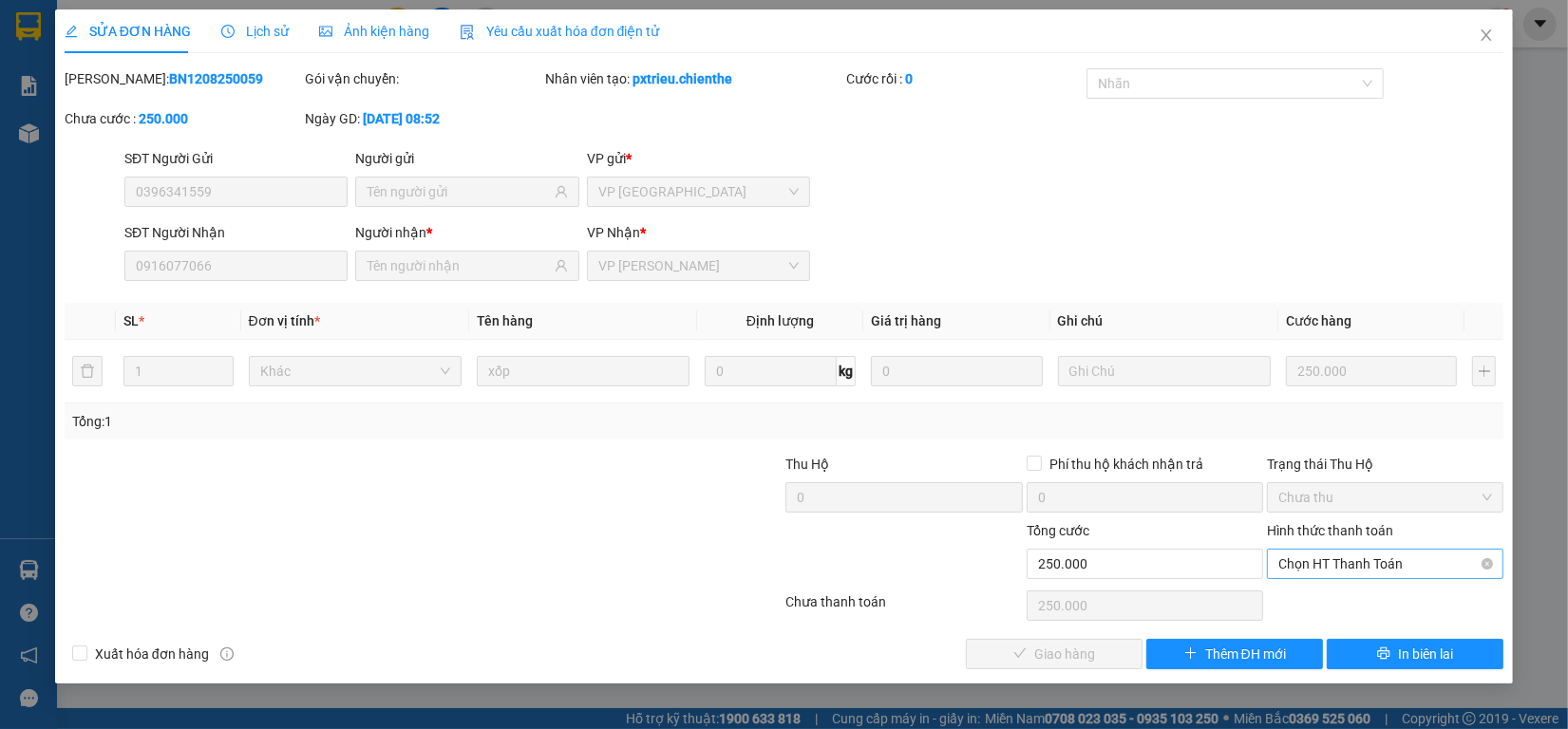
click at [1331, 565] on span "Chọn HT Thanh Toán" at bounding box center [1385, 563] width 213 height 29
click at [1312, 613] on div "Tại văn phòng" at bounding box center [1384, 603] width 236 height 30
type input "0"
drag, startPoint x: 1047, startPoint y: 648, endPoint x: 1463, endPoint y: 211, distance: 603.3
click at [1055, 637] on div "Total Paid Fee 0 Total UnPaid Fee 250.000 Cash Collection Total Fee Mã ĐH: BN12…" at bounding box center [784, 369] width 1439 height 601
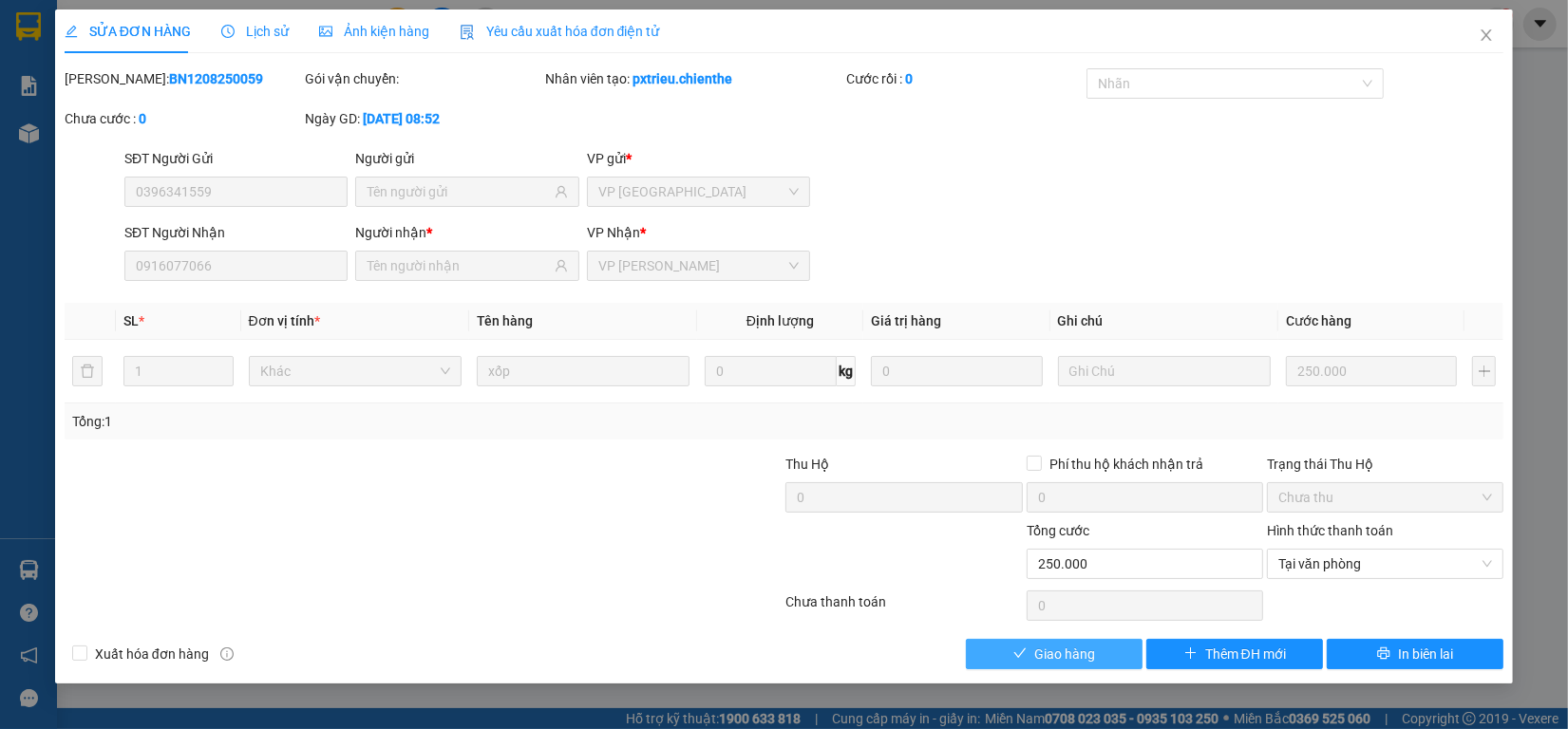
drag, startPoint x: 1088, startPoint y: 669, endPoint x: 1089, endPoint y: 652, distance: 17.0
click at [1088, 667] on button "Giao hàng" at bounding box center [1054, 654] width 177 height 30
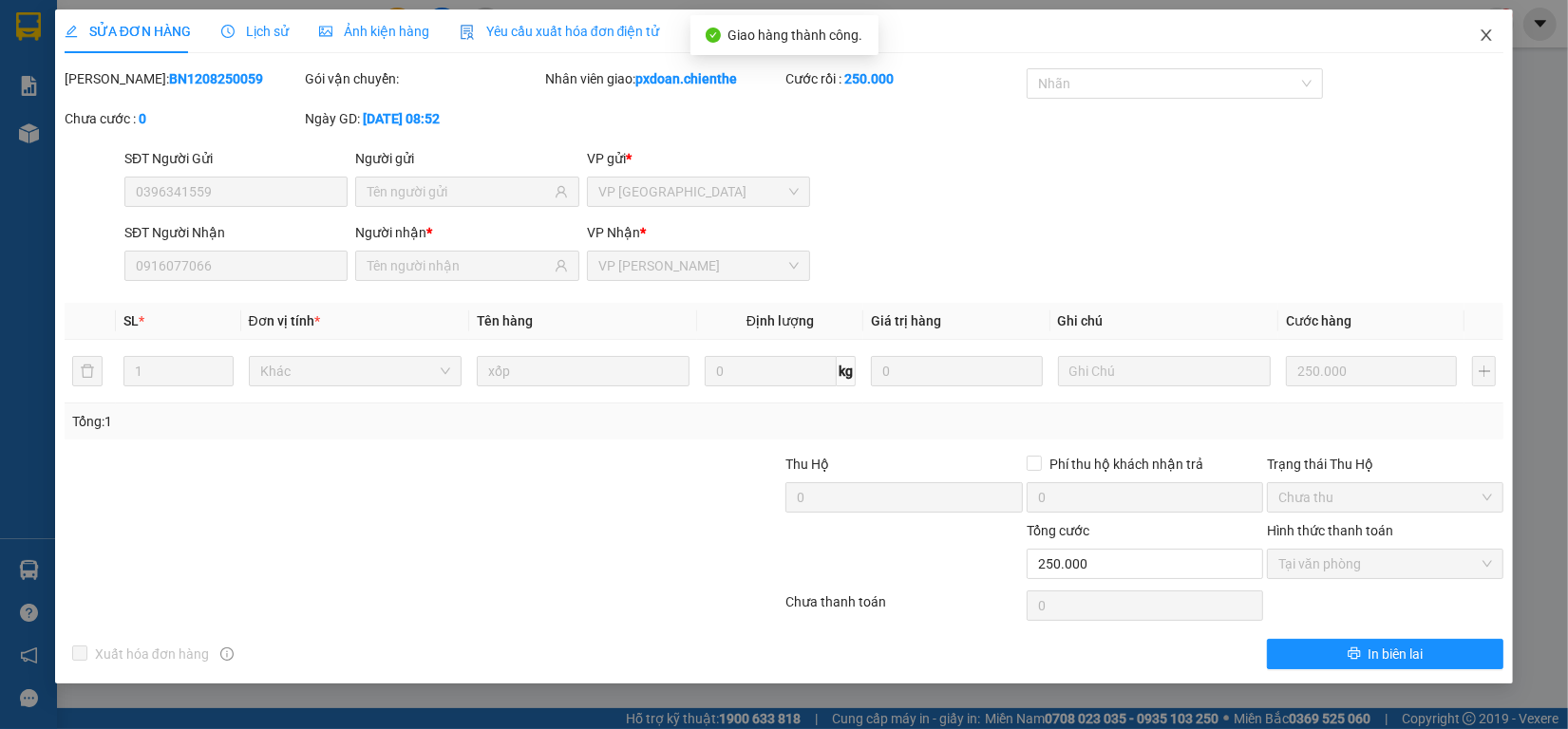
click at [1487, 39] on icon "close" at bounding box center [1486, 35] width 15 height 15
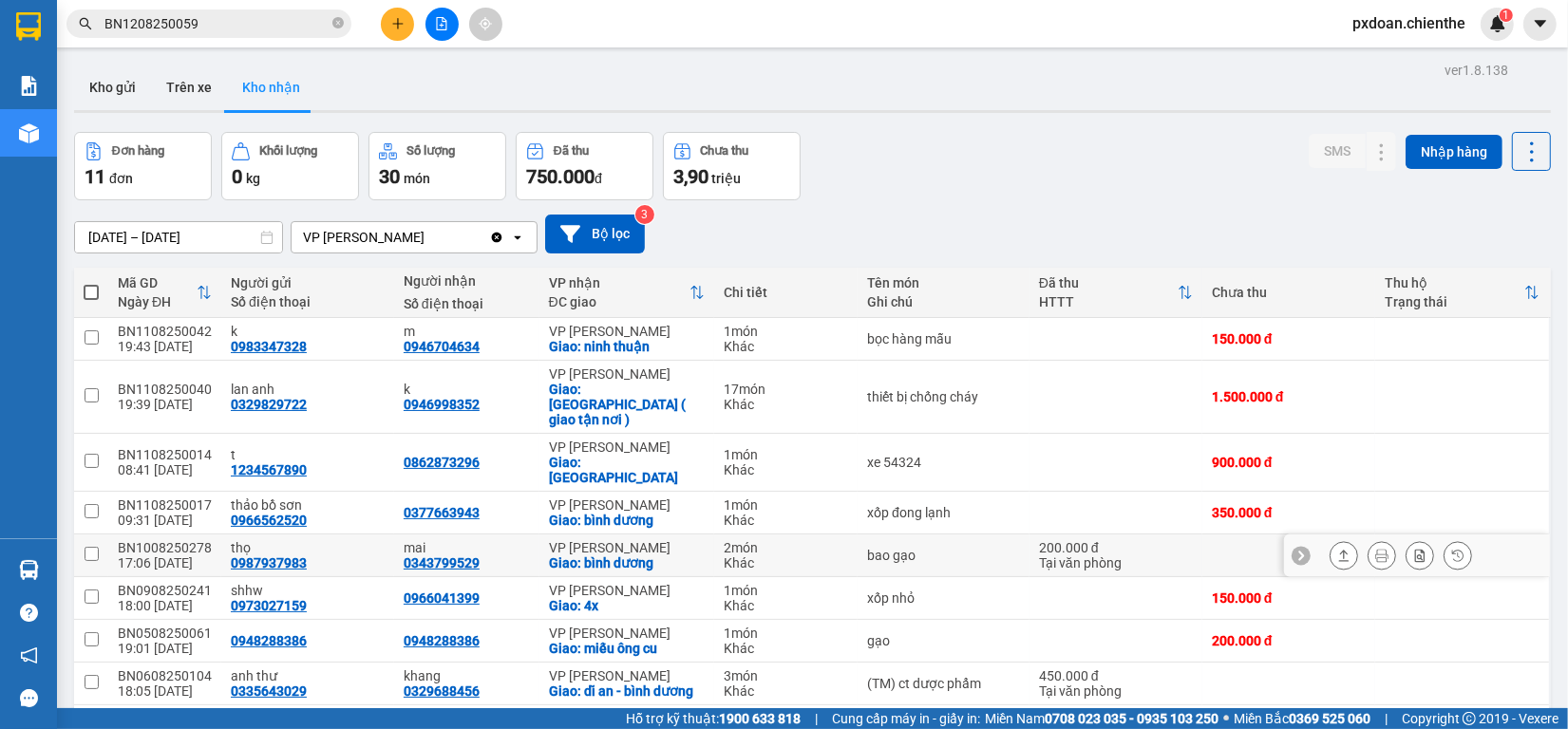
scroll to position [119, 0]
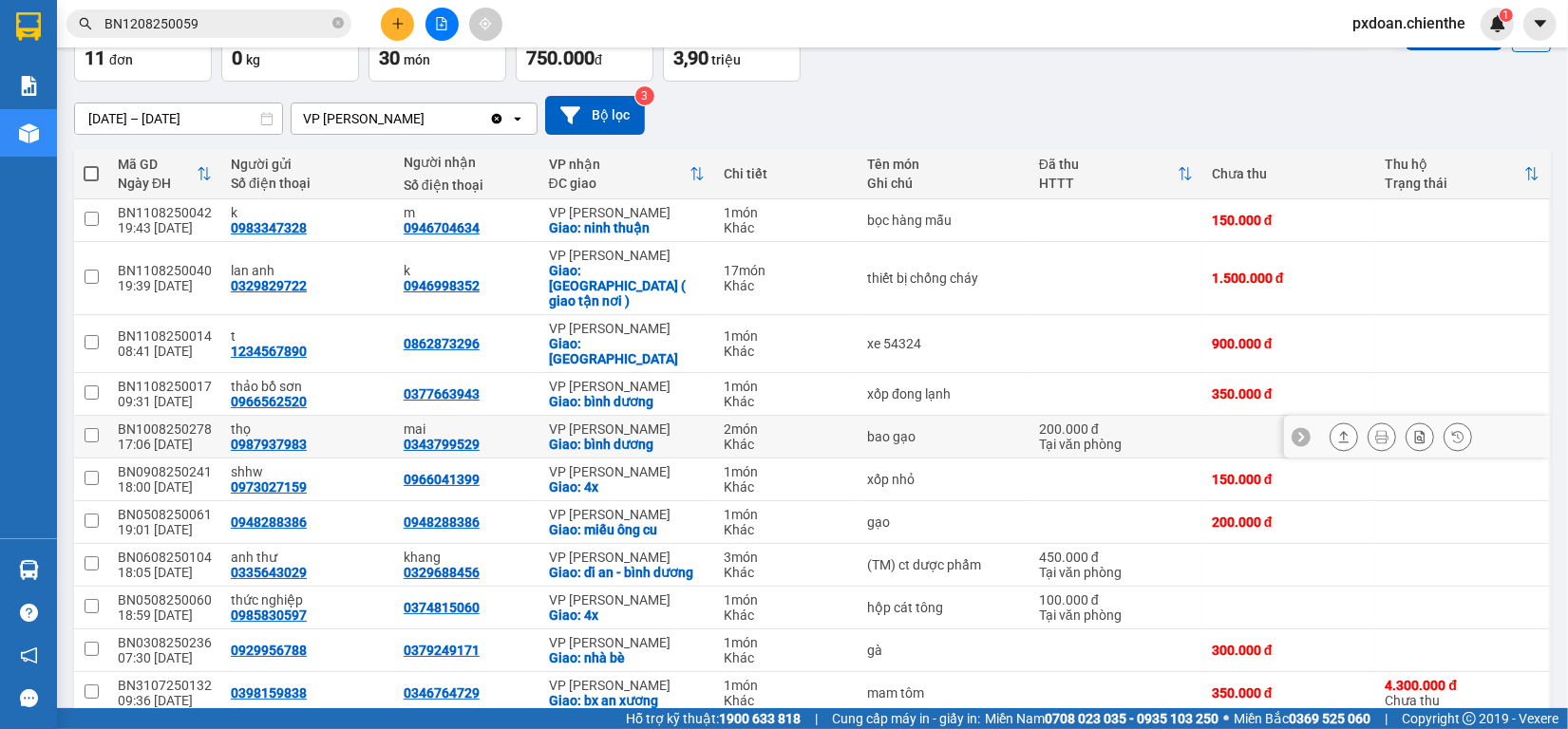
click at [196, 422] on div "BN1008250278" at bounding box center [165, 429] width 94 height 15
checkbox input "false"
copy div "BN1008250278"
click at [245, 17] on input "BN1208250059" at bounding box center [216, 23] width 224 height 21
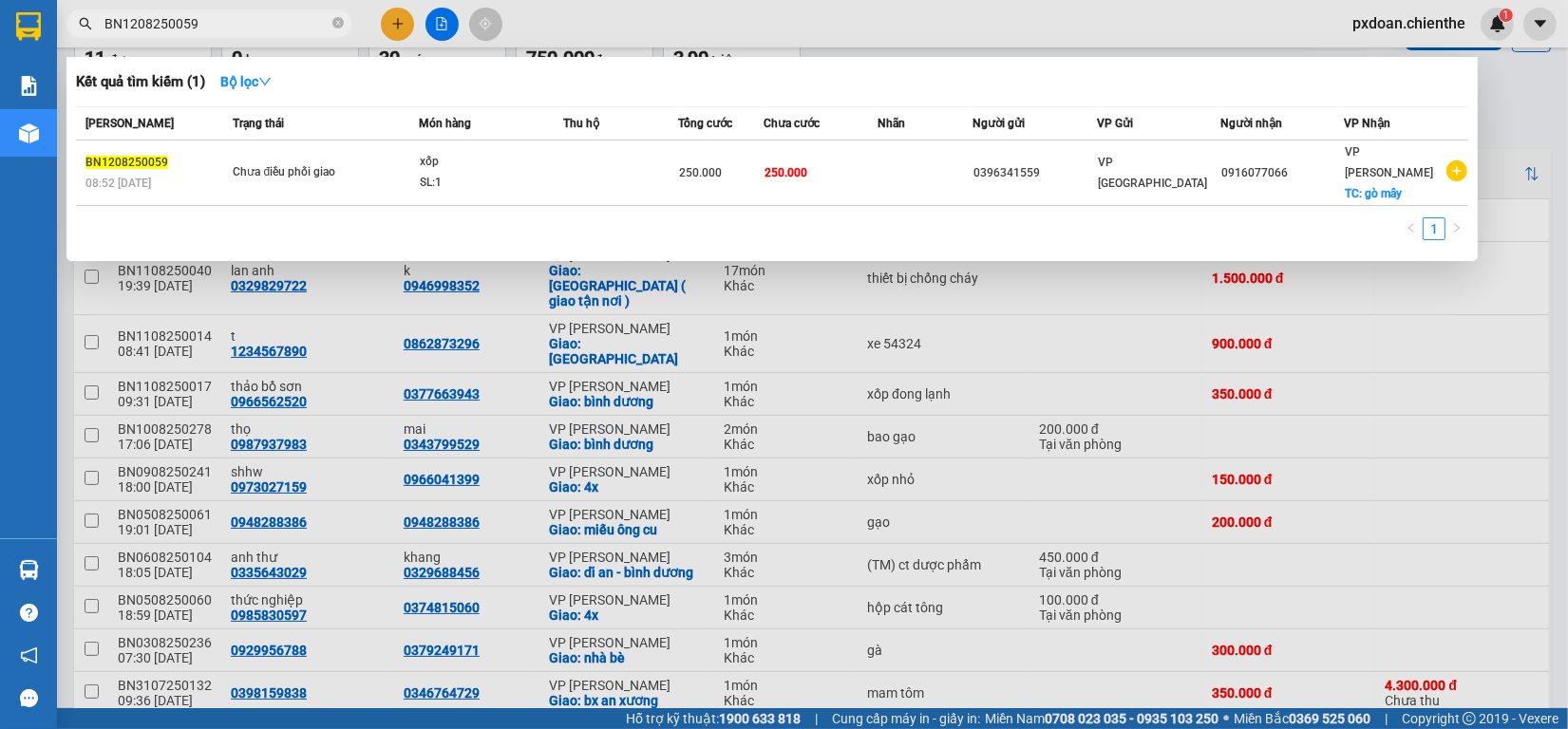
paste input "008250278"
click at [245, 17] on input "BN1008250278" at bounding box center [216, 23] width 224 height 21
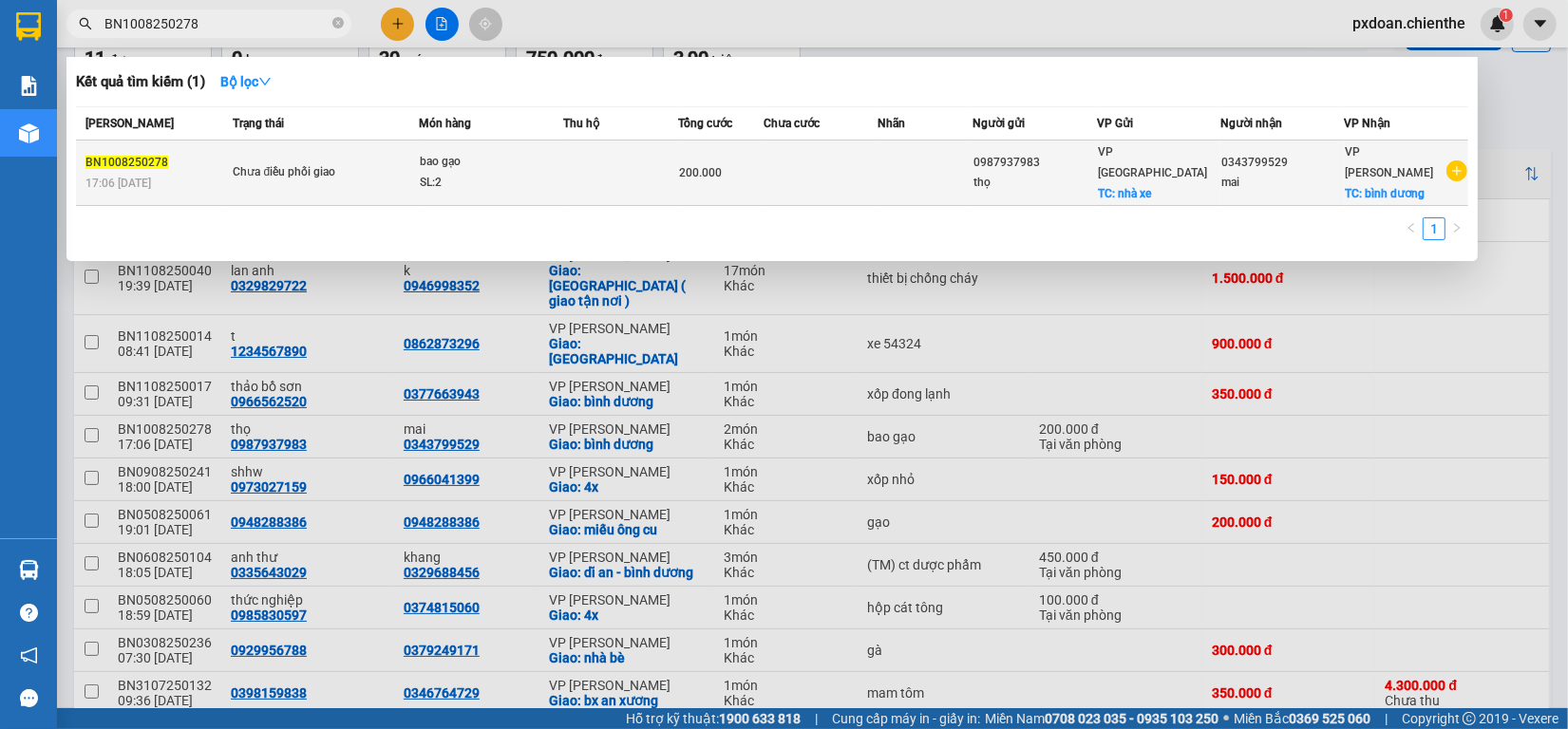
type input "BN1008250278"
click at [549, 173] on div "SL: 2" at bounding box center [491, 182] width 143 height 21
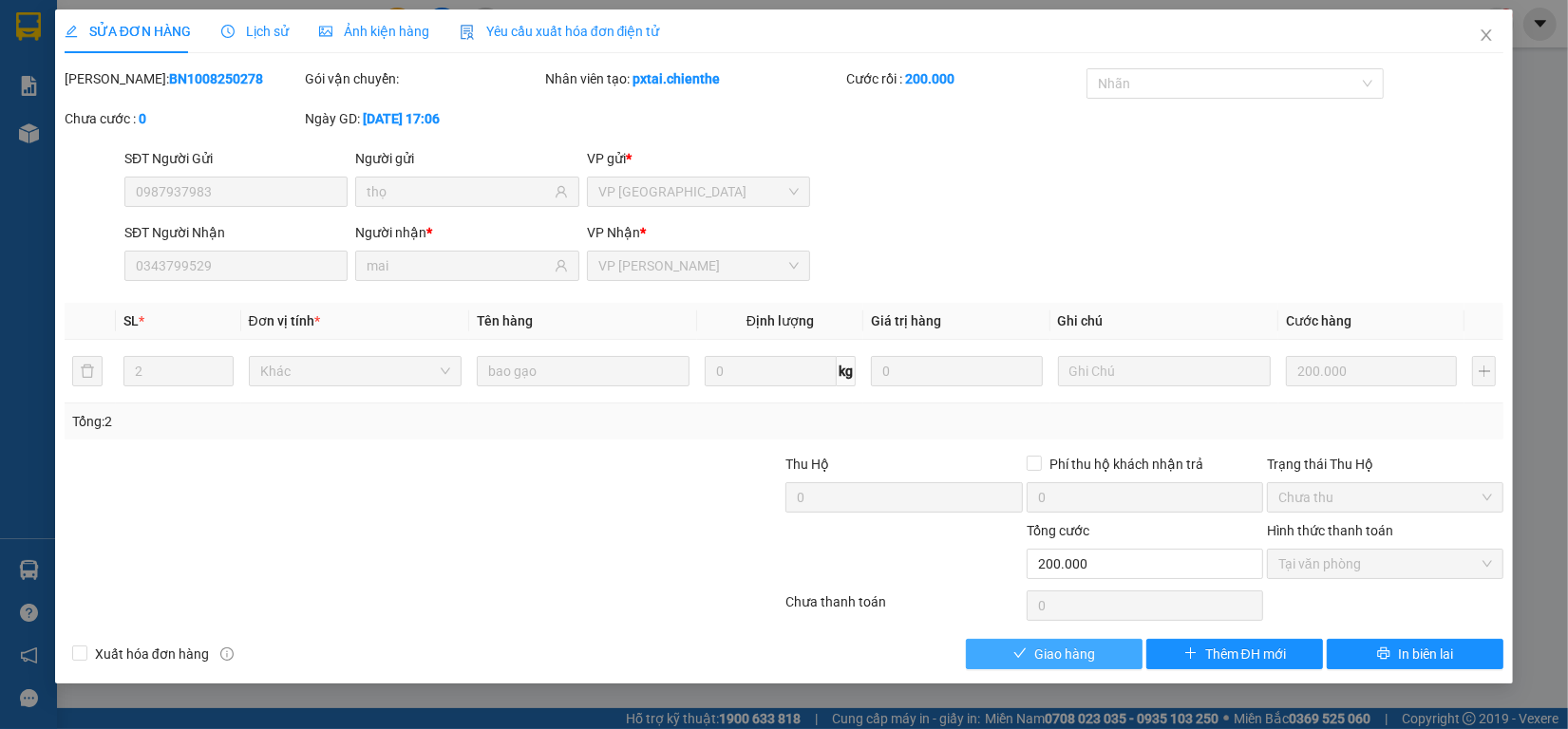
click at [1080, 656] on span "Giao hàng" at bounding box center [1064, 654] width 61 height 21
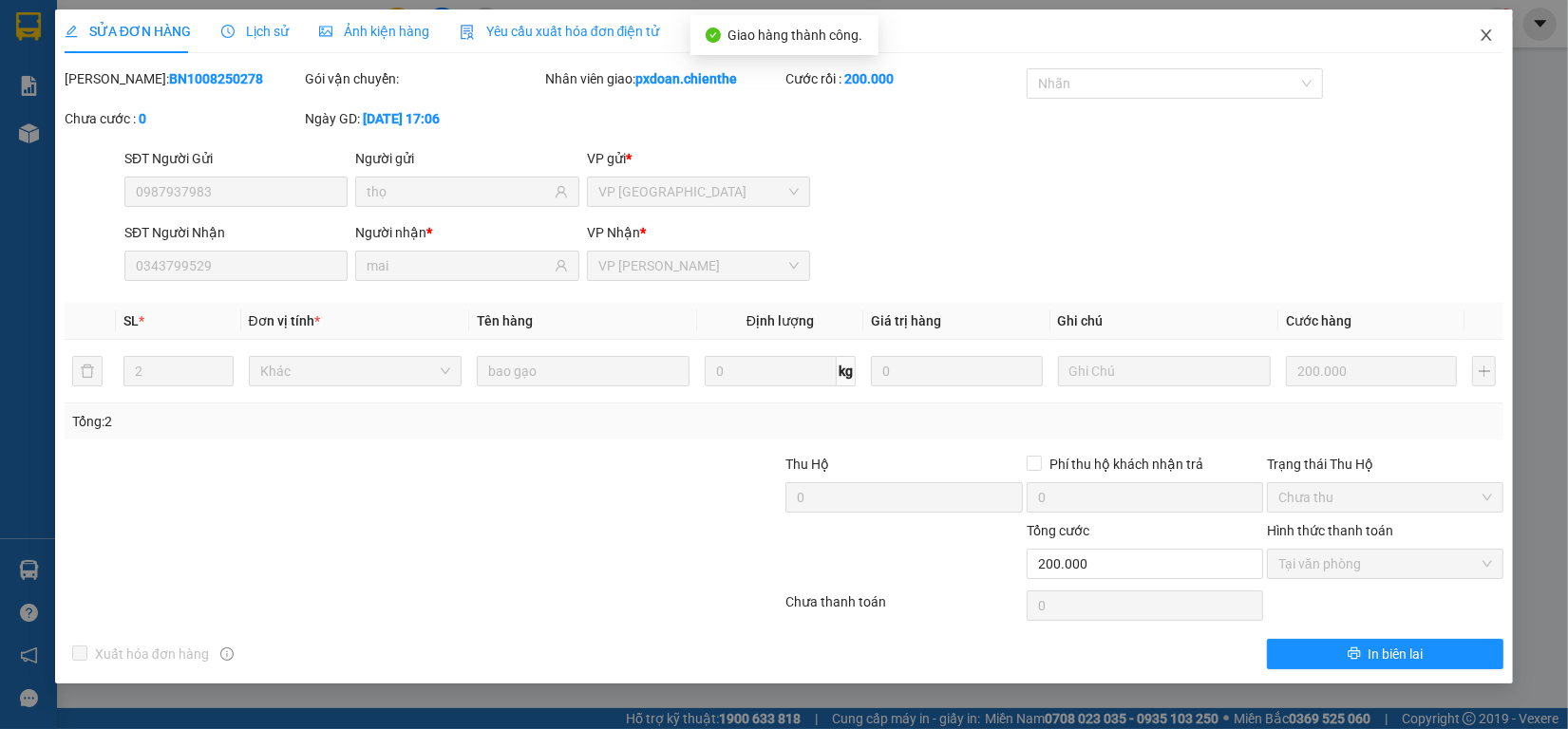
click at [1486, 39] on icon "close" at bounding box center [1486, 35] width 15 height 15
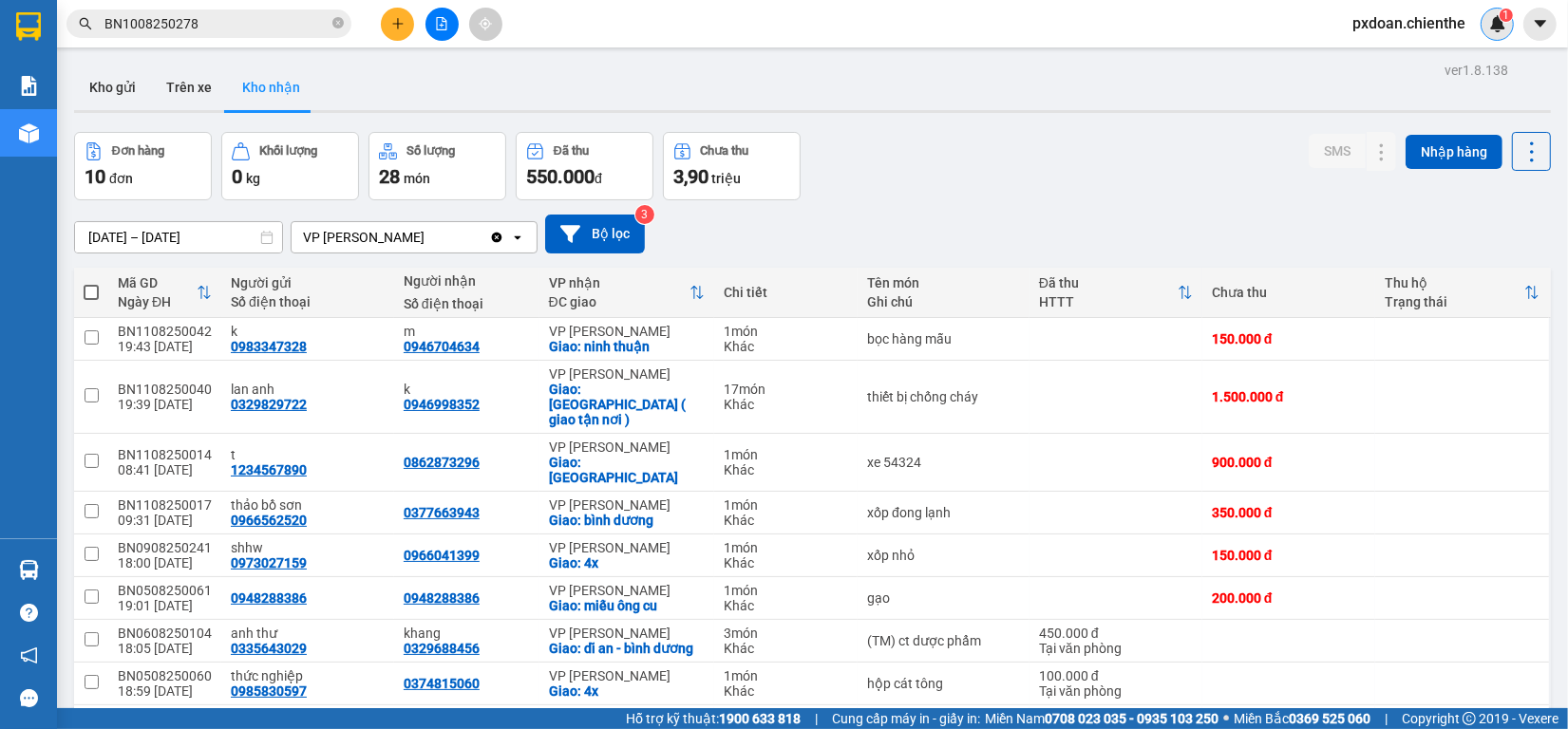
click at [1497, 17] on img at bounding box center [1497, 23] width 17 height 17
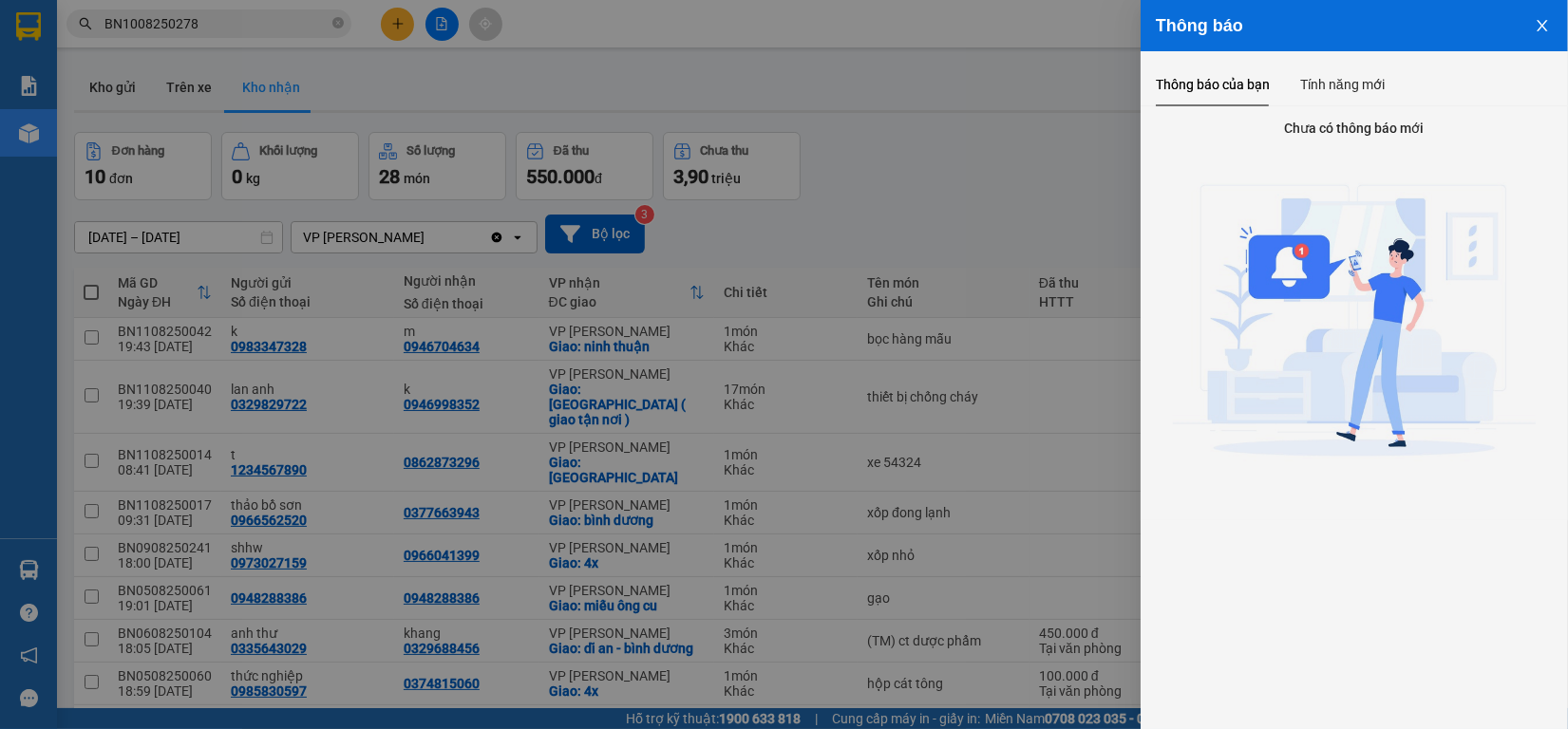
click at [1526, 20] on button "Close" at bounding box center [1542, 24] width 51 height 49
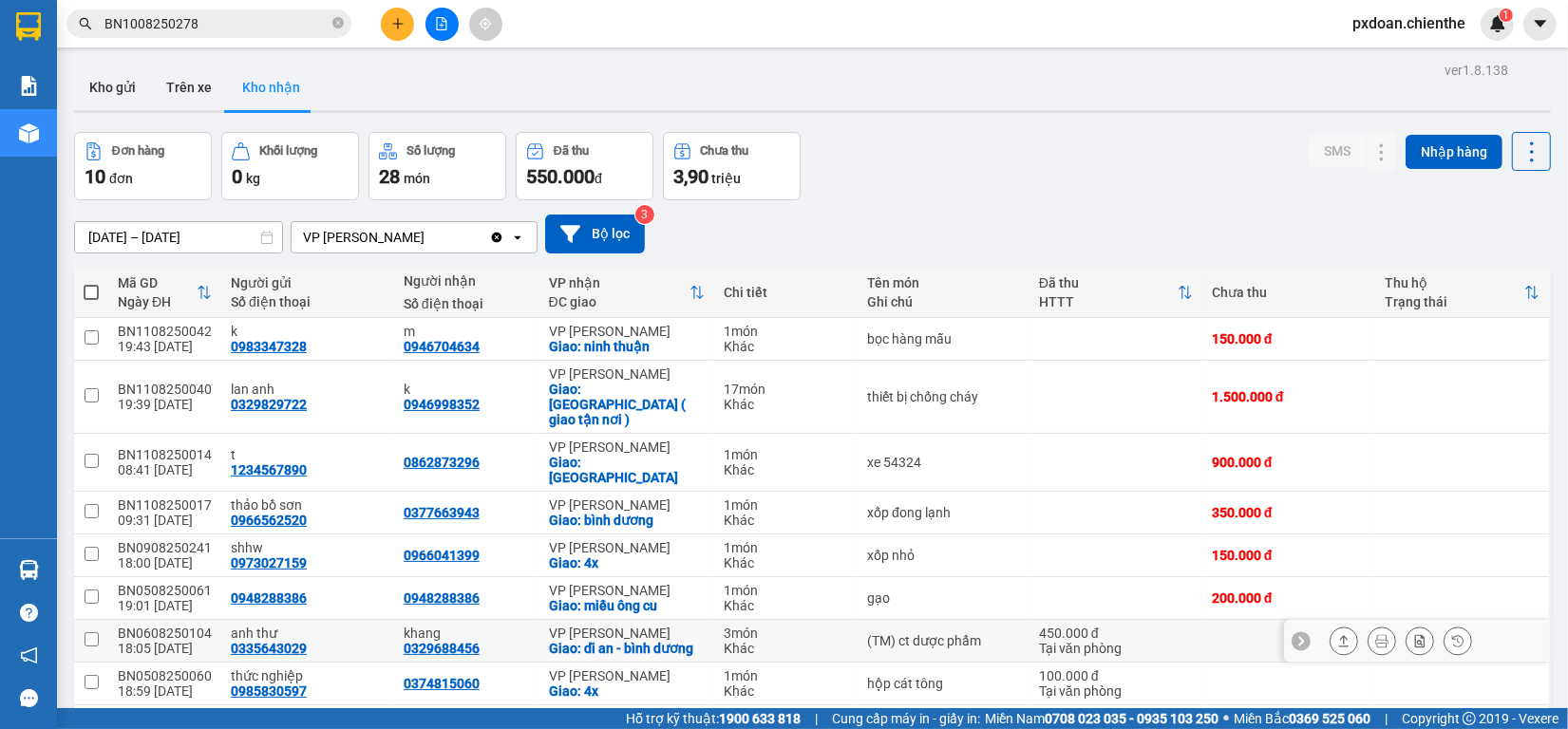
click at [174, 626] on div "BN0608250104" at bounding box center [165, 633] width 94 height 15
checkbox input "false"
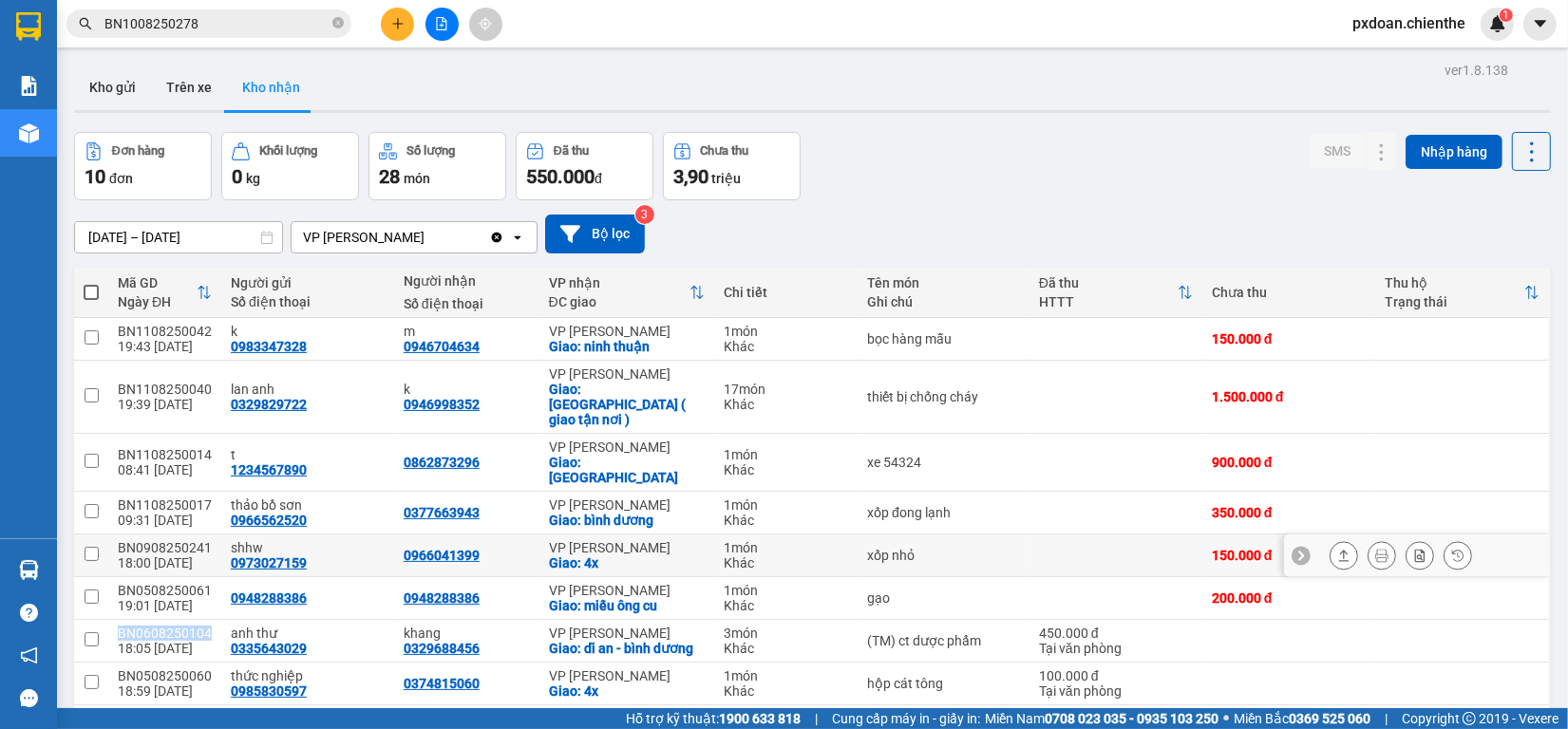
copy div "BN0608250104"
click at [239, 24] on input "BN1008250278" at bounding box center [216, 23] width 224 height 21
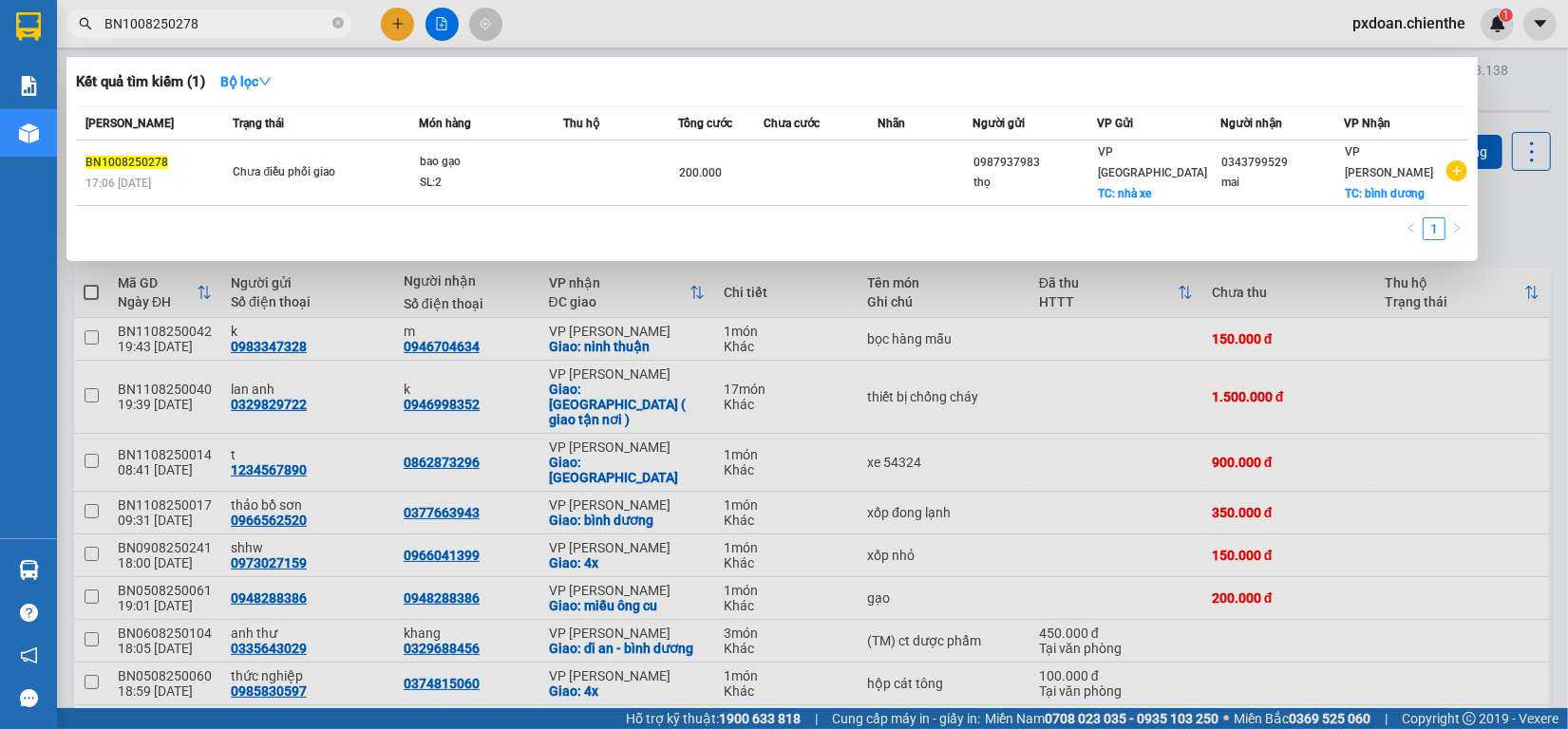
click at [239, 24] on input "BN1008250278" at bounding box center [216, 23] width 224 height 21
paste input "0608250104"
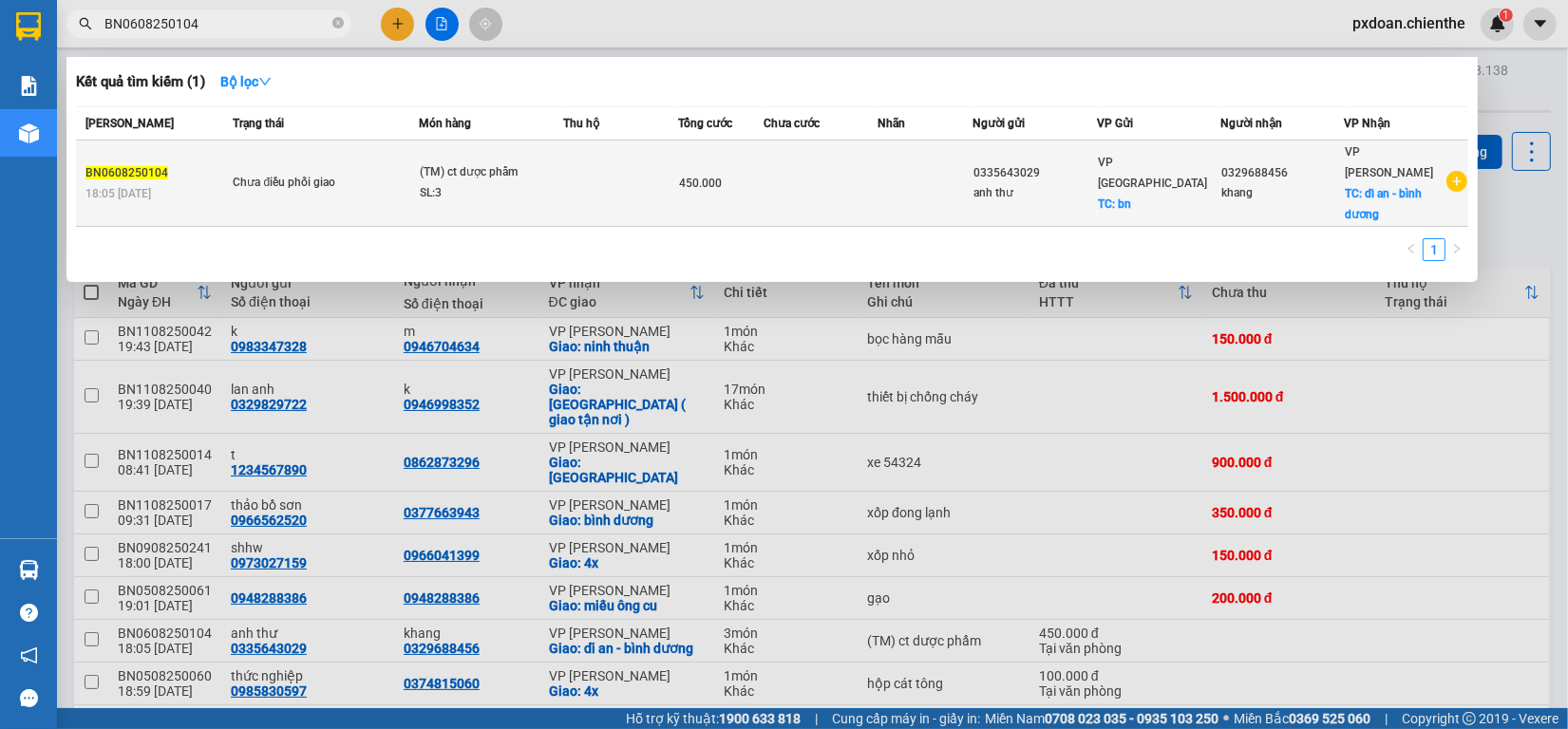
type input "BN0608250104"
click at [516, 163] on div "(TM) ct dược phẩm" at bounding box center [491, 173] width 143 height 21
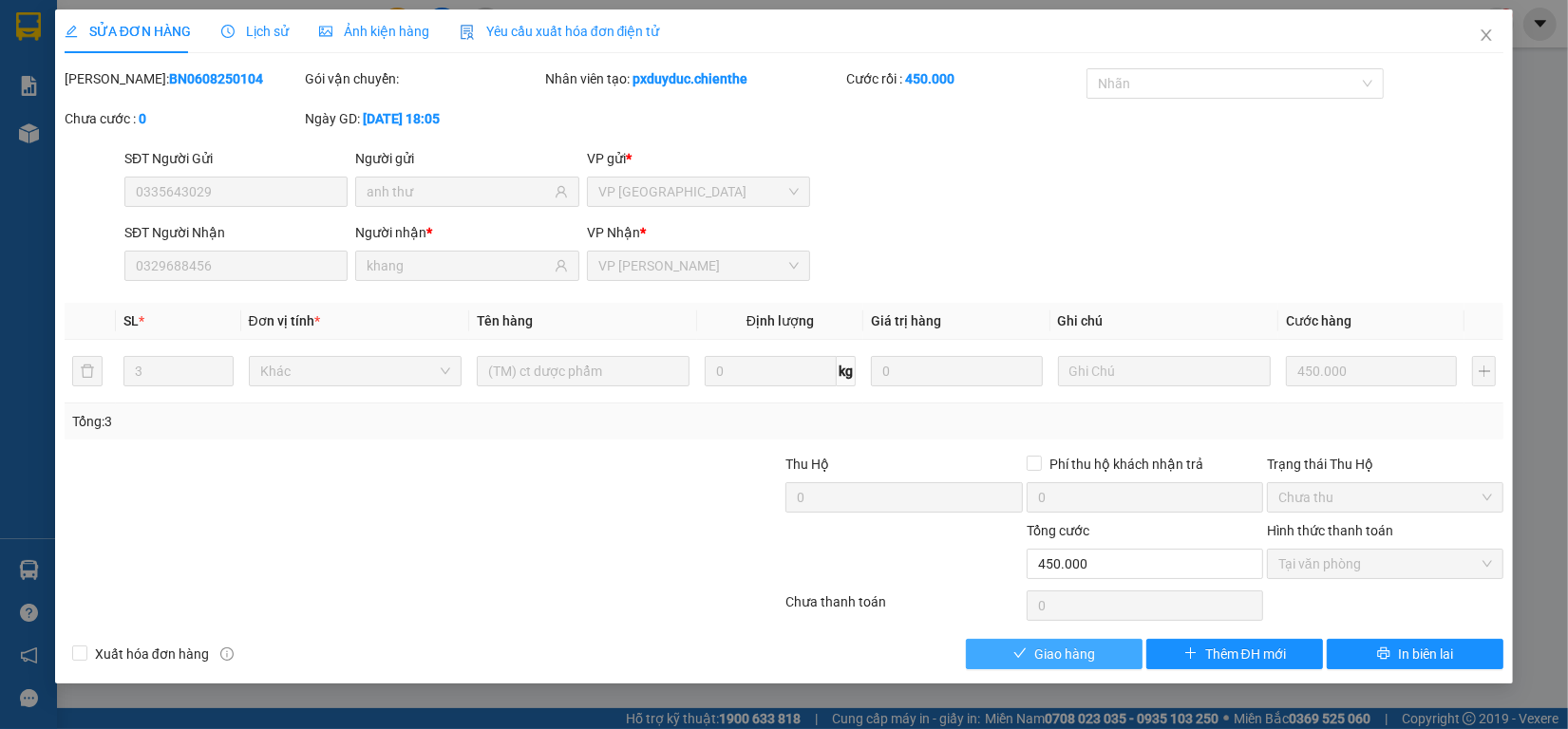
click at [1071, 642] on button "Giao hàng" at bounding box center [1054, 654] width 177 height 30
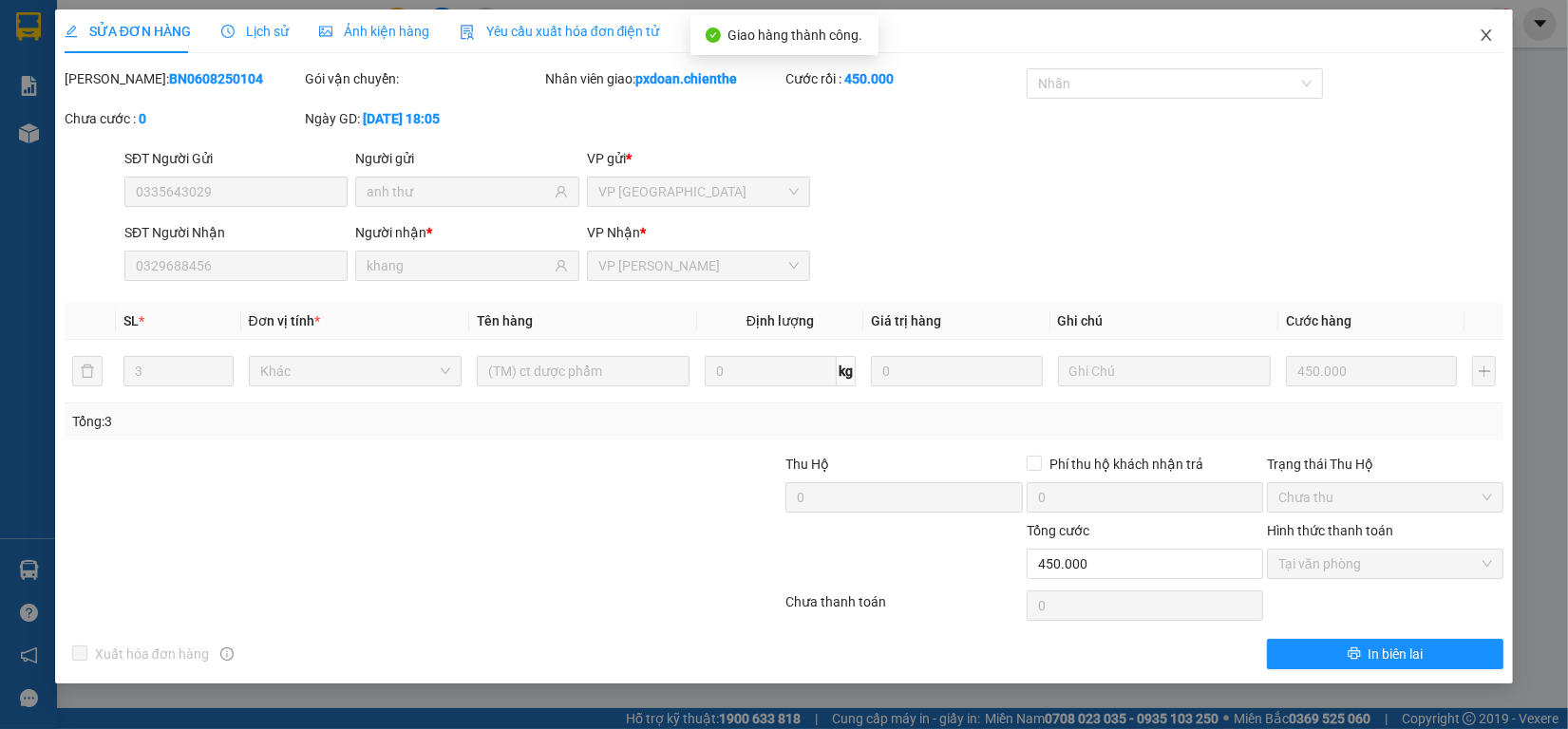
click at [1483, 28] on icon "close" at bounding box center [1486, 35] width 15 height 15
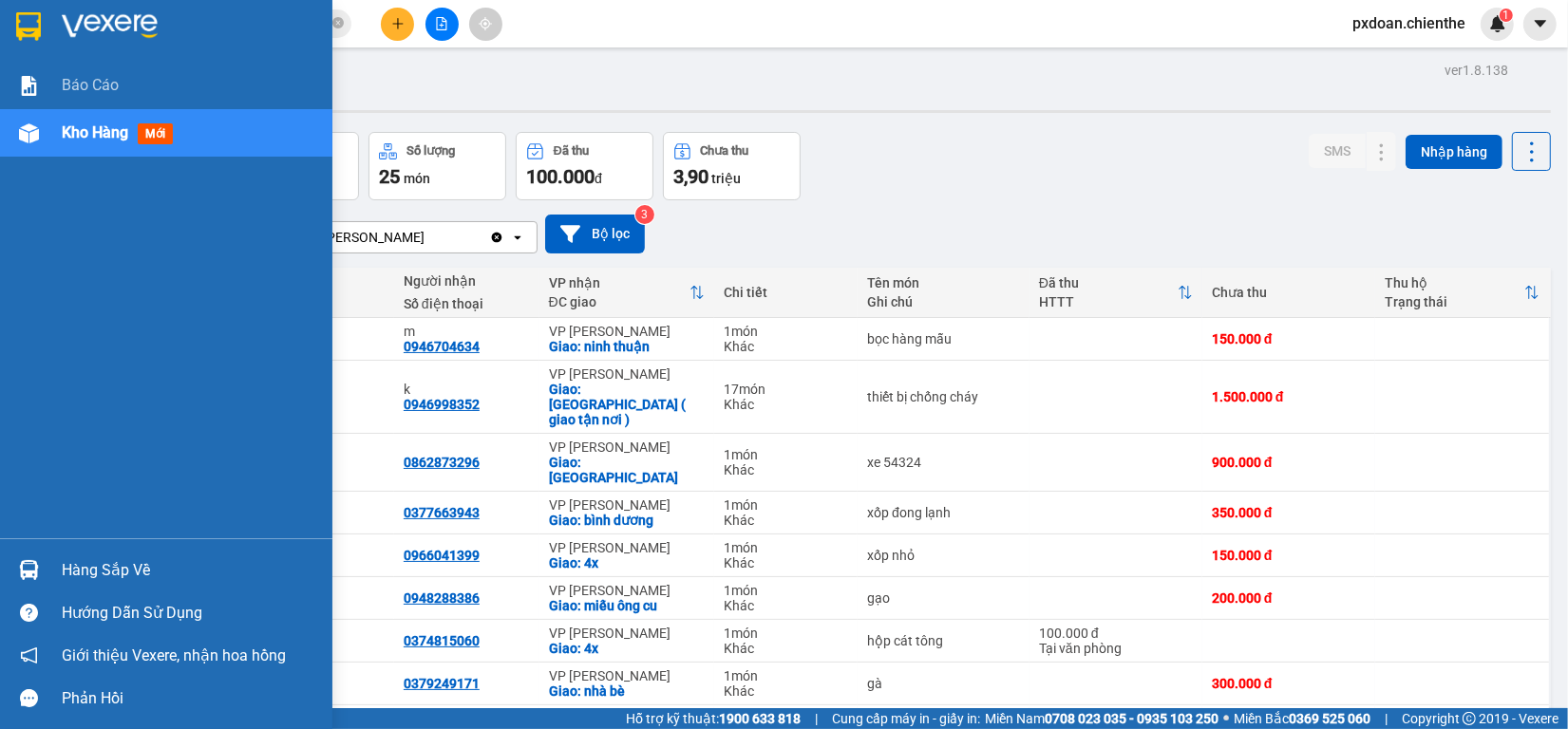
click at [72, 563] on div "Hàng sắp về" at bounding box center [190, 570] width 256 height 29
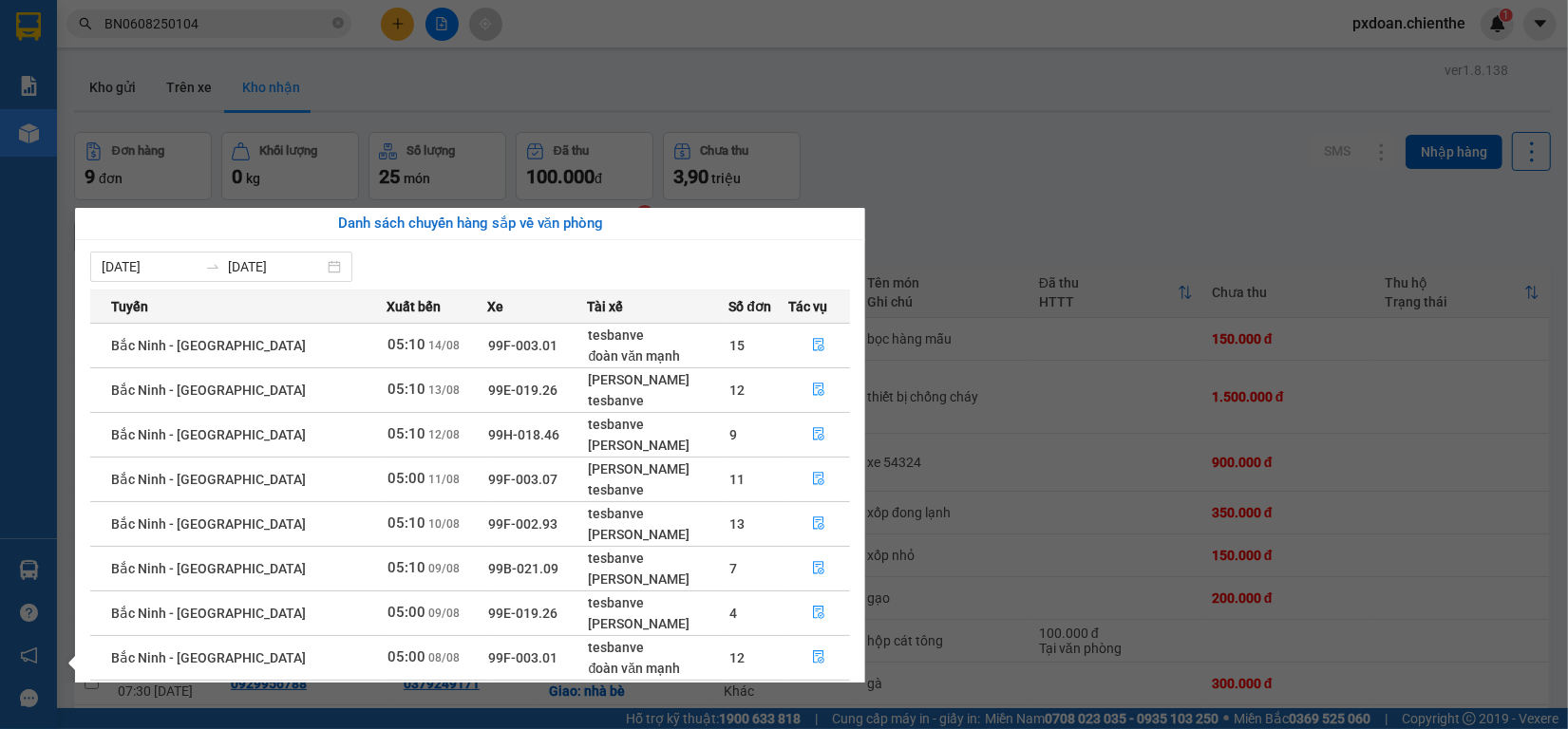
click at [1249, 237] on section "Kết quả tìm kiếm ( 1 ) Bộ lọc Mã ĐH Trạng thái Món hàng Thu hộ Tổng cước Chưa c…" at bounding box center [784, 364] width 1568 height 729
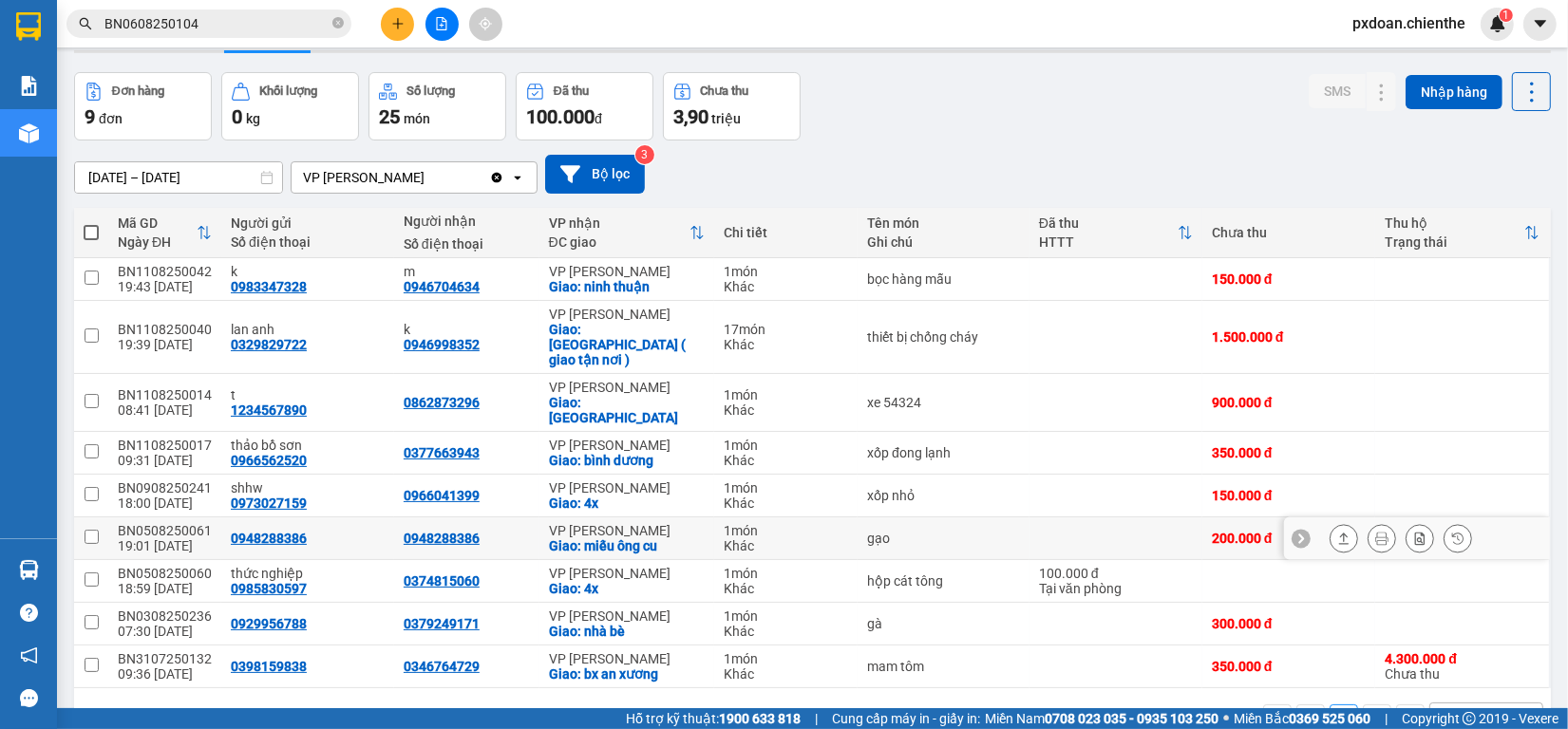
scroll to position [90, 0]
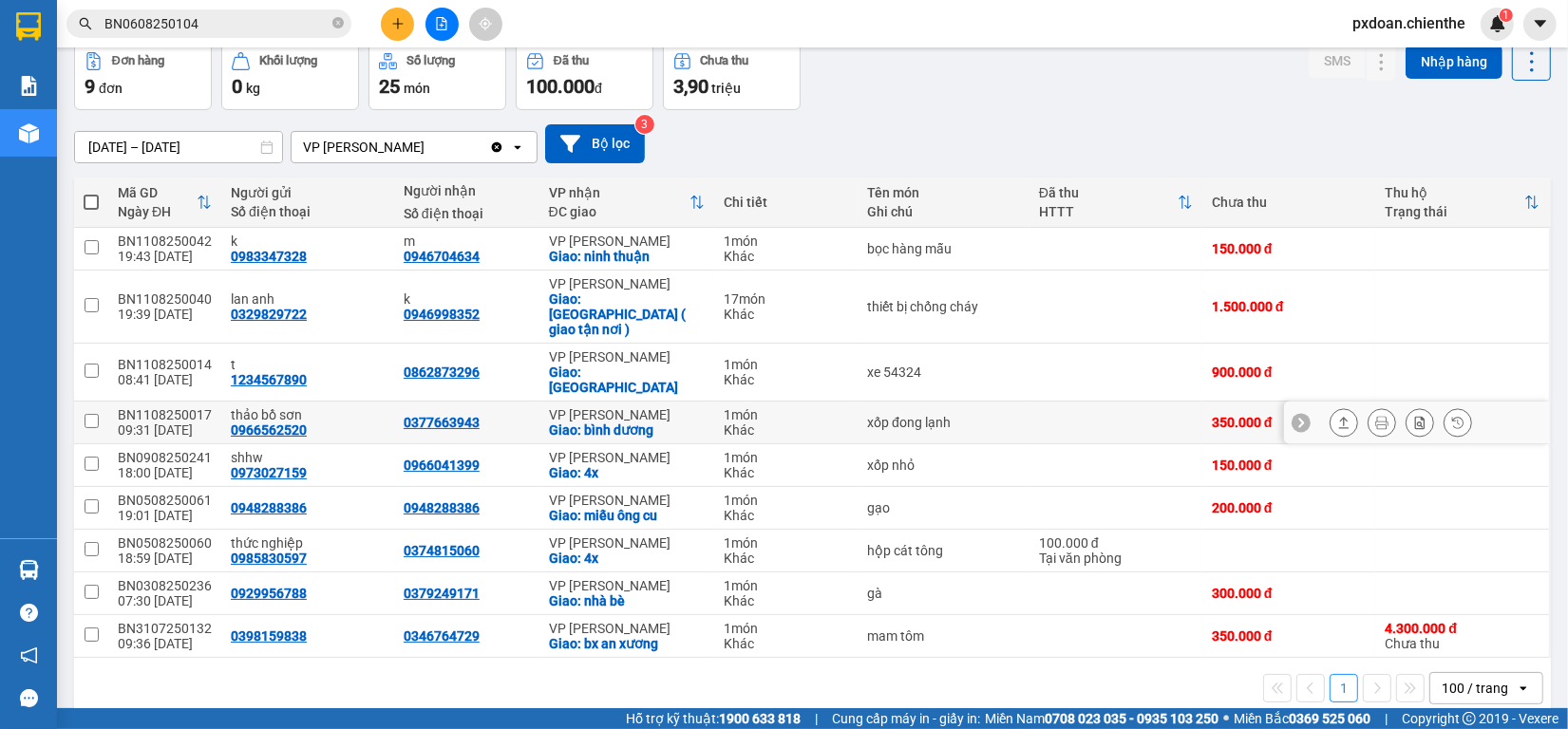
click at [176, 408] on div "BN1108250017" at bounding box center [165, 415] width 94 height 15
checkbox input "false"
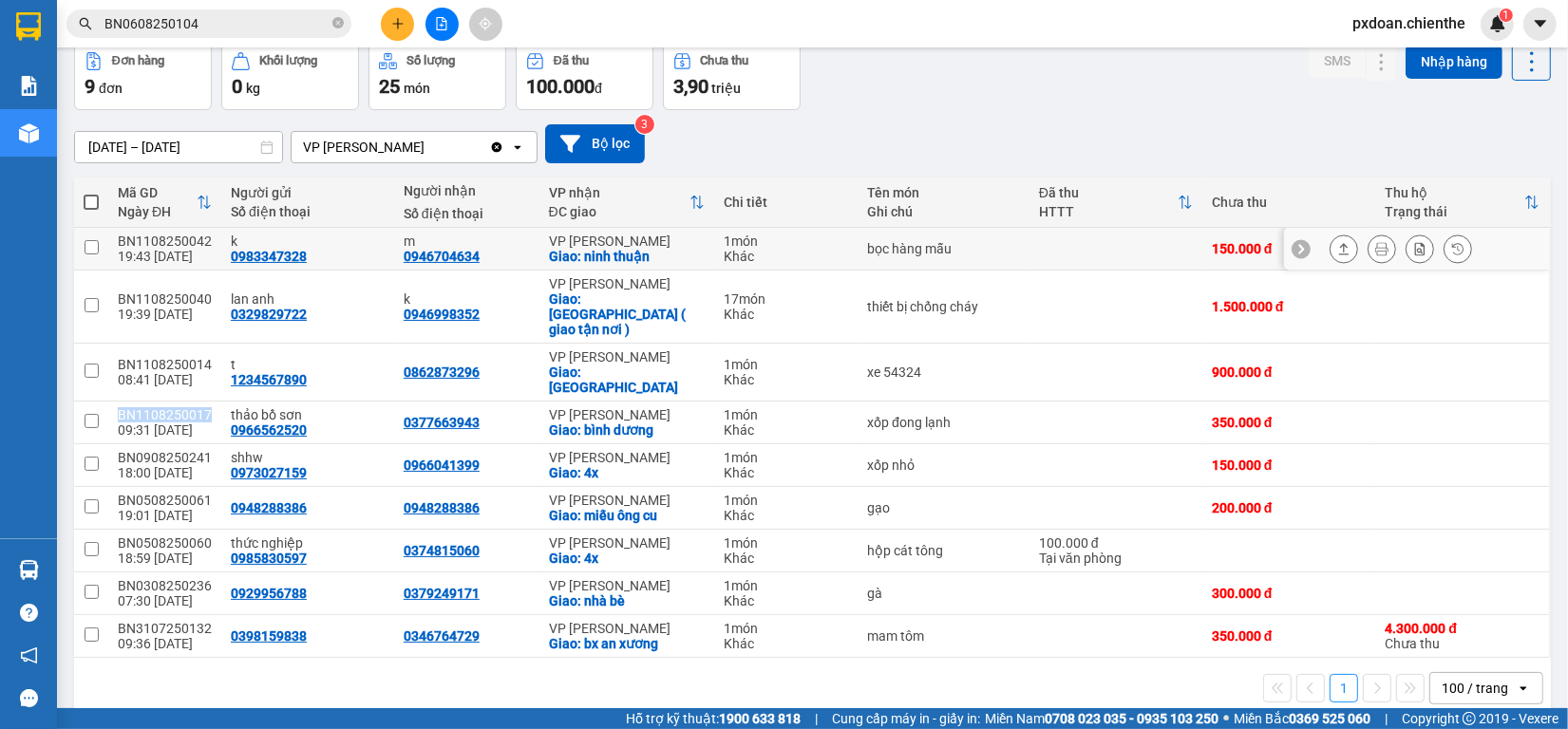
copy div "BN1108250017"
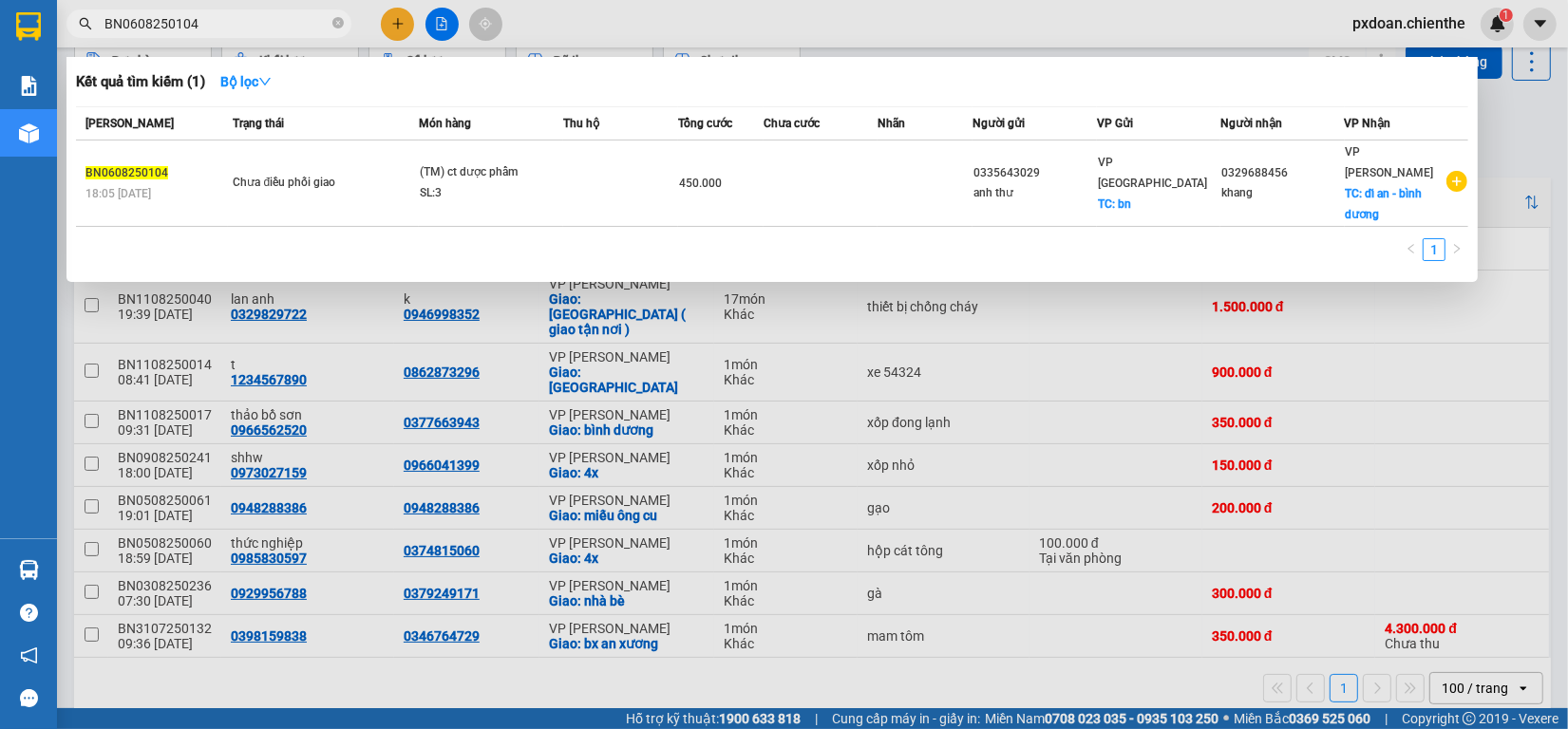
click at [242, 16] on input "BN0608250104" at bounding box center [216, 23] width 224 height 21
paste input "1108250017"
click at [242, 16] on input "BN0608250104" at bounding box center [216, 23] width 224 height 21
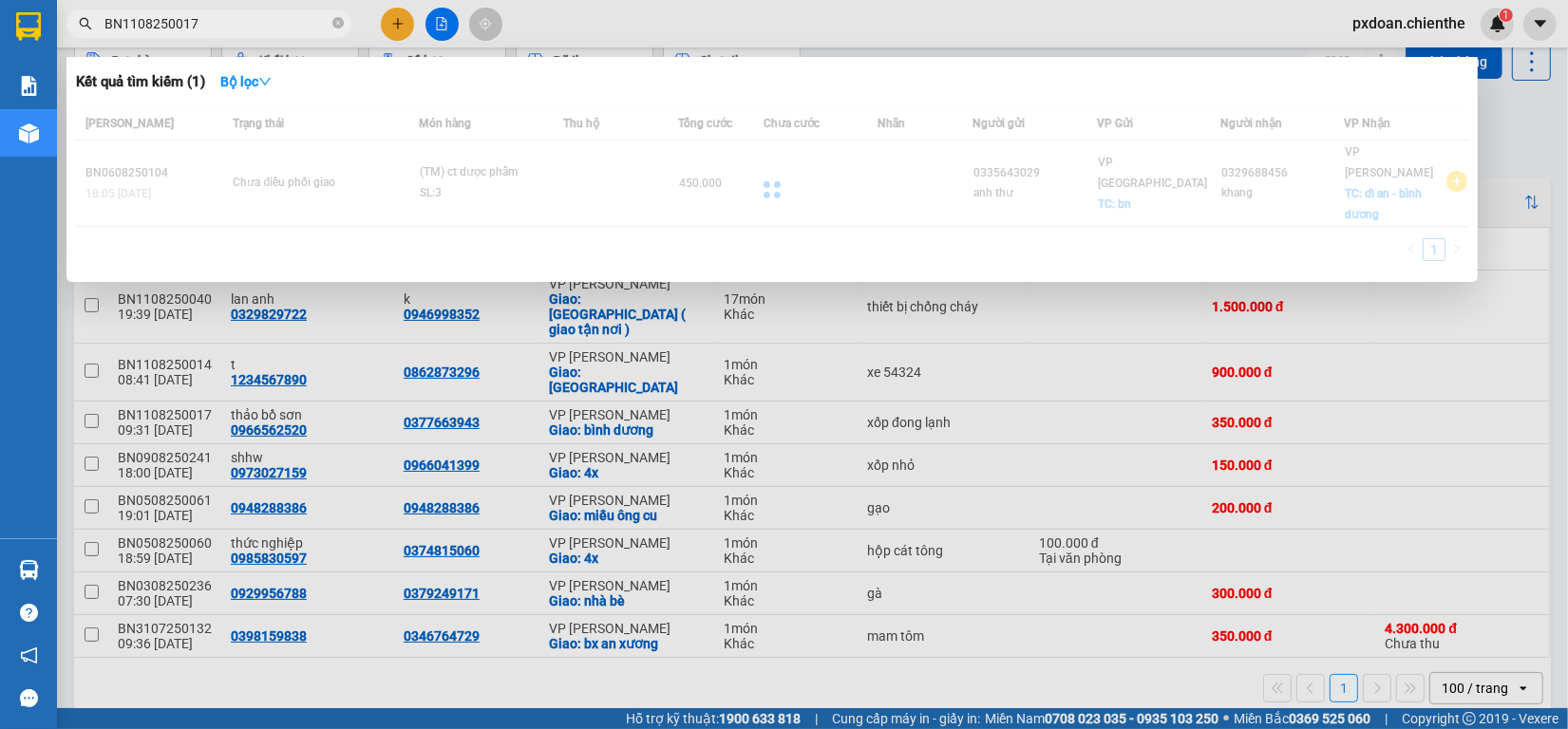
type input "BN1108250017"
click at [586, 172] on div at bounding box center [772, 189] width 1392 height 167
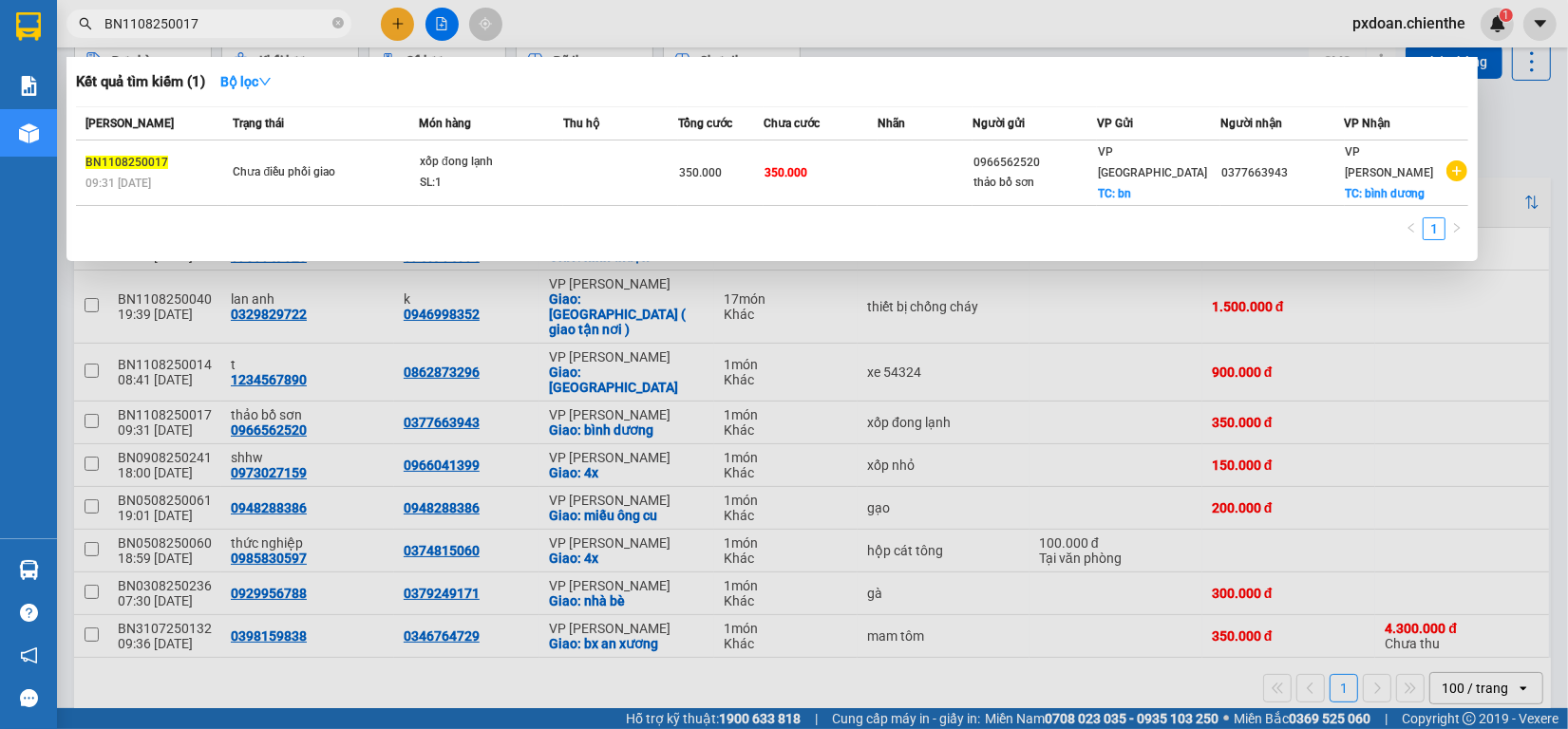
click at [586, 172] on td at bounding box center [620, 174] width 114 height 66
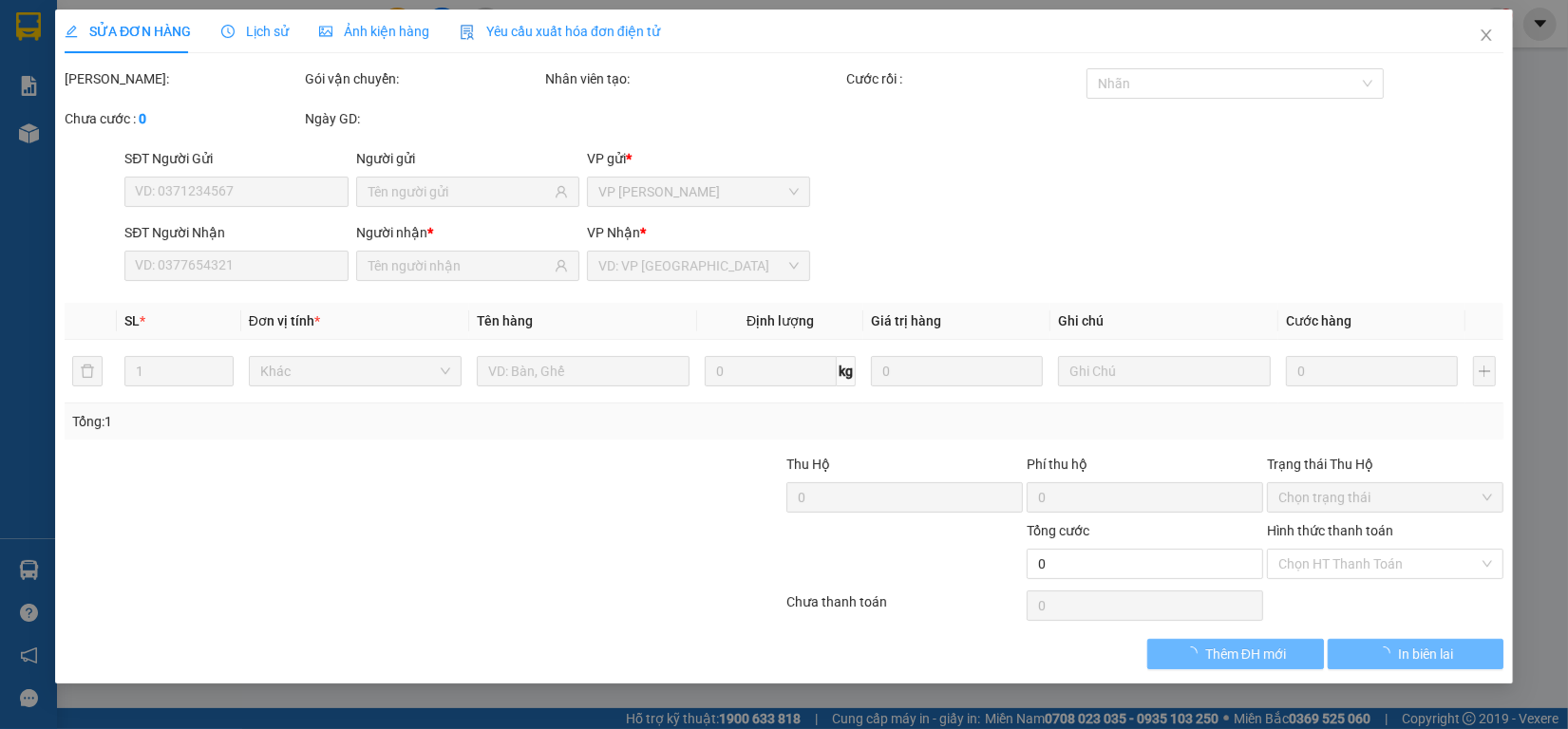
click at [344, 29] on span "Ảnh kiện hàng" at bounding box center [374, 31] width 110 height 15
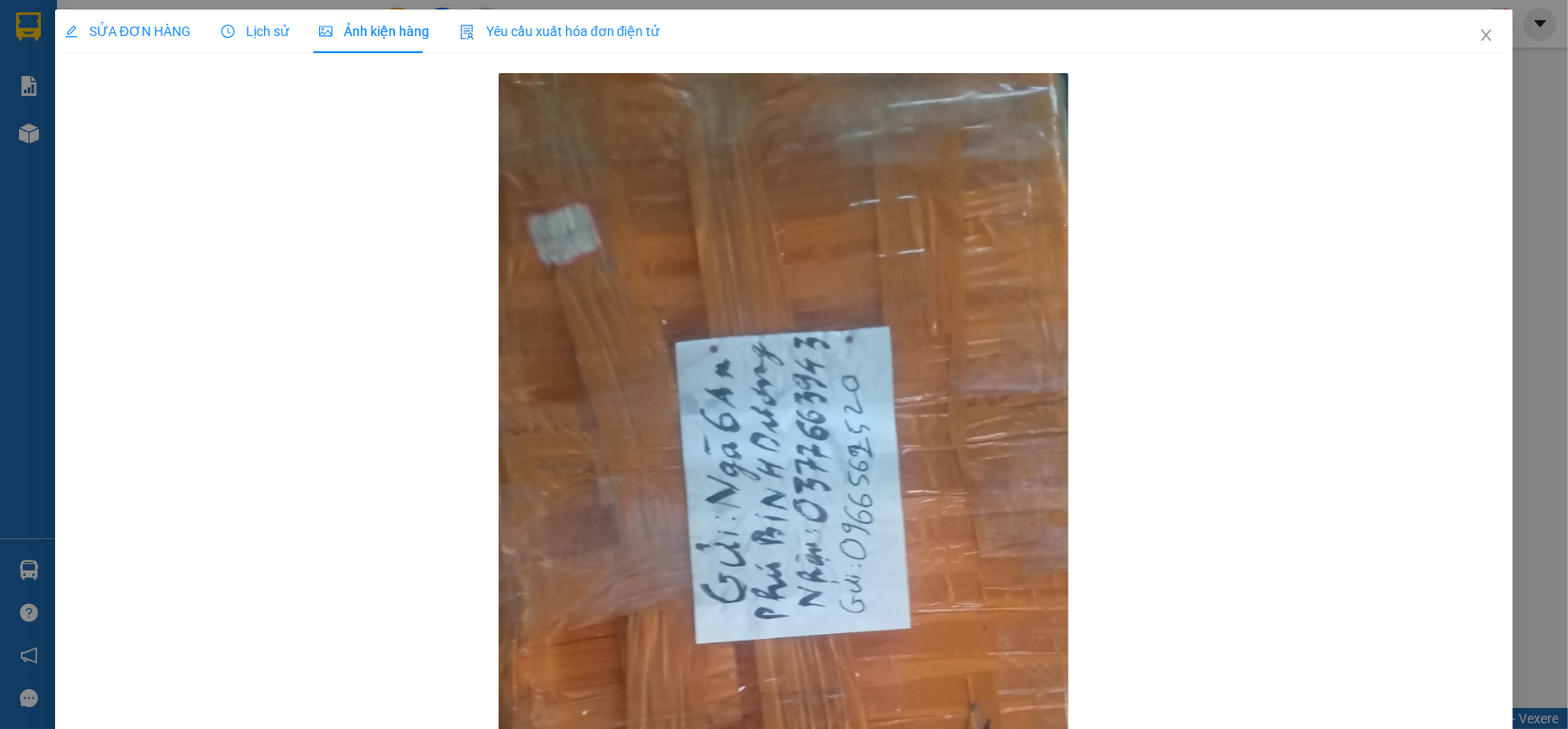
click at [263, 39] on span "Lịch sử" at bounding box center [255, 31] width 68 height 15
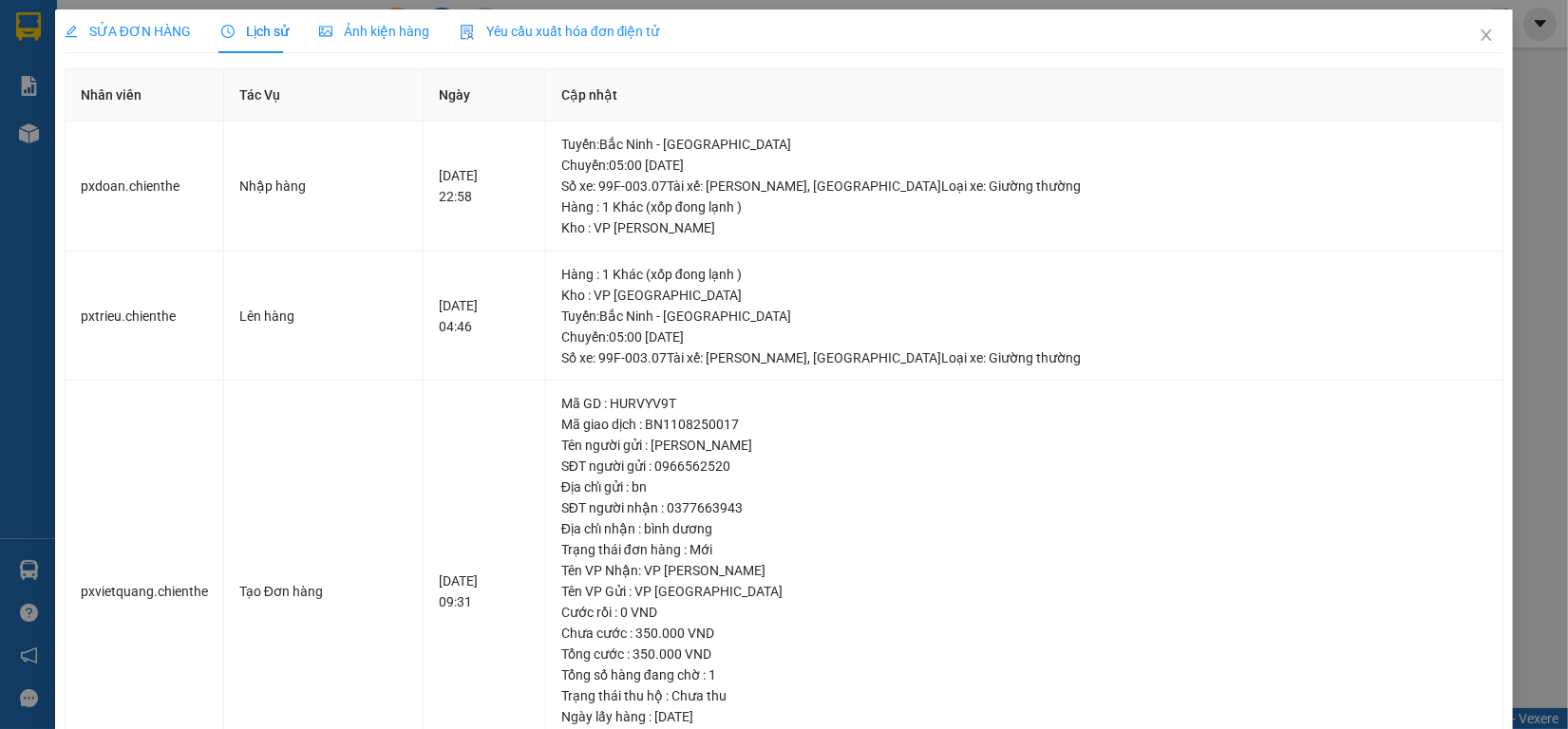
click at [296, 30] on div "SỬA ĐƠN HÀNG Lịch sử Ảnh kiện hàng Yêu cầu xuất hóa đơn điện tử" at bounding box center [362, 32] width 595 height 44
click at [329, 30] on span "Ảnh kiện hàng" at bounding box center [374, 31] width 110 height 15
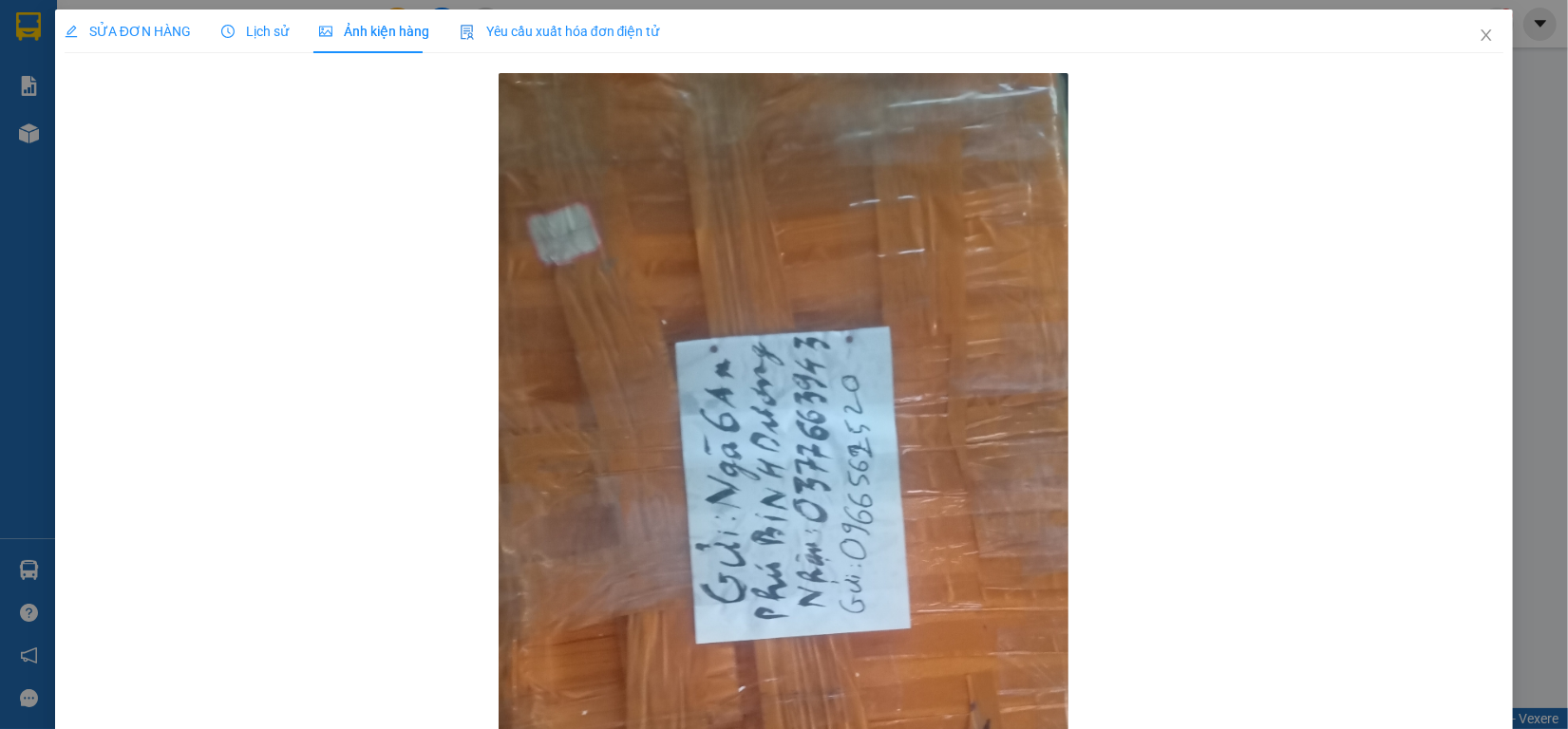
click at [253, 33] on span "Lịch sử" at bounding box center [255, 31] width 68 height 15
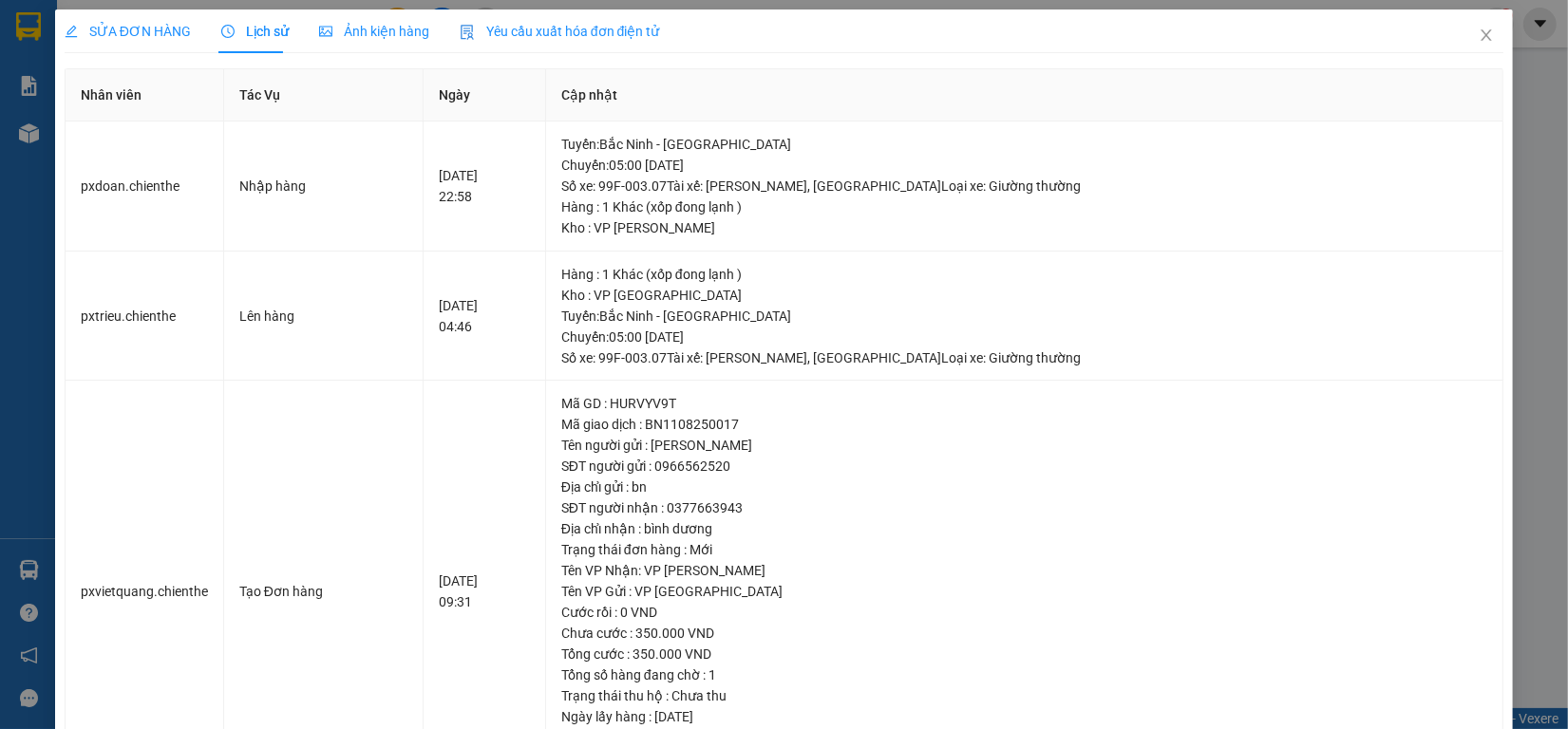
click at [328, 31] on span "Ảnh kiện hàng" at bounding box center [374, 31] width 110 height 15
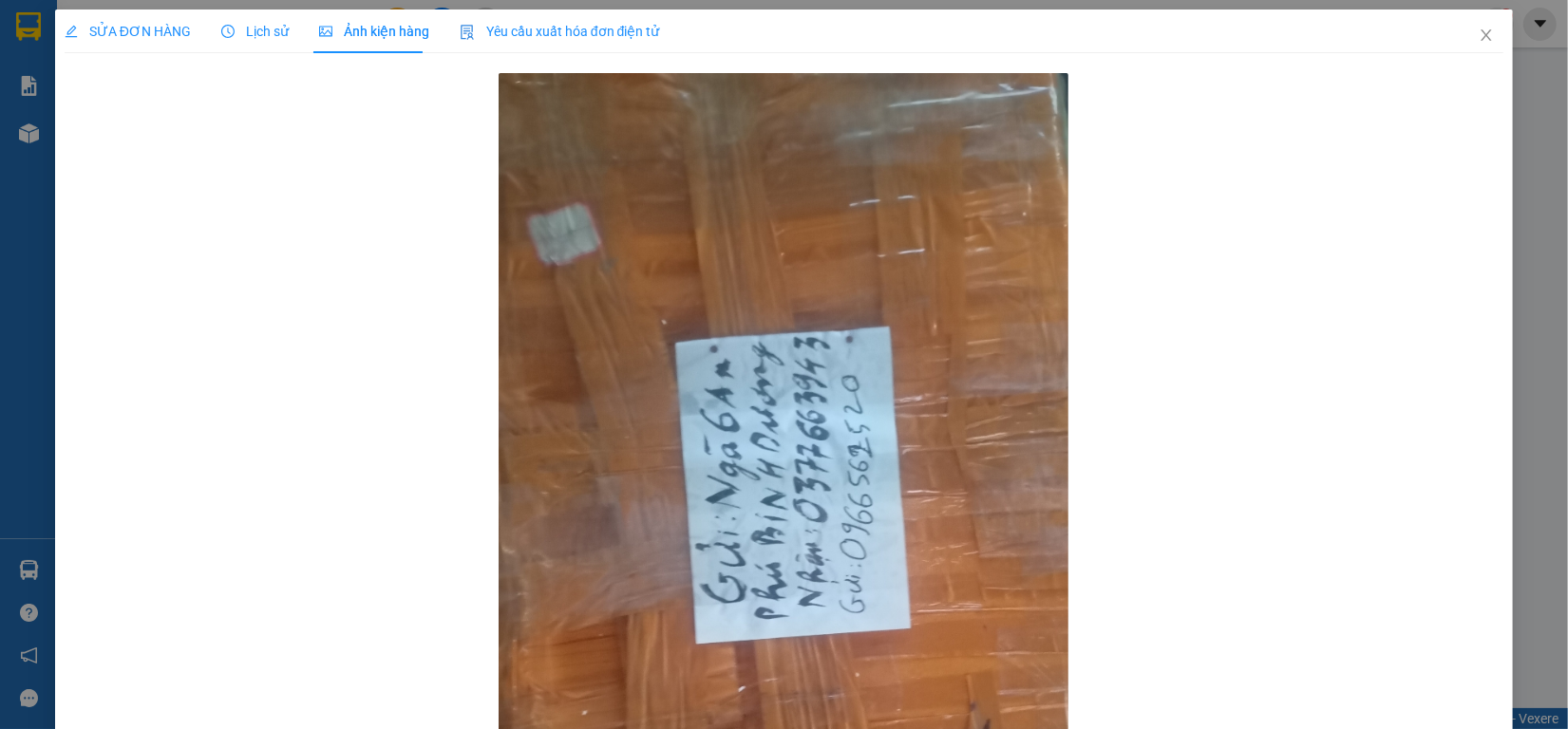
click at [234, 39] on span "Lịch sử" at bounding box center [255, 31] width 68 height 15
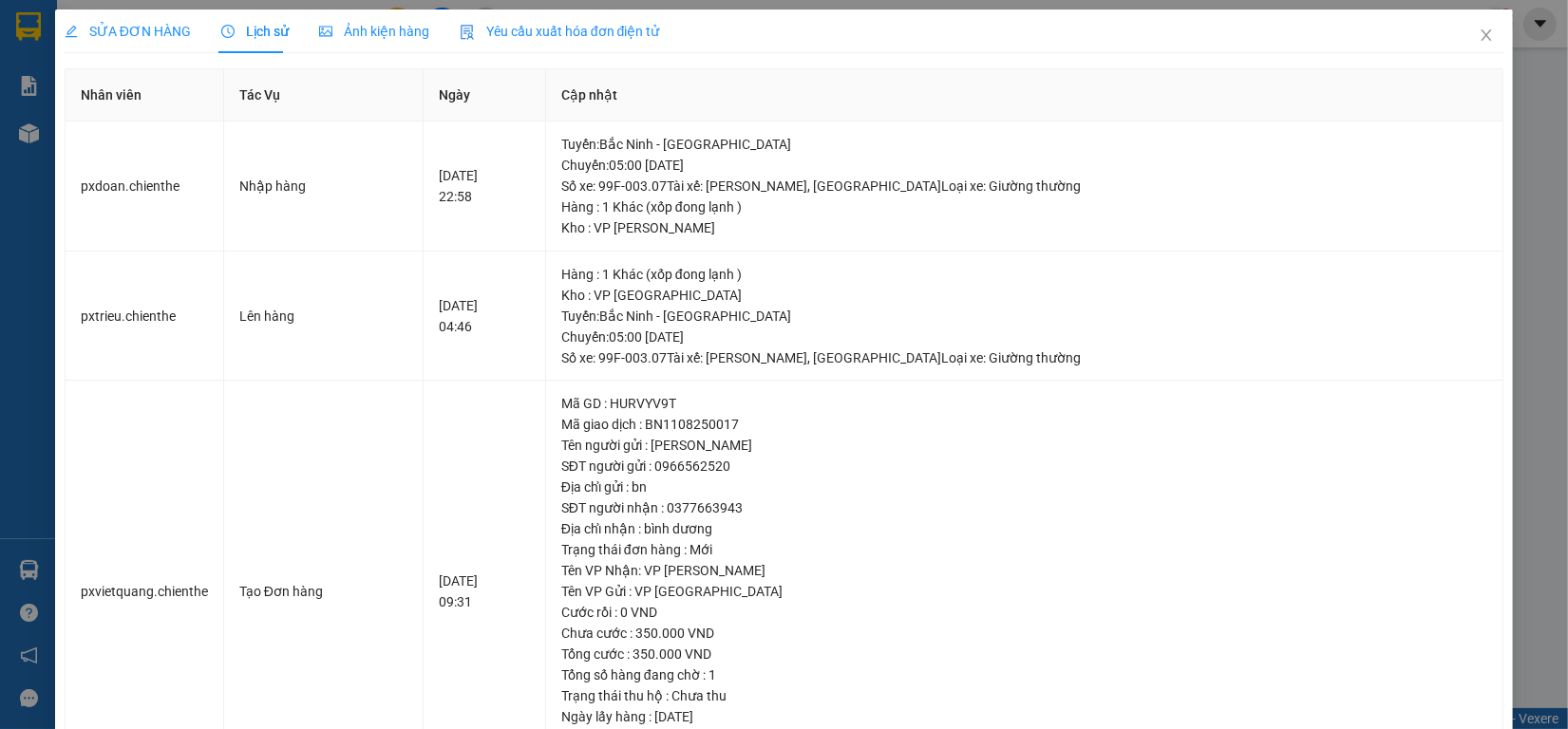
click at [332, 38] on span "Ảnh kiện hàng" at bounding box center [374, 31] width 110 height 15
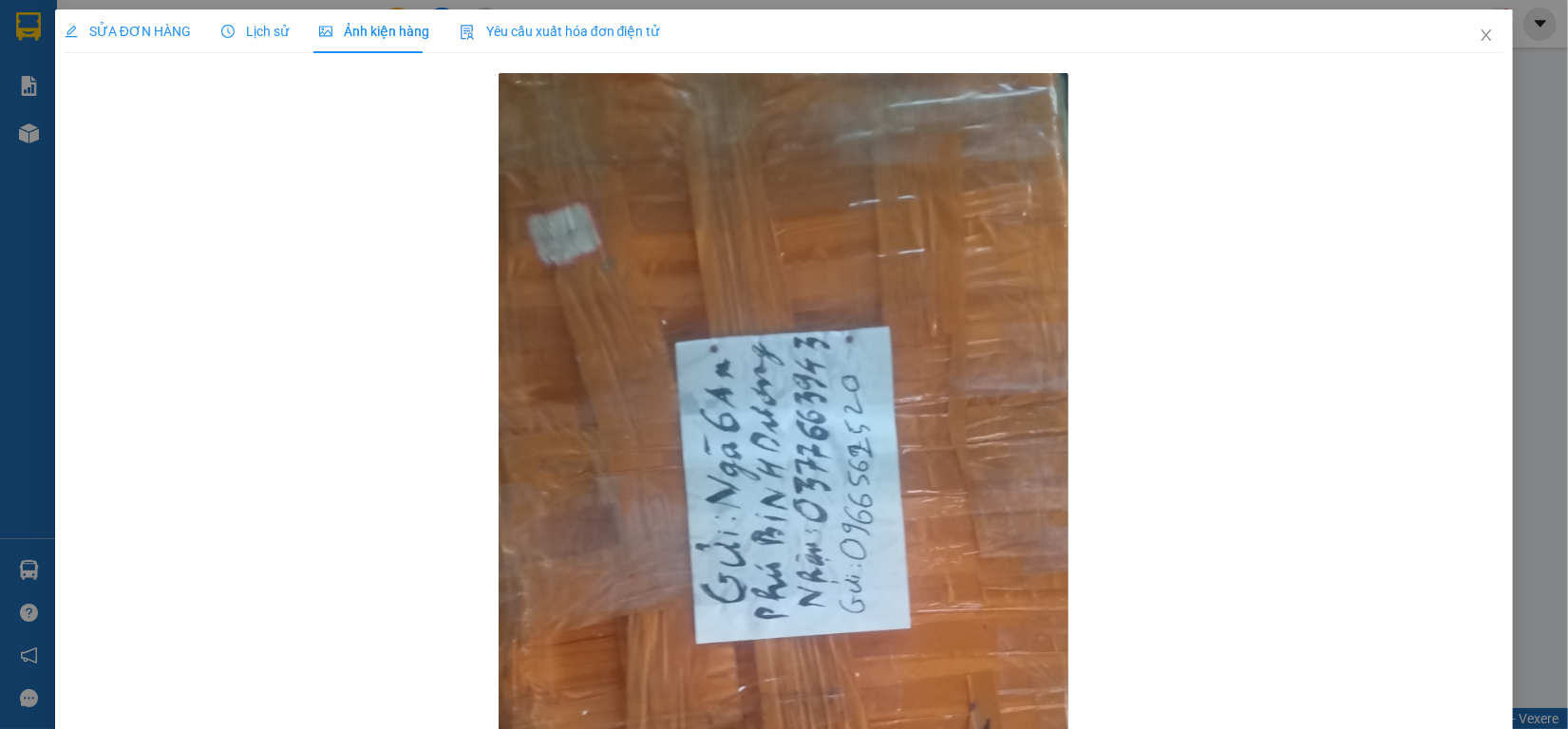
click at [245, 36] on span "Lịch sử" at bounding box center [255, 31] width 68 height 15
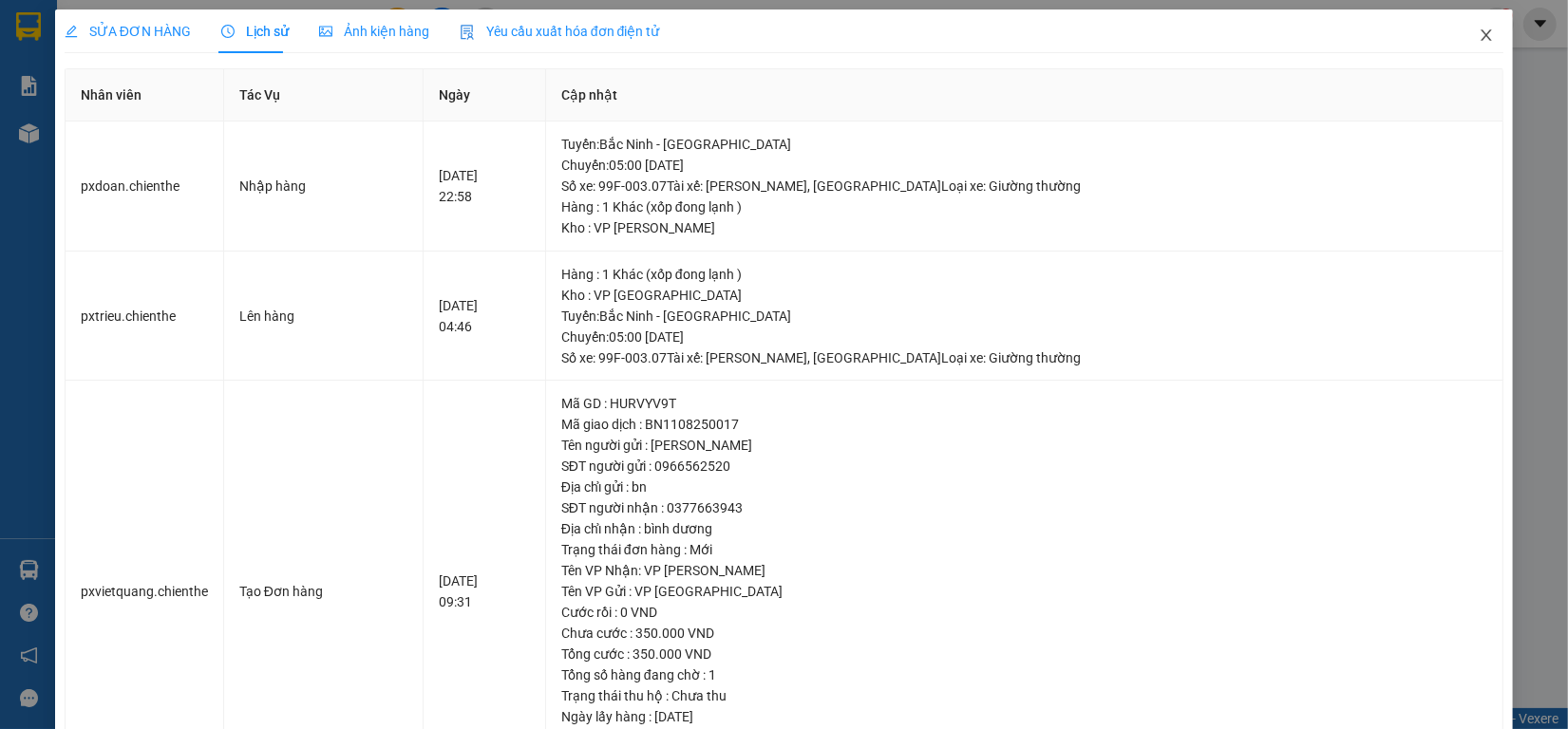
click at [1460, 36] on span "Close" at bounding box center [1486, 36] width 53 height 53
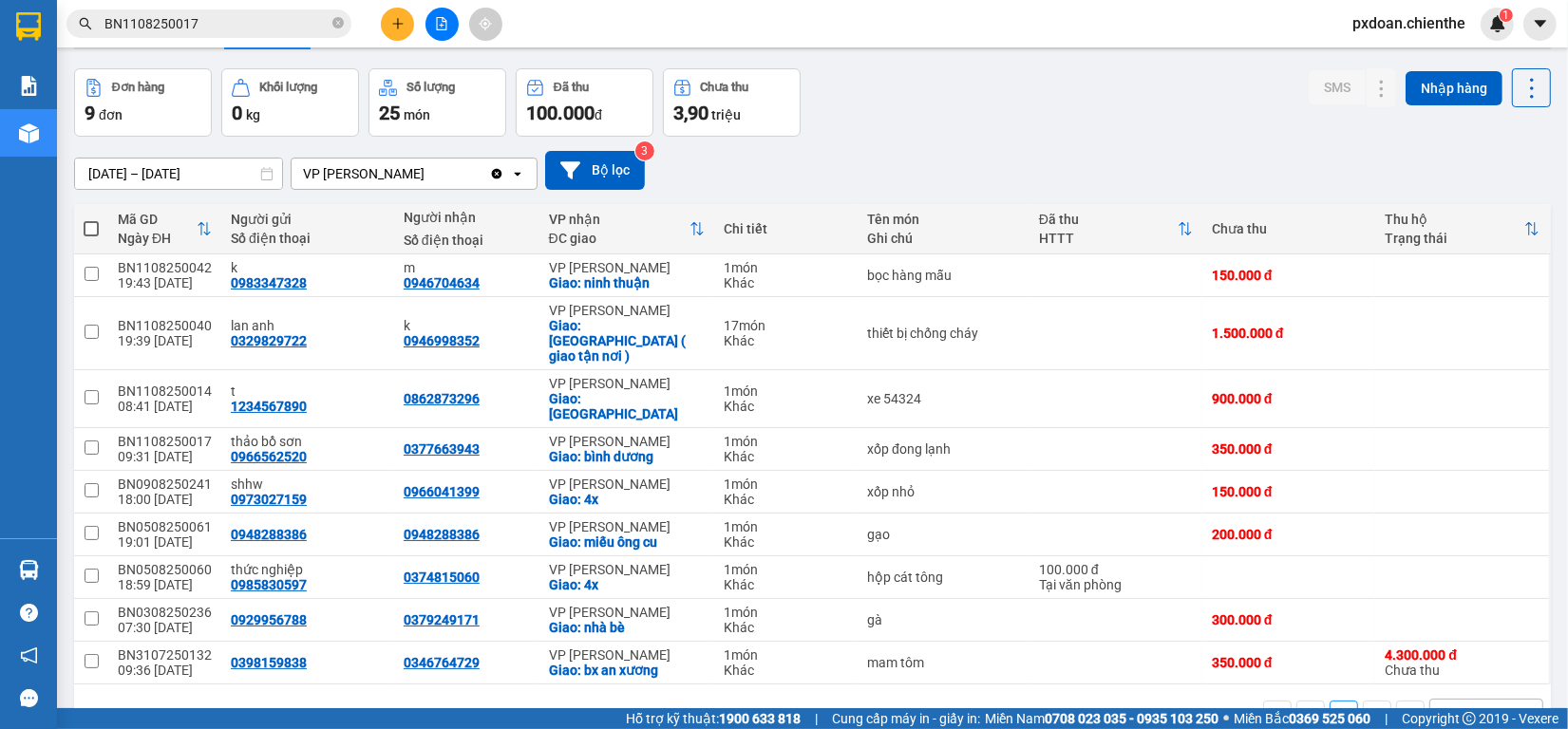
scroll to position [90, 0]
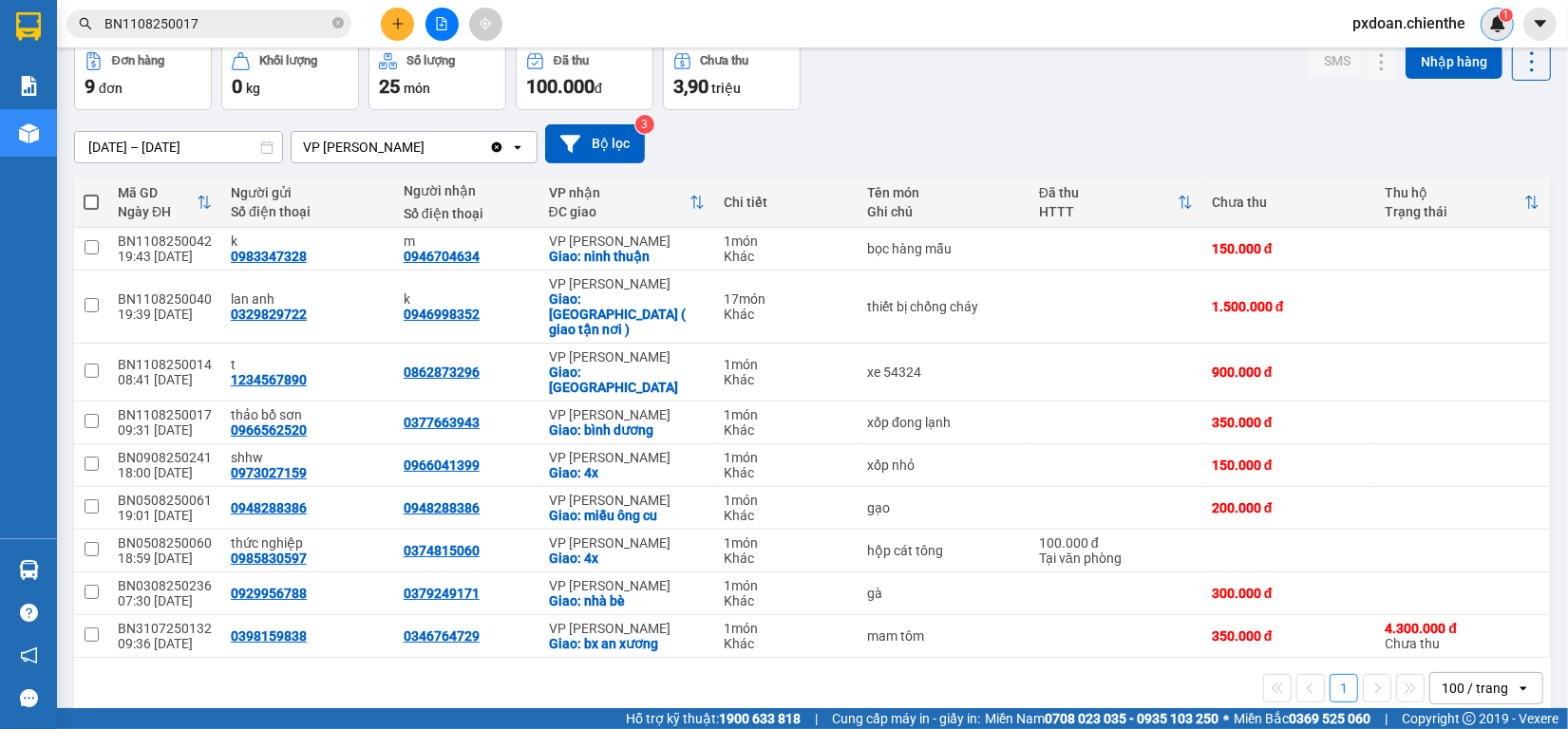
click at [1493, 25] on img at bounding box center [1497, 23] width 17 height 17
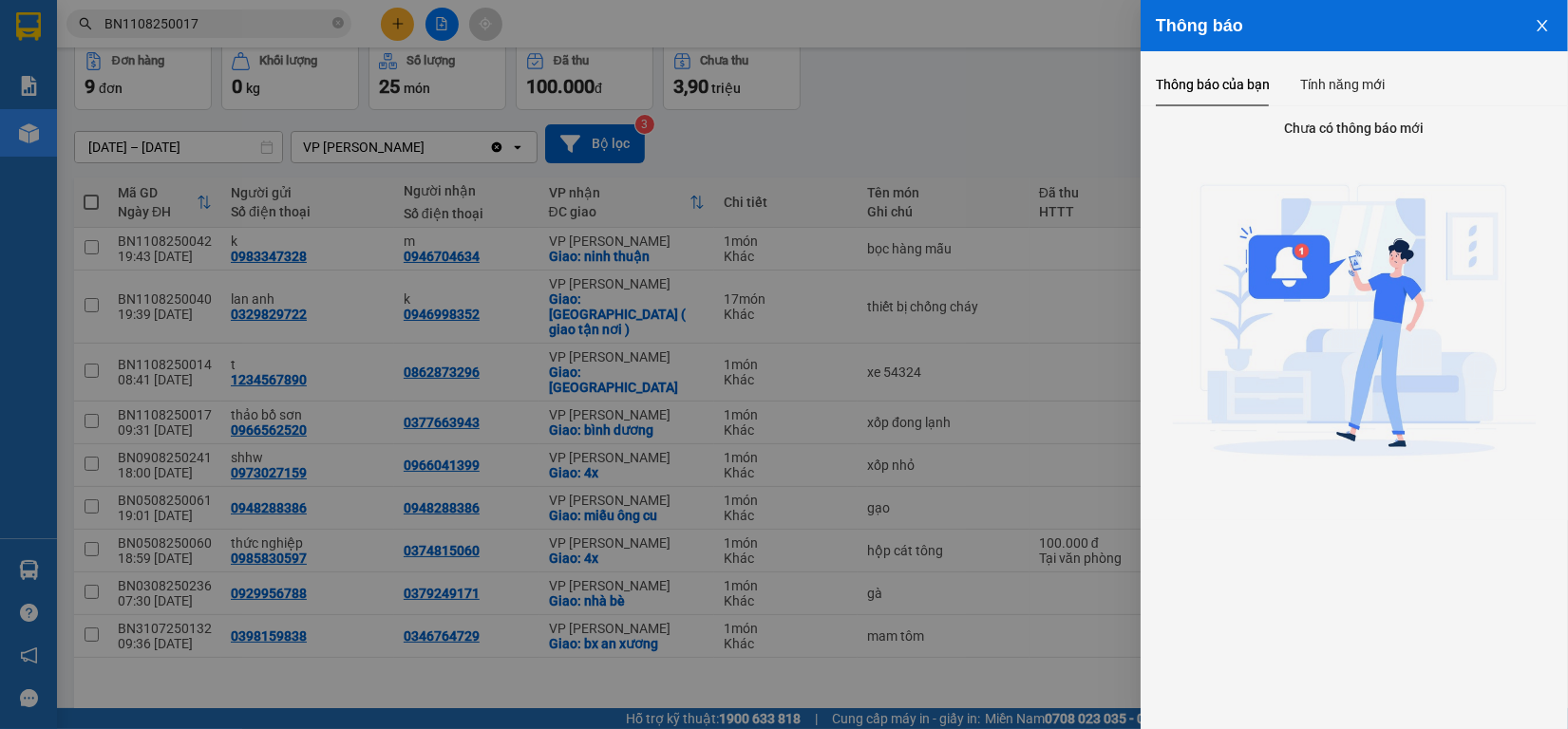
click at [1005, 148] on div at bounding box center [784, 364] width 1568 height 729
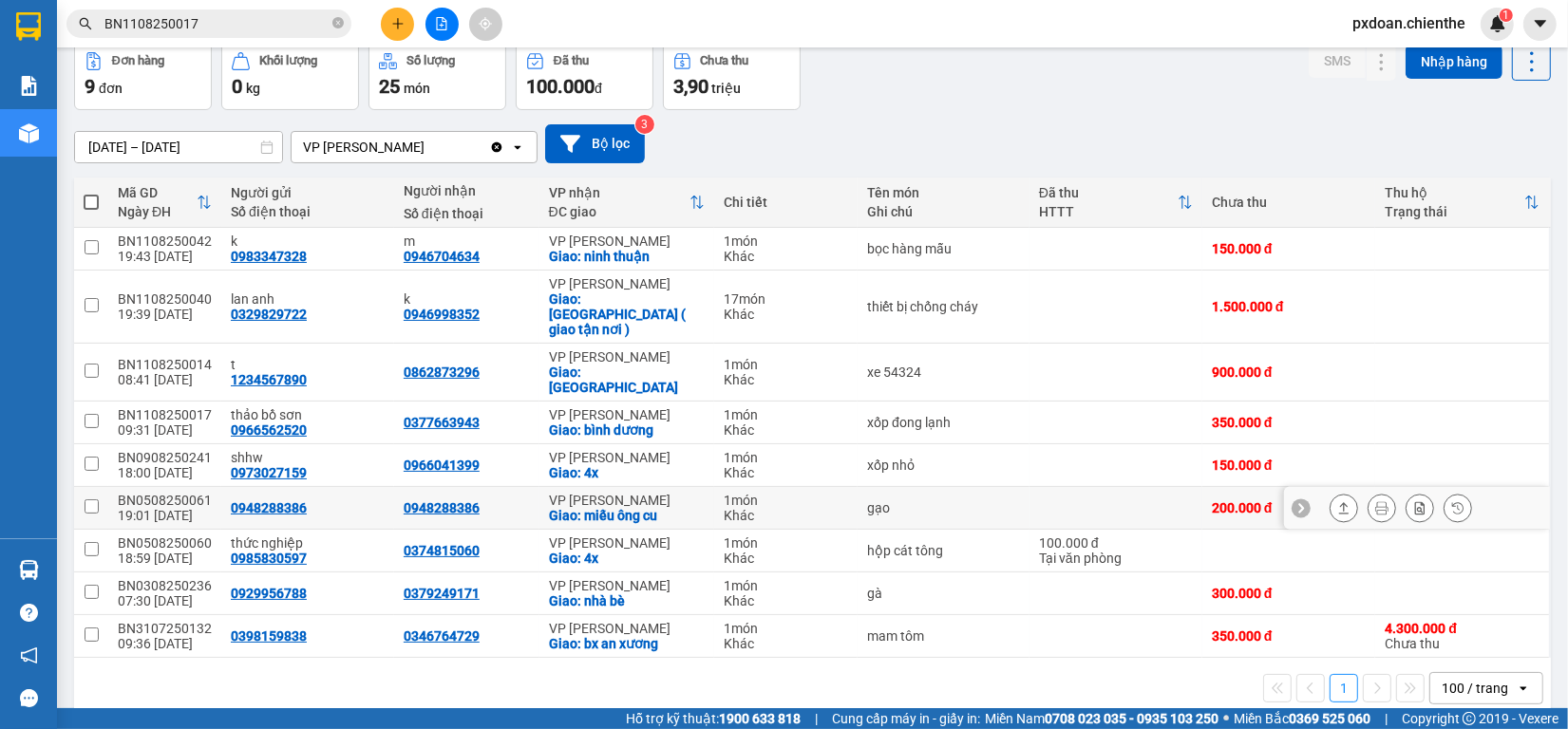
click at [191, 493] on div "BN0508250061" at bounding box center [165, 500] width 94 height 15
checkbox input "false"
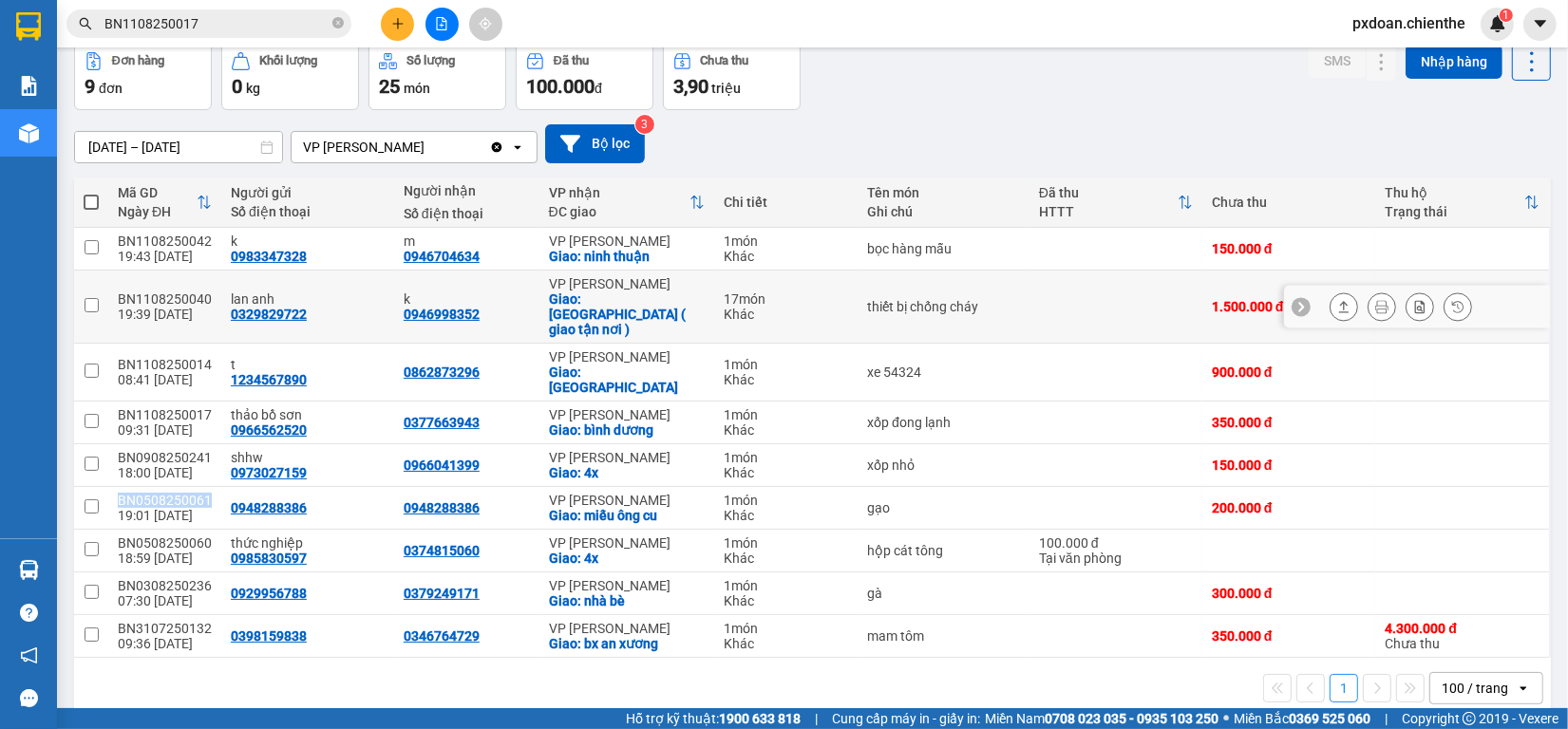
copy div "BN0508250061"
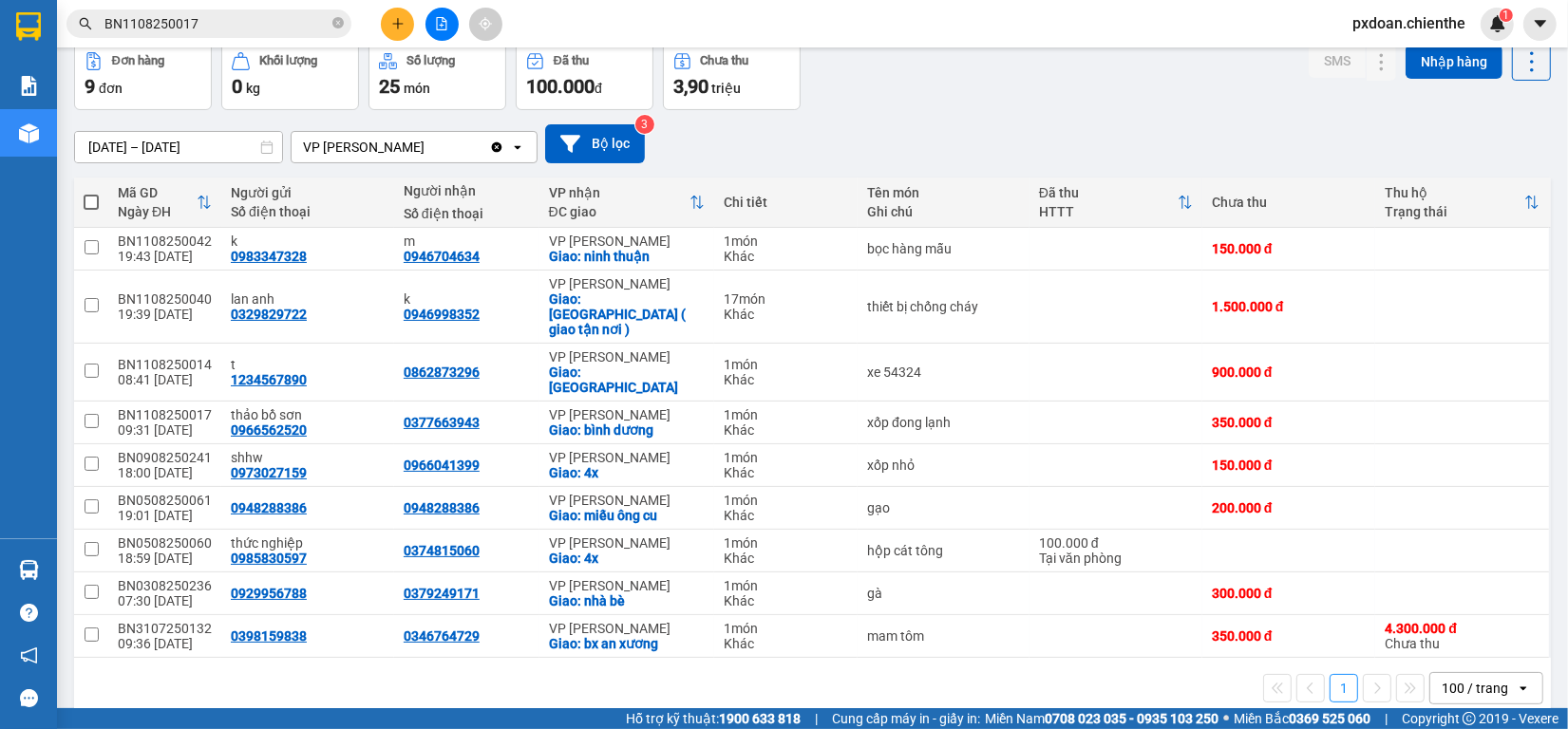
click at [233, 8] on div "Kết quả tìm kiếm ( 1 ) Bộ lọc Mã ĐH Trạng thái Món hàng Thu hộ Tổng cước Chưa c…" at bounding box center [185, 24] width 370 height 33
click at [229, 22] on input "BN1108250017" at bounding box center [216, 23] width 224 height 21
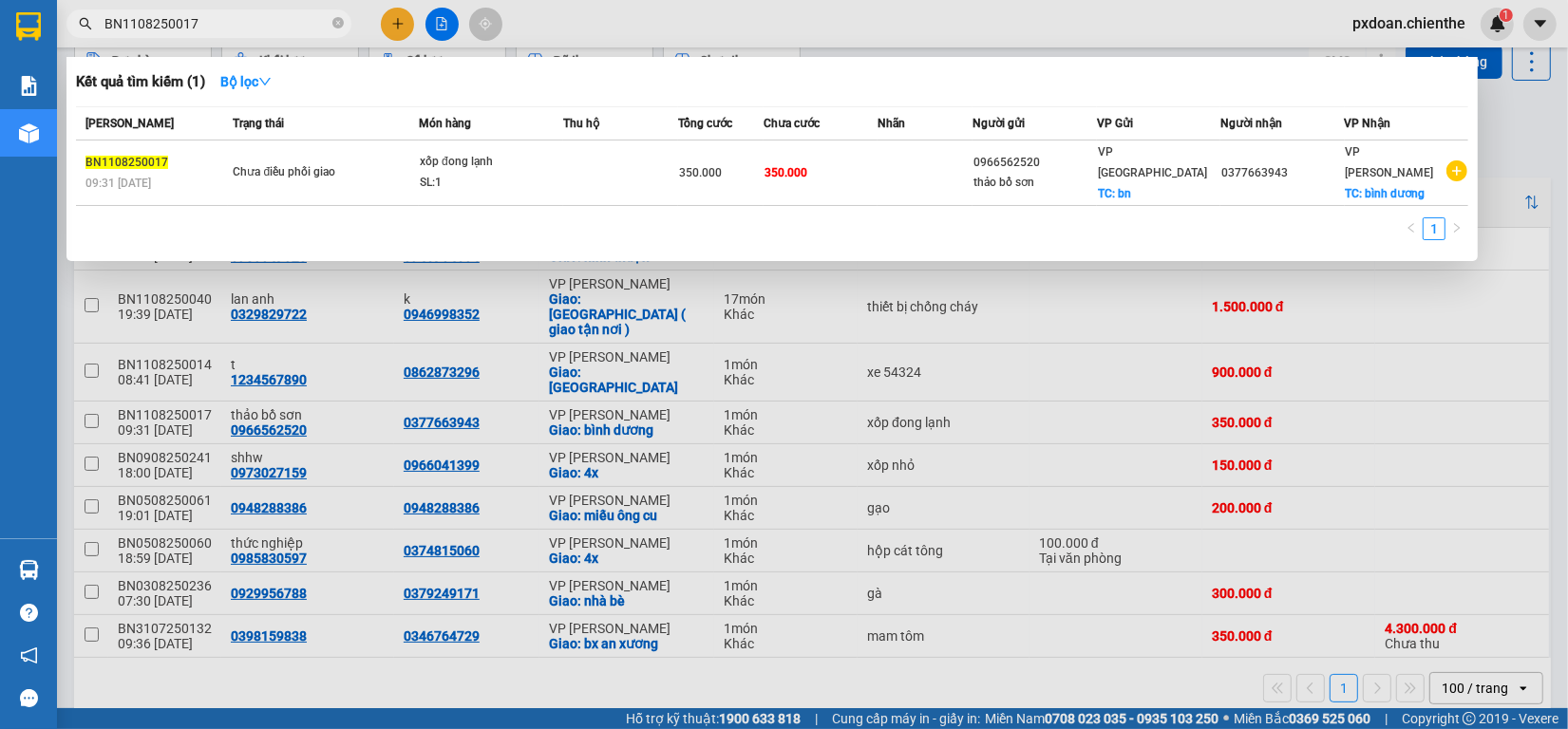
click at [229, 22] on input "BN1108250017" at bounding box center [216, 23] width 224 height 21
paste input "0508250061"
type input "BN0508250061"
click at [478, 173] on div "SL: 1" at bounding box center [491, 182] width 143 height 21
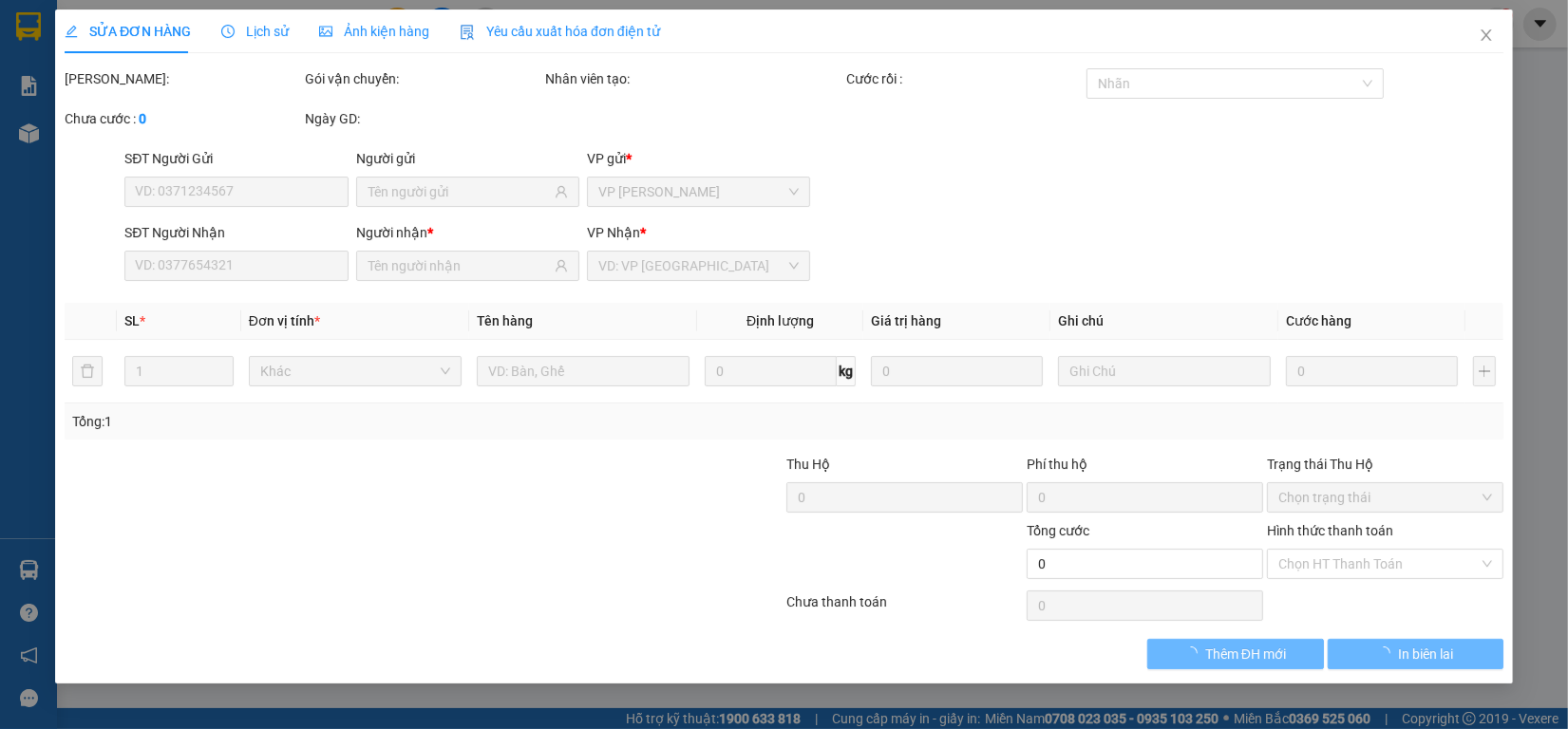
type input "0948288386"
type input "200.000"
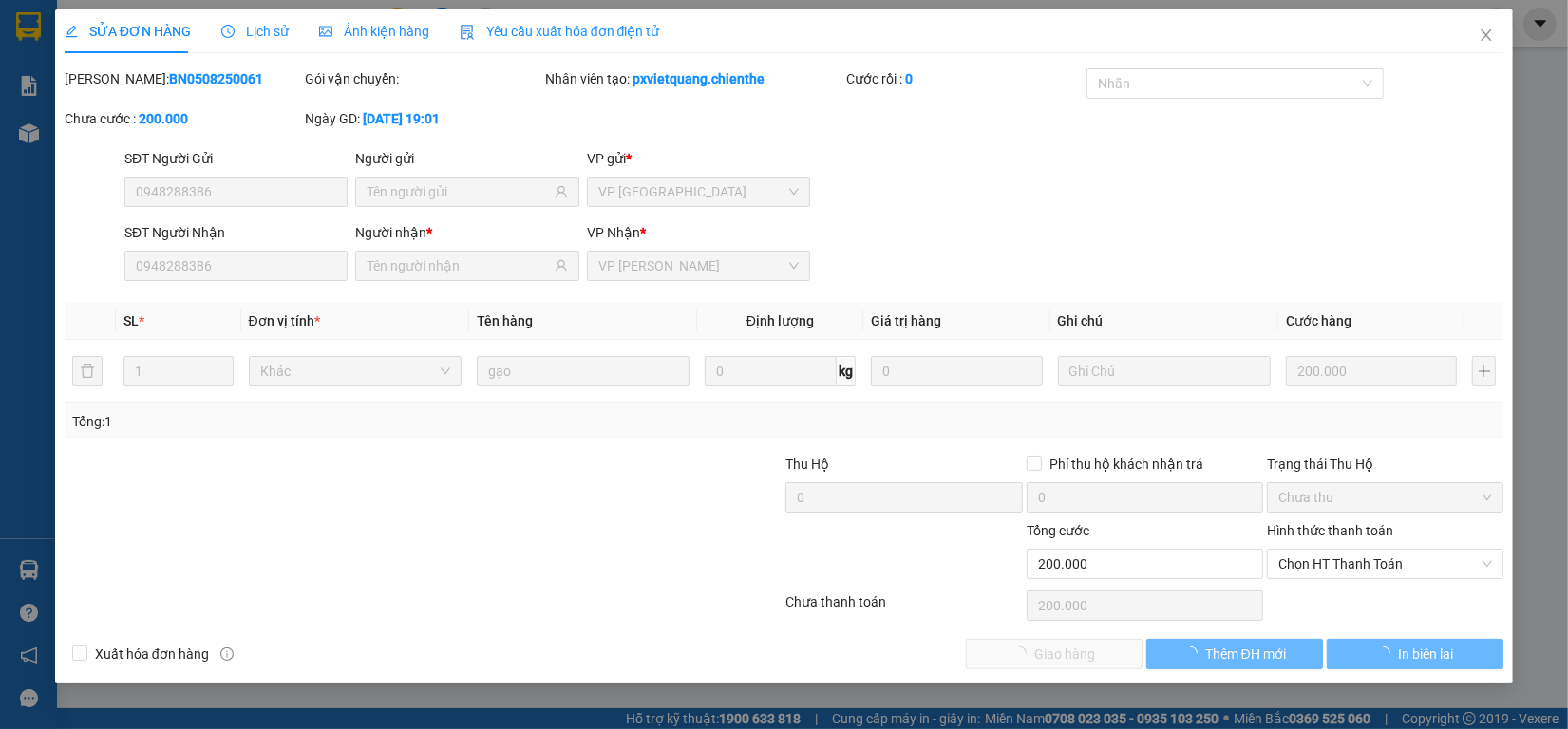
drag, startPoint x: 1327, startPoint y: 566, endPoint x: 1314, endPoint y: 598, distance: 34.5
click at [1328, 567] on span "Chọn HT Thanh Toán" at bounding box center [1385, 563] width 213 height 29
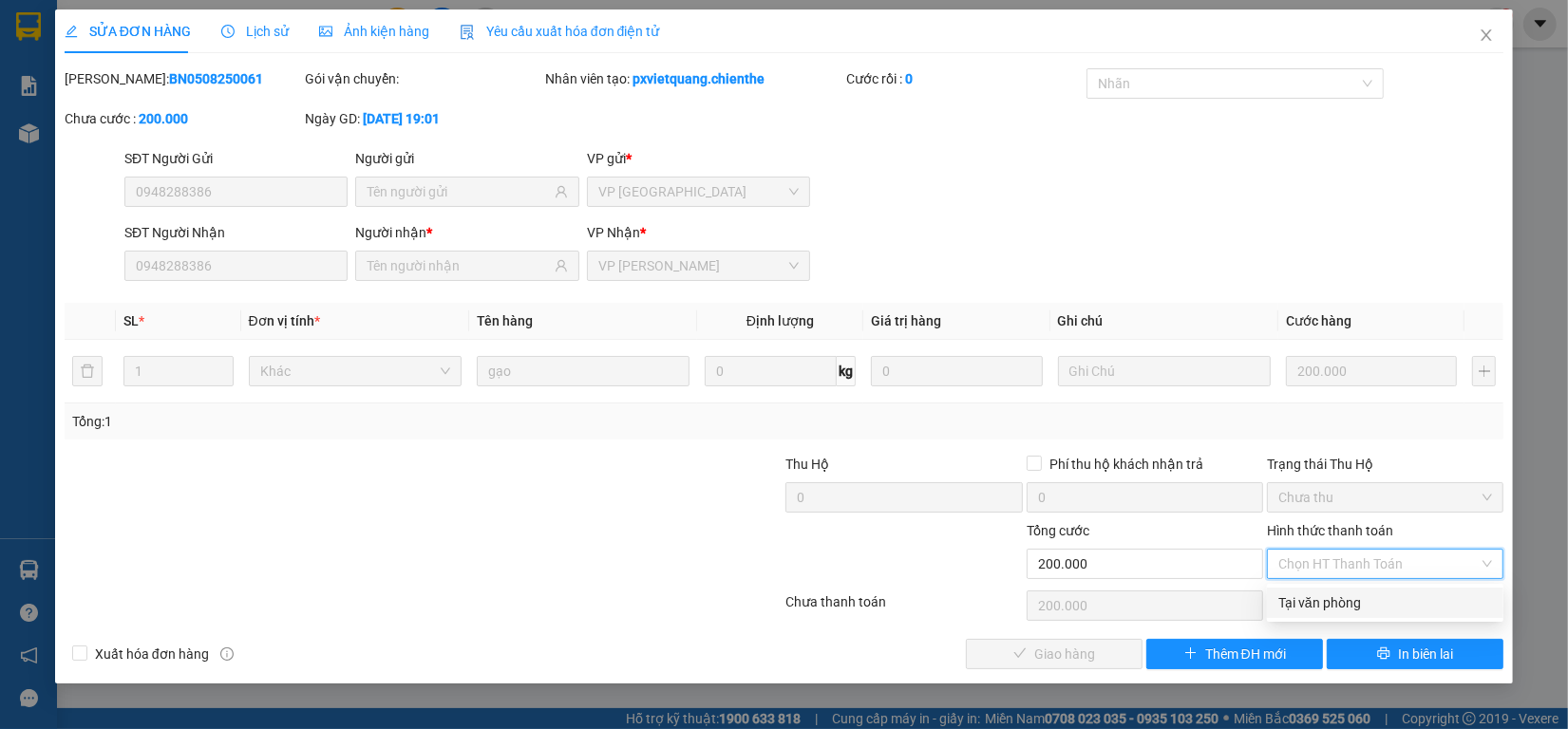
drag, startPoint x: 1311, startPoint y: 604, endPoint x: 1109, endPoint y: 642, distance: 205.5
click at [1298, 608] on div "Tại văn phòng" at bounding box center [1385, 602] width 213 height 21
type input "0"
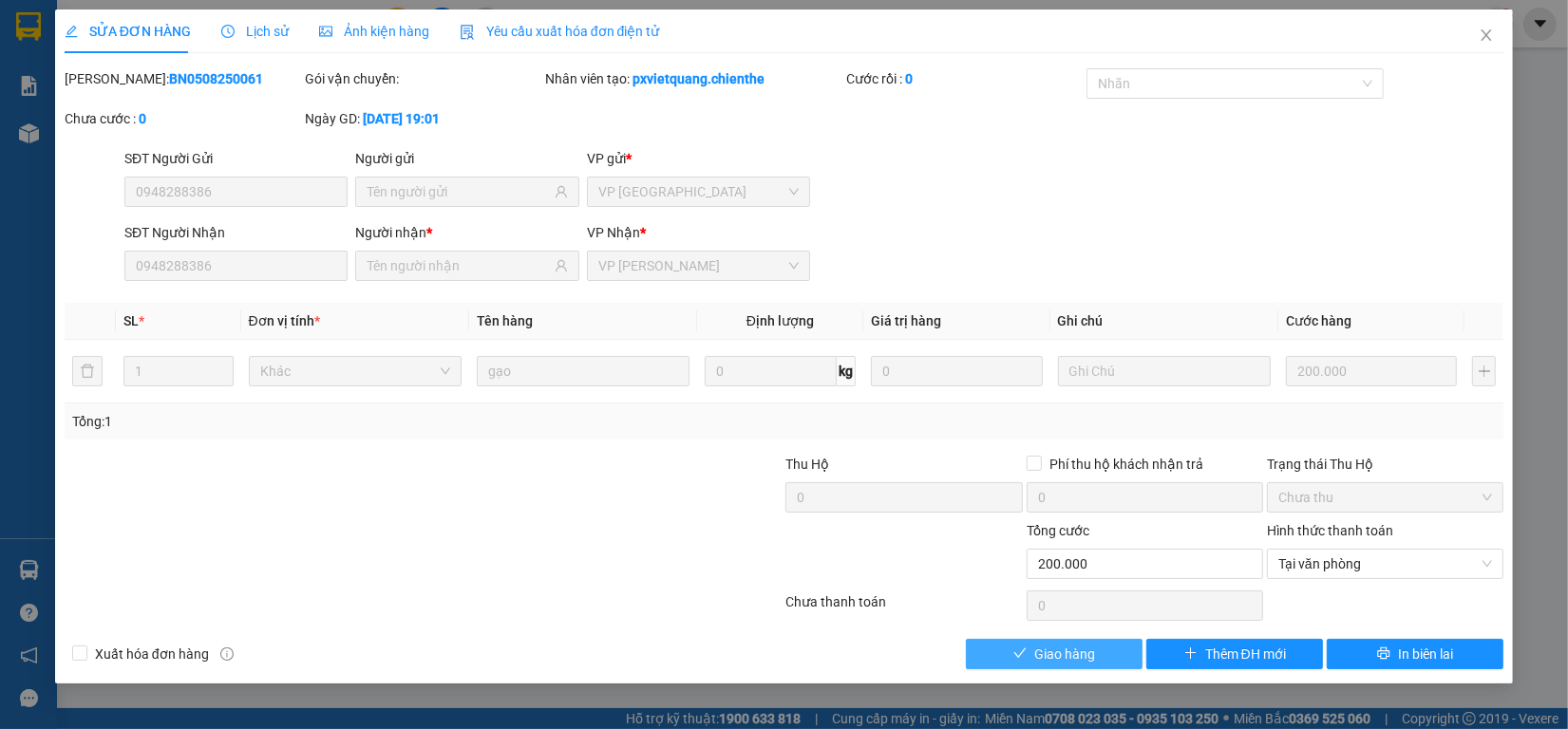
drag, startPoint x: 1056, startPoint y: 650, endPoint x: 1374, endPoint y: 273, distance: 493.2
click at [1066, 642] on button "Giao hàng" at bounding box center [1054, 654] width 177 height 30
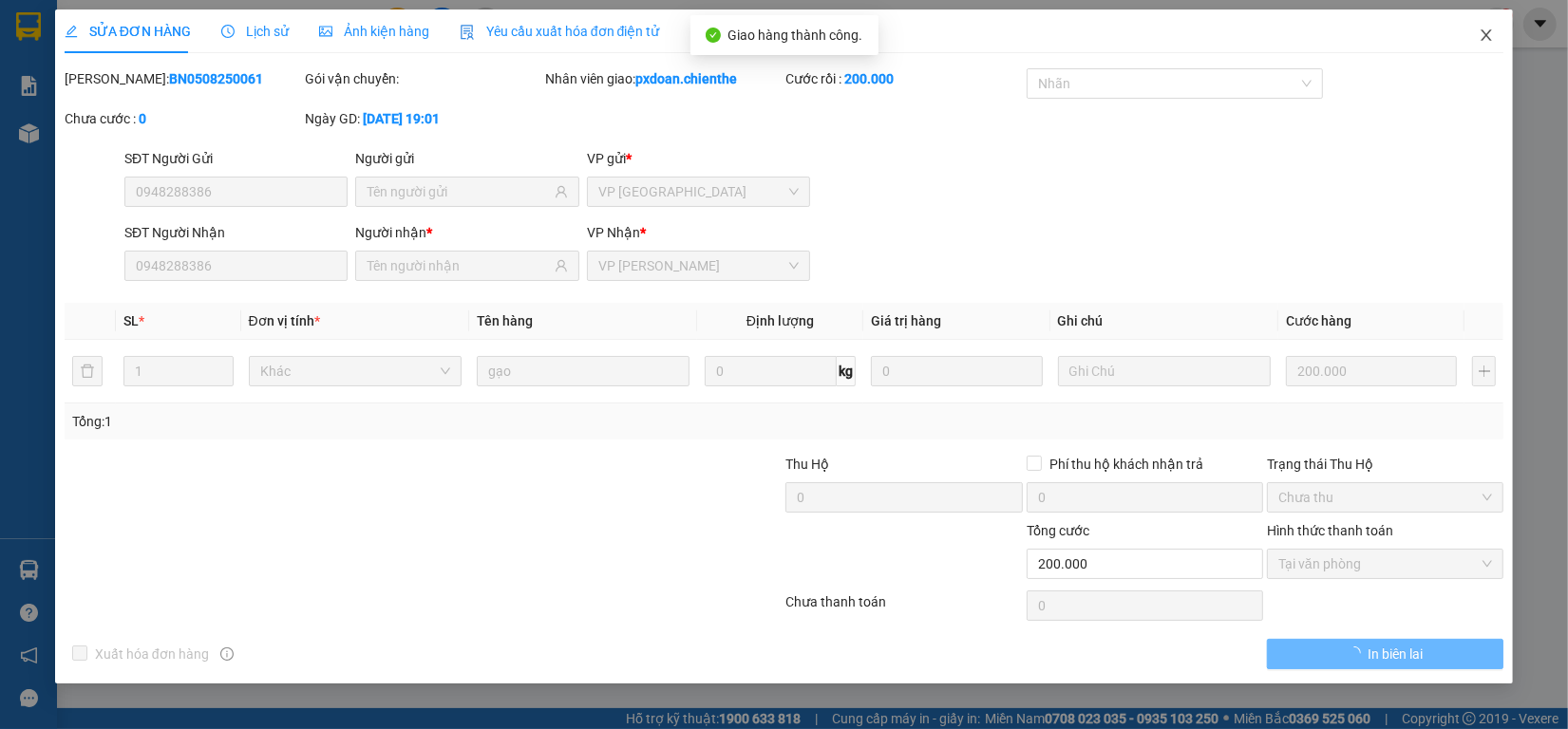
click at [1489, 27] on span "Close" at bounding box center [1486, 36] width 53 height 53
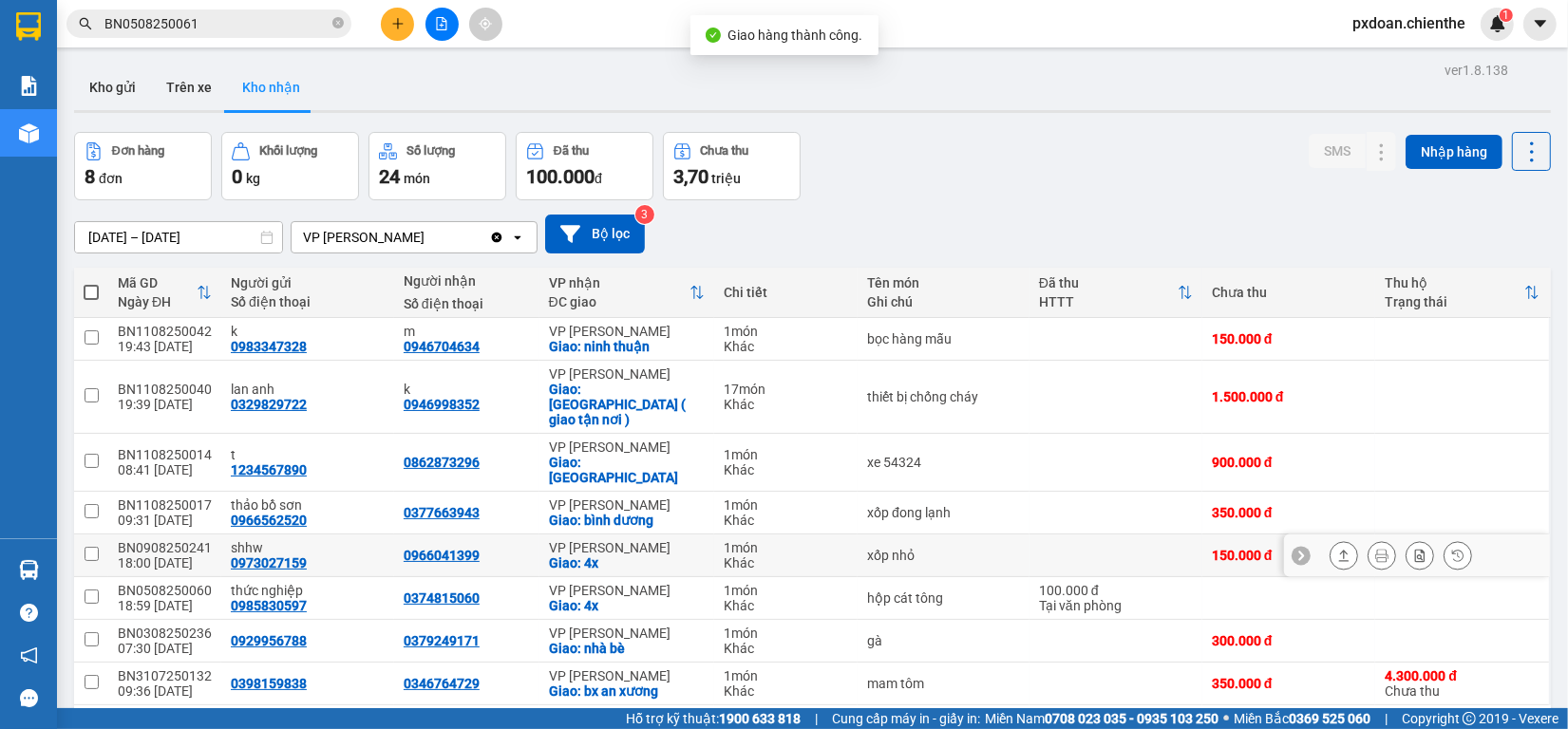
scroll to position [88, 0]
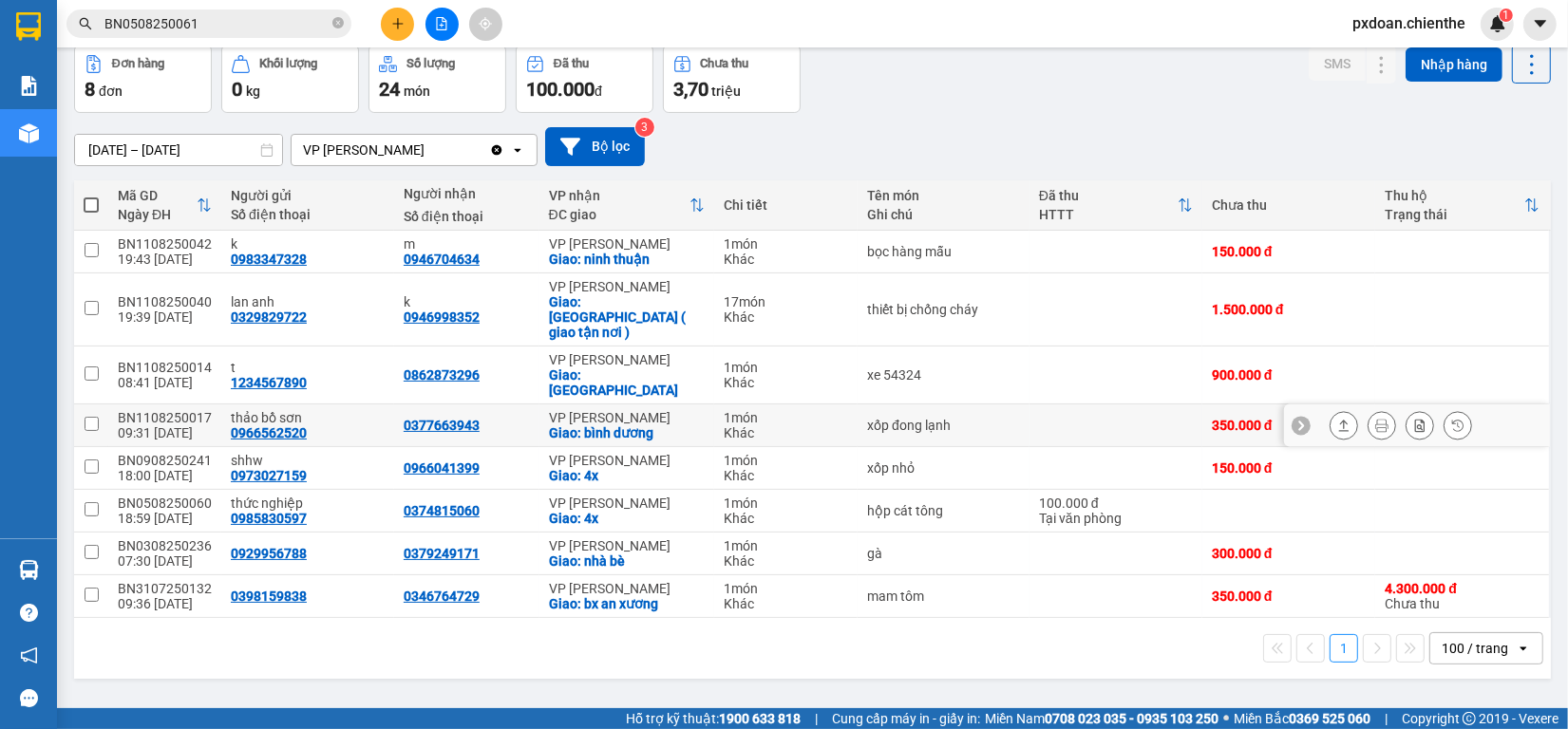
click at [196, 410] on div "BN1108250017" at bounding box center [165, 417] width 94 height 15
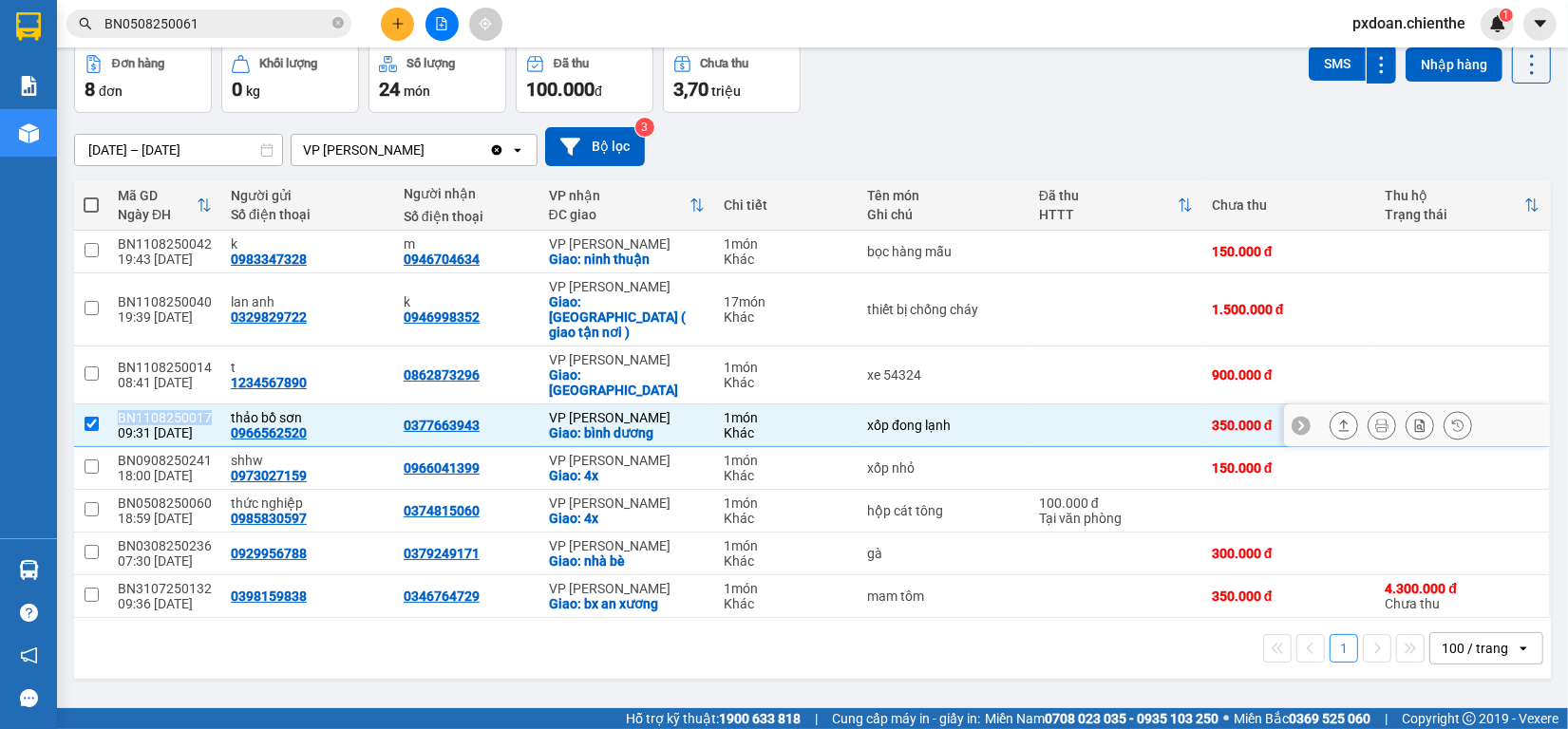
click at [196, 410] on div "BN1108250017" at bounding box center [165, 417] width 94 height 15
checkbox input "false"
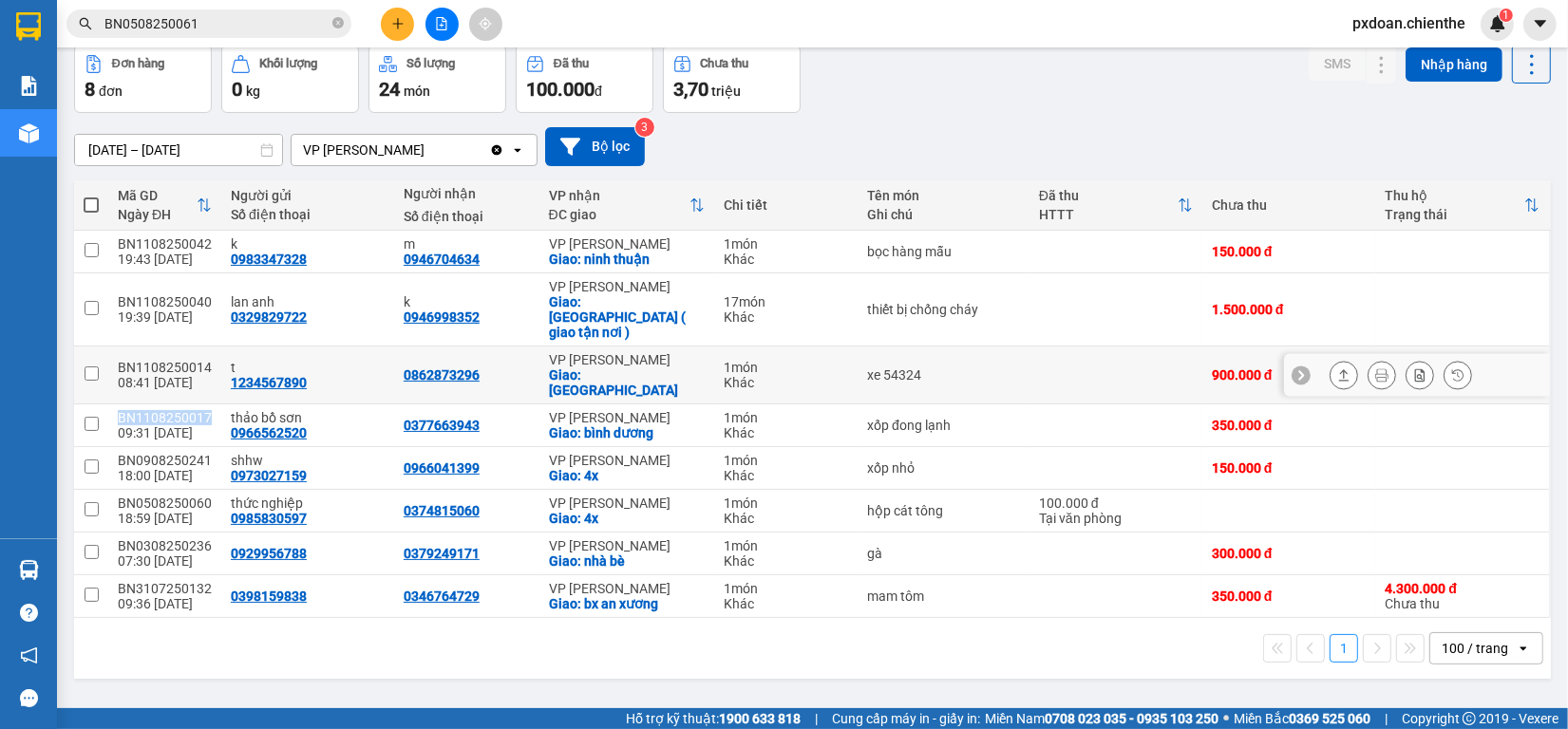
copy div "BN1108250017"
click at [235, 22] on input "BN0508250061" at bounding box center [216, 23] width 224 height 21
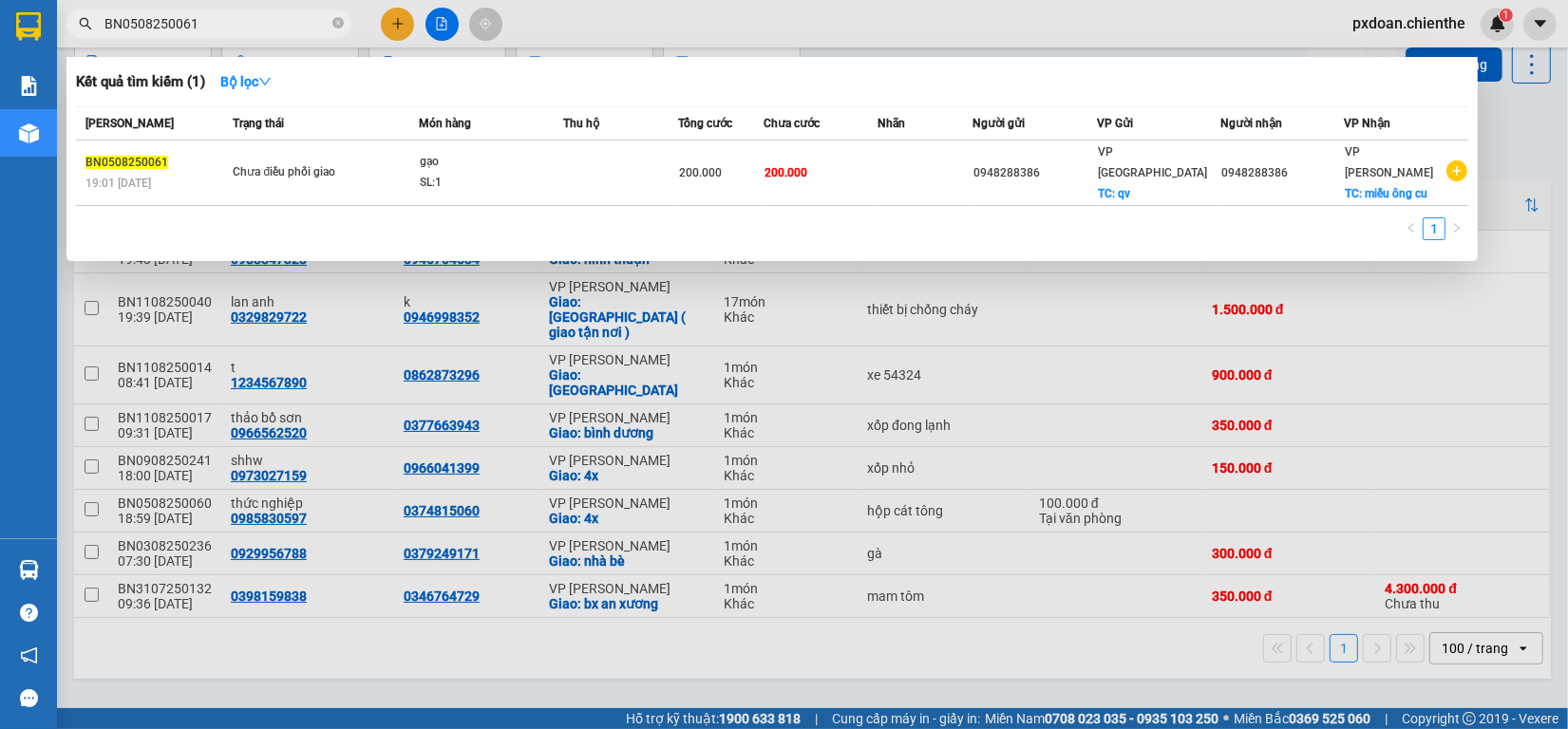
paste input "1108250017"
click at [235, 22] on input "BN0508250061" at bounding box center [216, 23] width 224 height 21
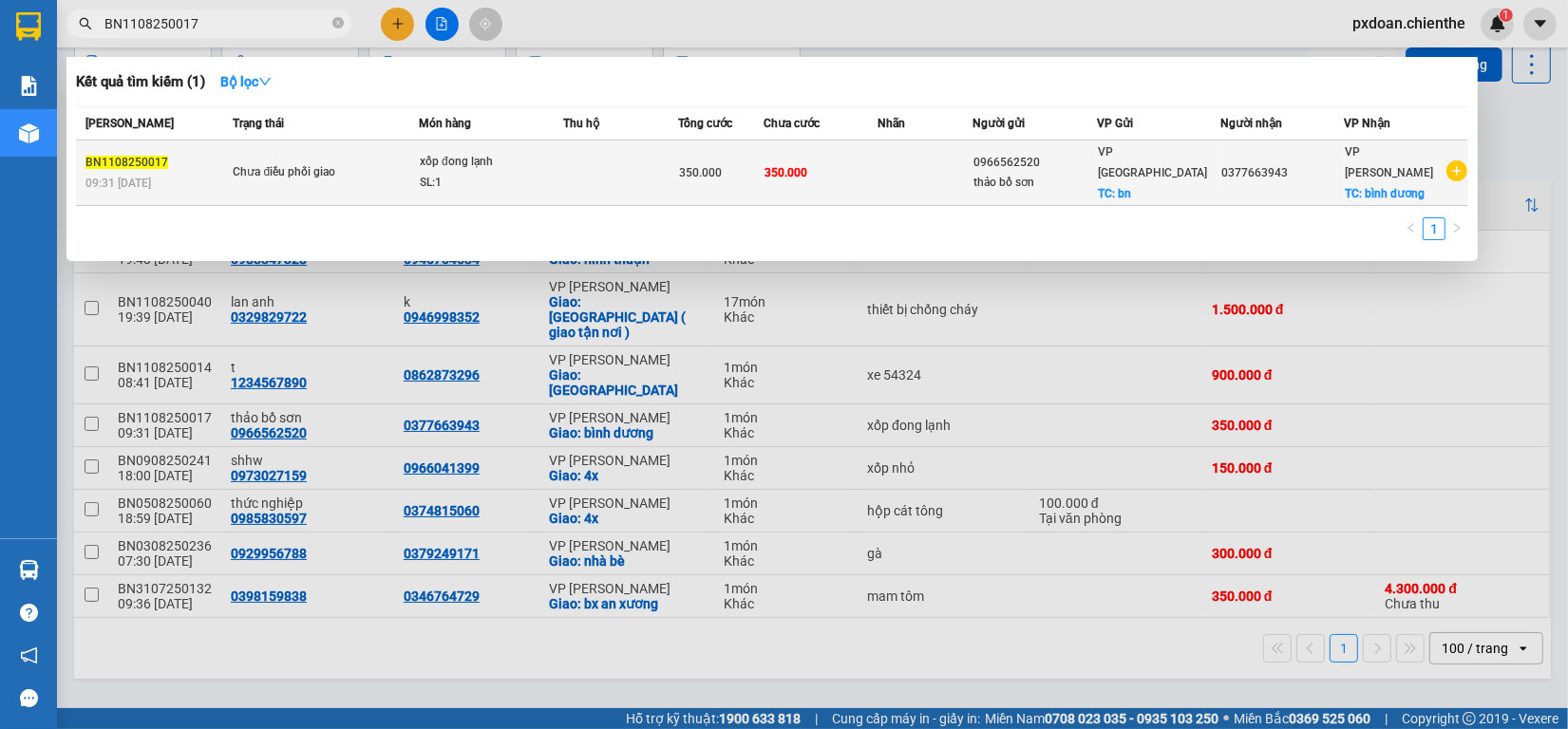
type input "BN1108250017"
click at [644, 168] on td at bounding box center [620, 174] width 114 height 66
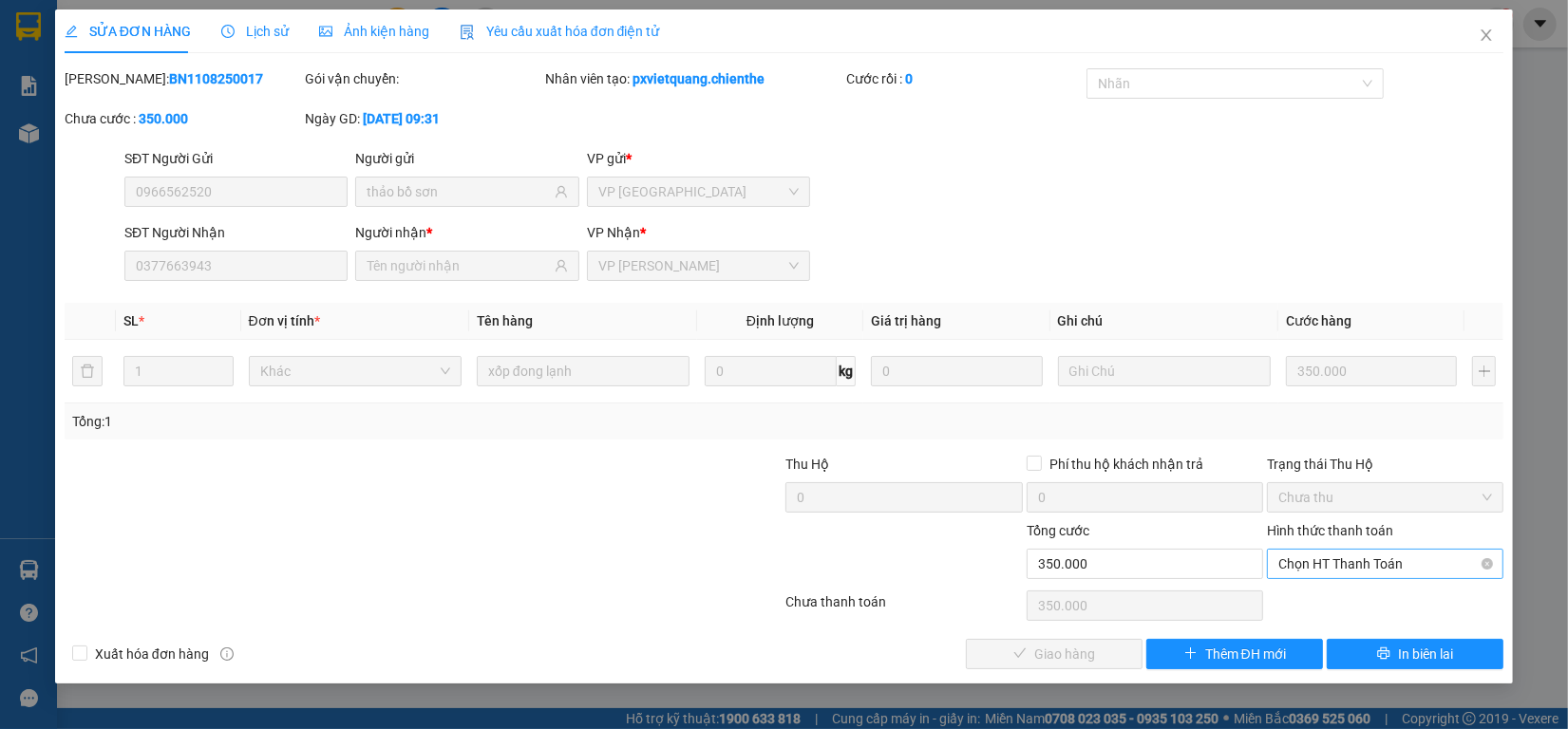
drag, startPoint x: 1307, startPoint y: 561, endPoint x: 1307, endPoint y: 576, distance: 15.0
click at [1307, 562] on span "Chọn HT Thanh Toán" at bounding box center [1385, 563] width 213 height 29
click at [1311, 606] on div "Tại văn phòng" at bounding box center [1385, 602] width 213 height 21
type input "0"
click at [1079, 660] on span "Giao hàng" at bounding box center [1064, 654] width 61 height 21
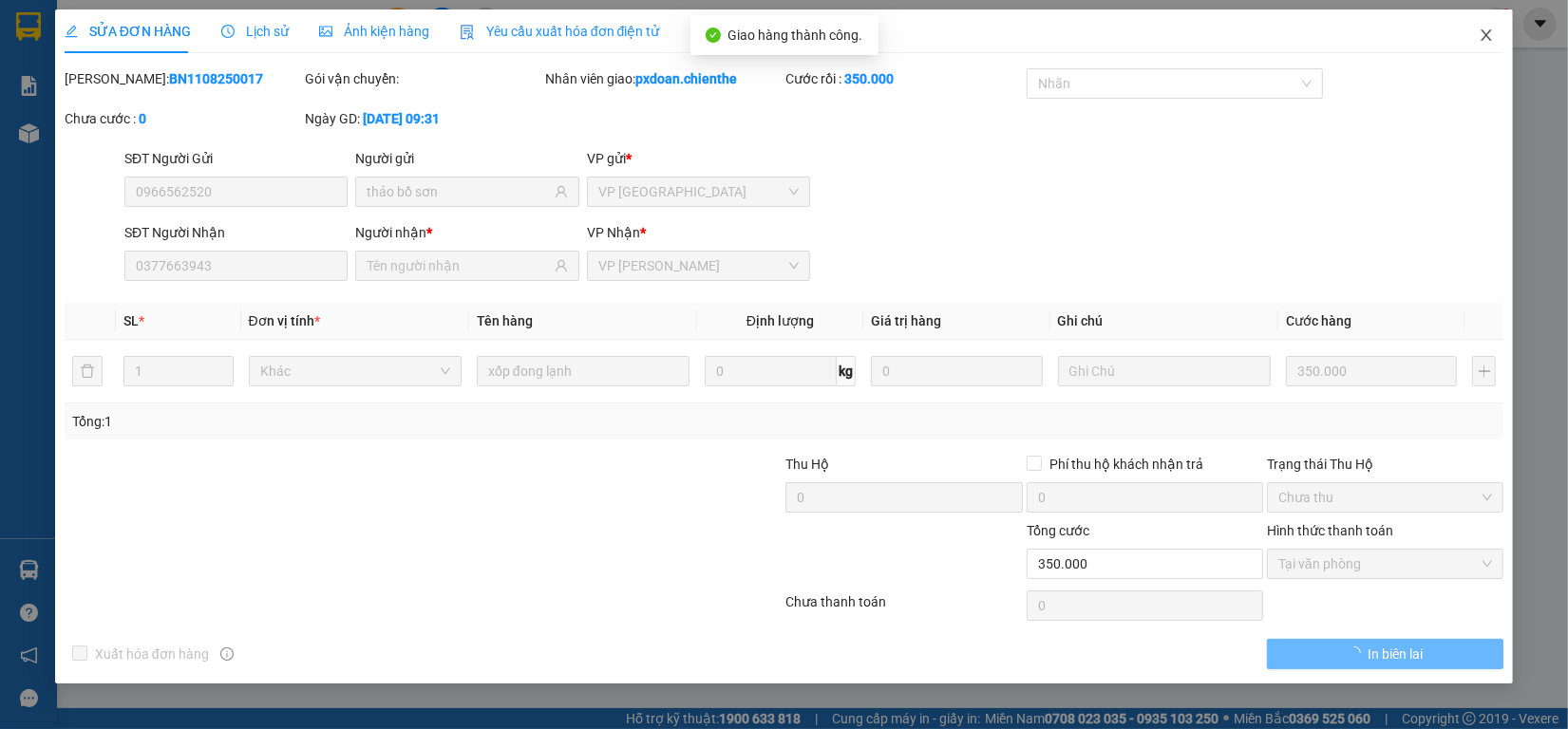
click at [1491, 26] on span "Close" at bounding box center [1486, 36] width 53 height 53
